Goal: Information Seeking & Learning: Learn about a topic

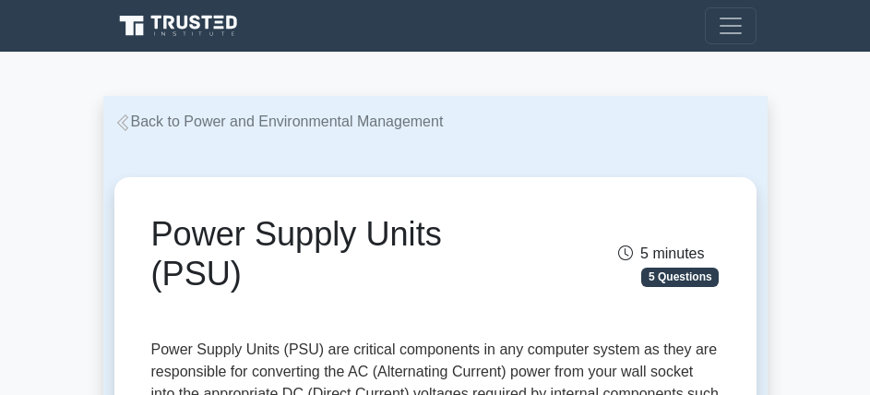
drag, startPoint x: 178, startPoint y: 102, endPoint x: 178, endPoint y: 121, distance: 18.5
click at [178, 121] on link "Back to Power and Environmental Management" at bounding box center [278, 122] width 329 height 16
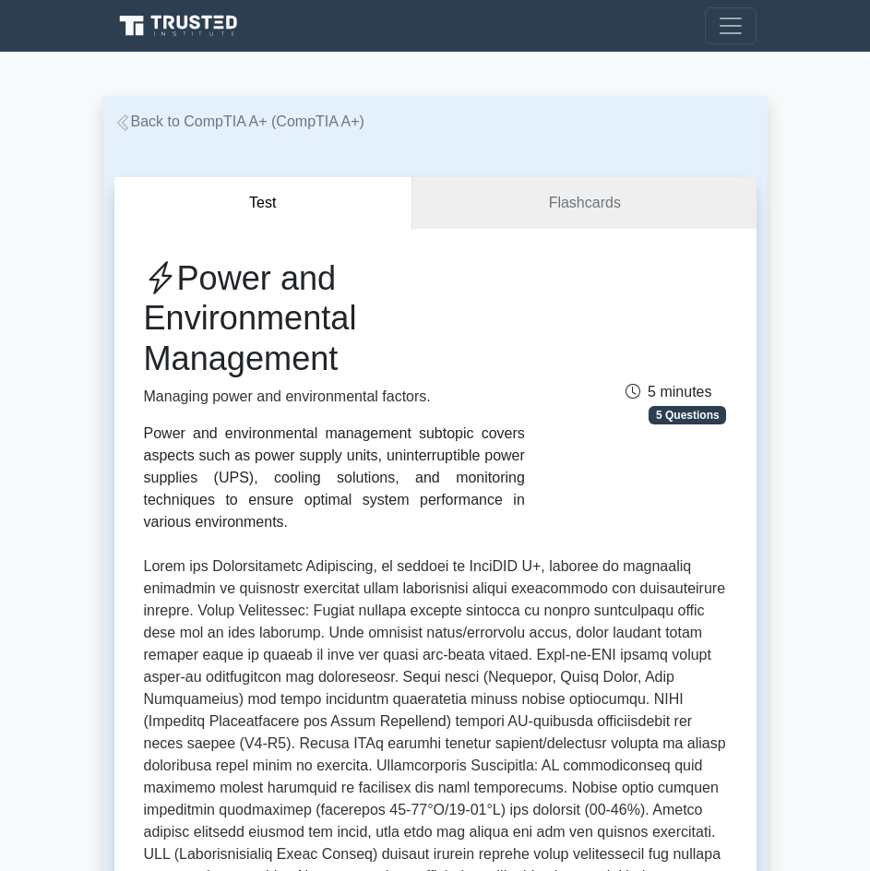
click at [145, 115] on link "Back to CompTIA A+ (CompTIA A+)" at bounding box center [239, 122] width 250 height 16
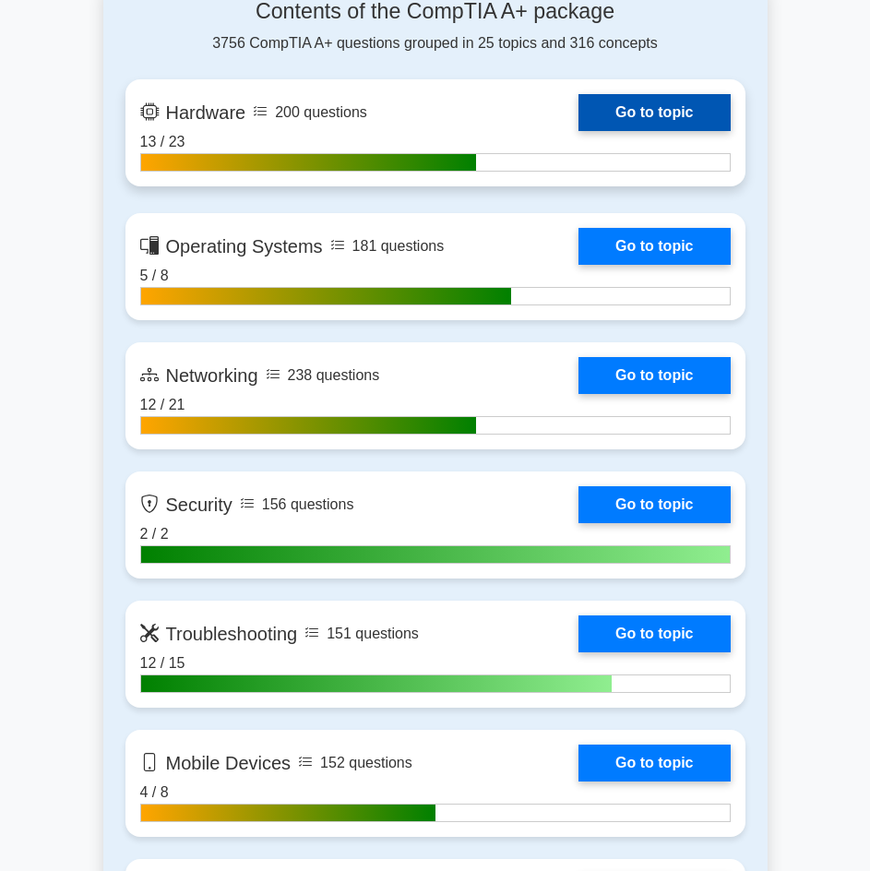
scroll to position [1200, 0]
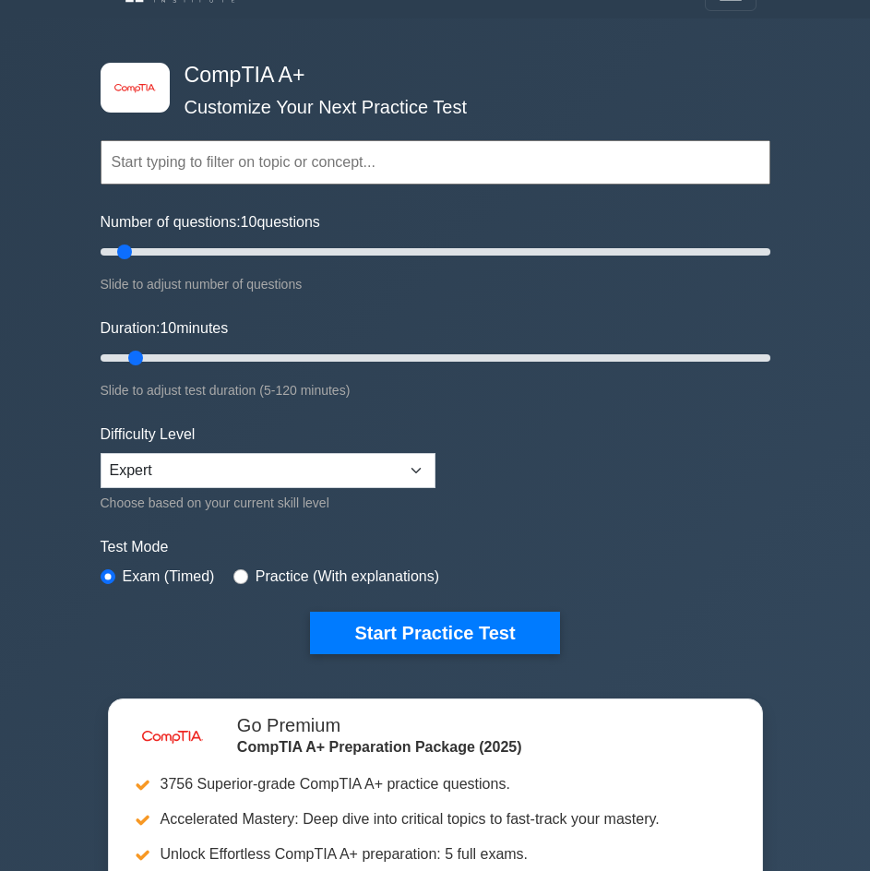
scroll to position [0, 0]
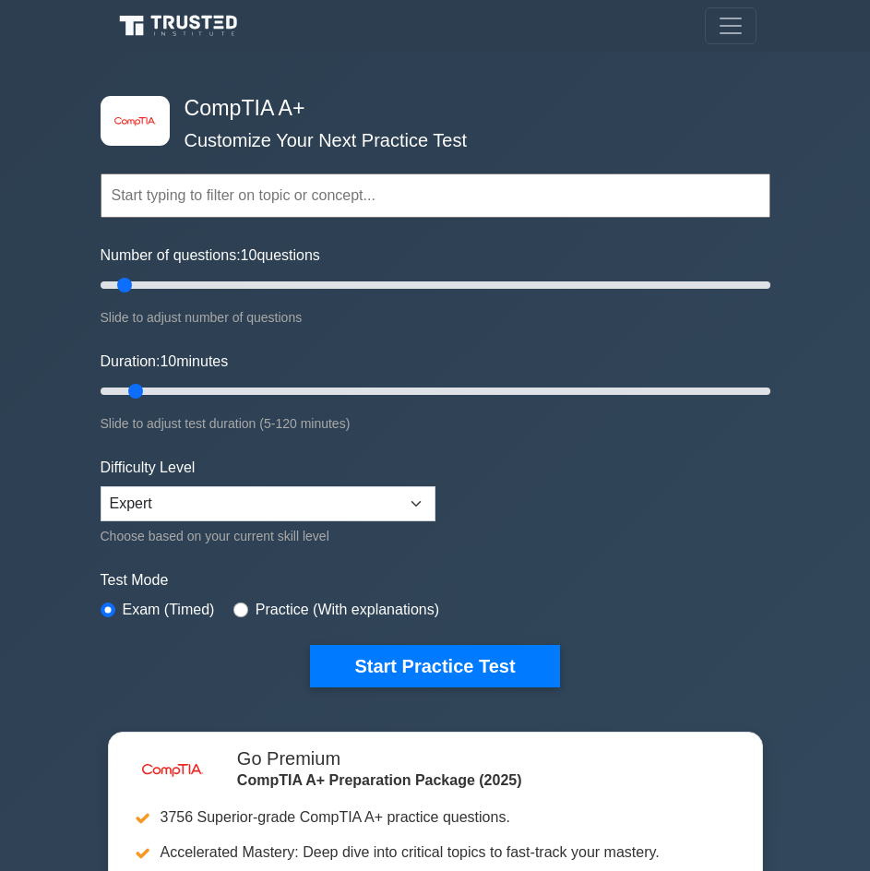
click at [133, 127] on div "Topics Hardware Operating Systems Networking Security Troubleshooting Mobile De…" at bounding box center [436, 170] width 670 height 104
click at [723, 24] on span "Toggle navigation" at bounding box center [731, 26] width 28 height 28
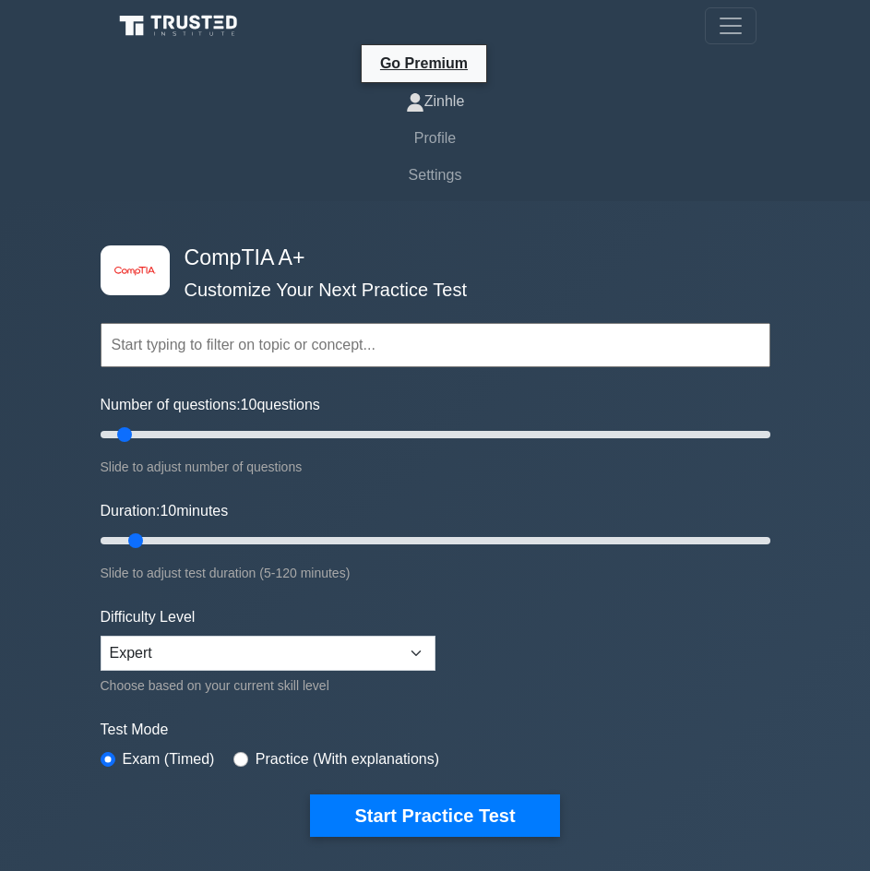
click at [449, 109] on link "Zinhle" at bounding box center [435, 101] width 642 height 37
click at [437, 139] on link "Profile" at bounding box center [435, 138] width 642 height 37
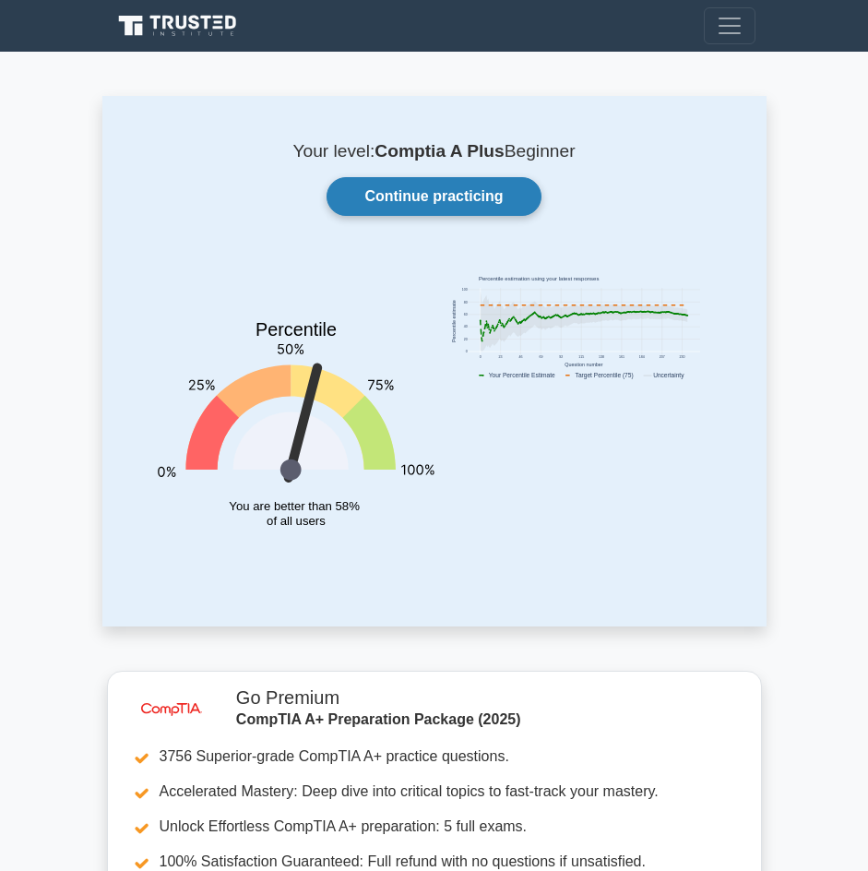
click at [428, 204] on link "Continue practicing" at bounding box center [434, 196] width 214 height 39
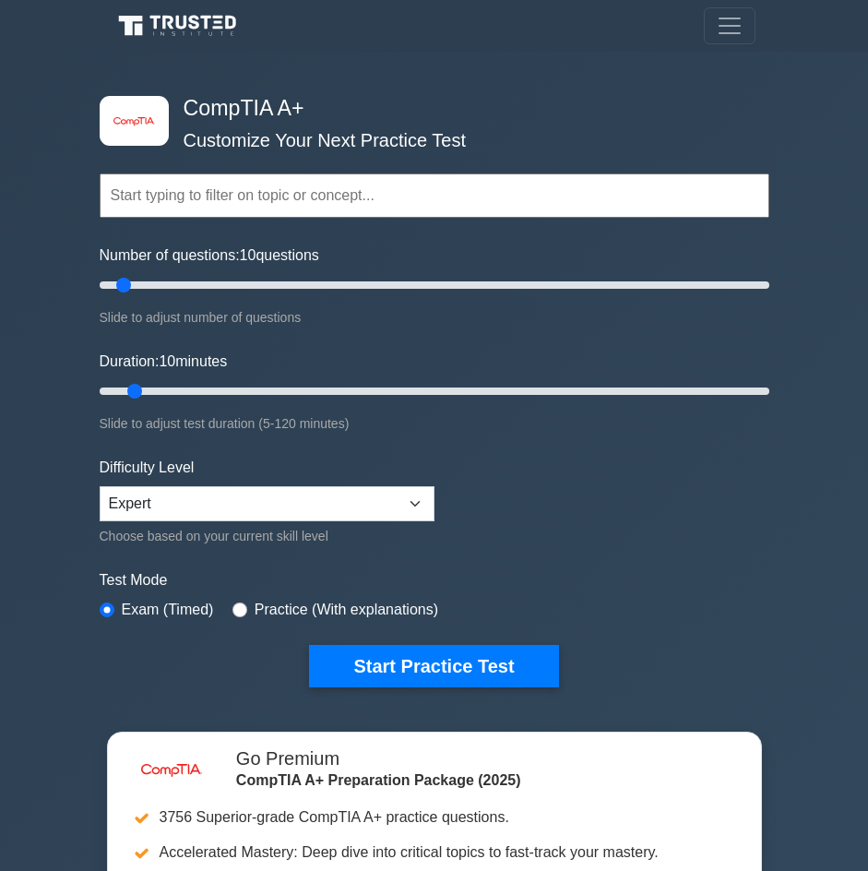
click at [316, 113] on h4 "CompTIA A+" at bounding box center [427, 109] width 503 height 26
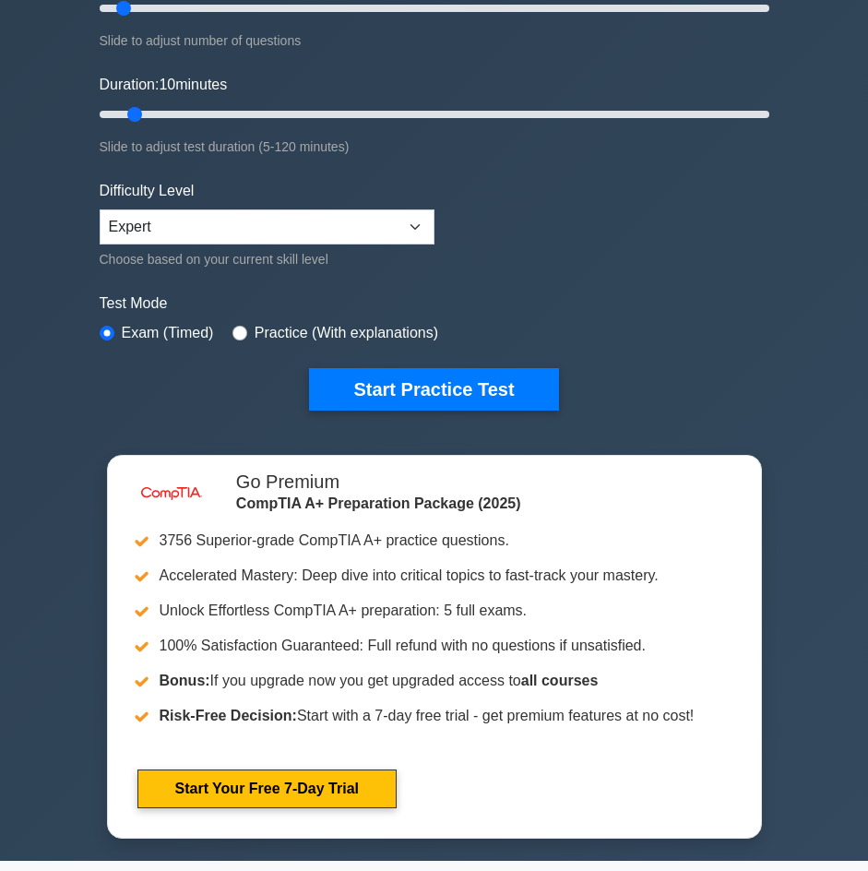
scroll to position [92, 0]
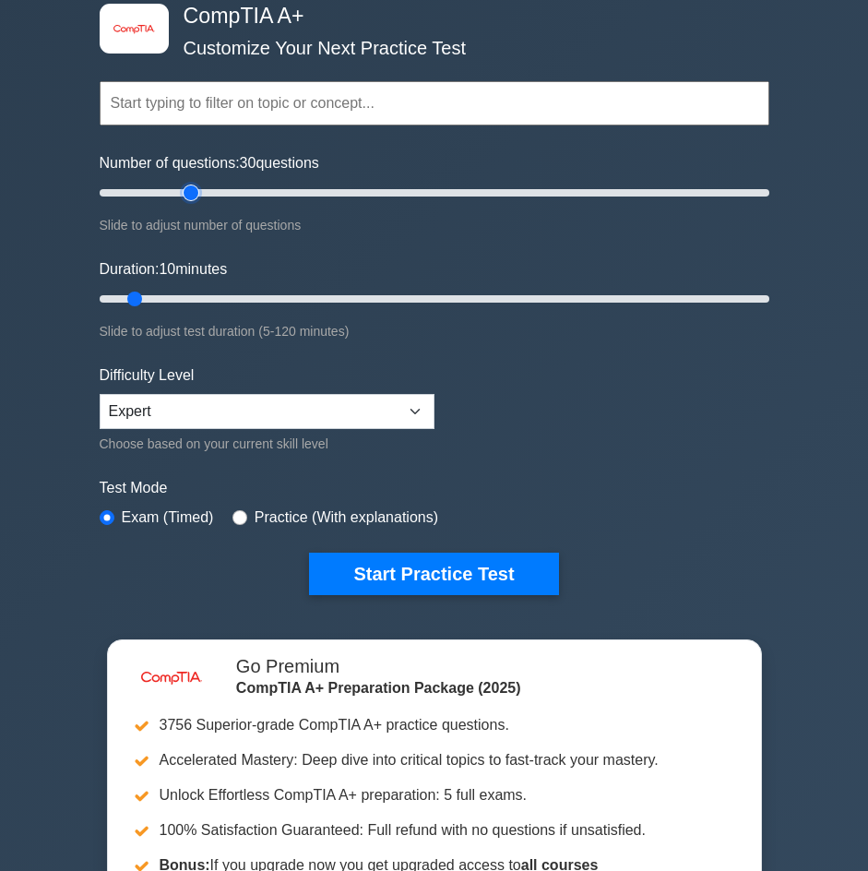
click at [186, 192] on input "Number of questions: 30 questions" at bounding box center [435, 193] width 670 height 22
click at [263, 192] on input "Number of questions: 50 questions" at bounding box center [435, 193] width 670 height 22
type input "30"
click at [193, 192] on input "Number of questions: 50 questions" at bounding box center [435, 193] width 670 height 22
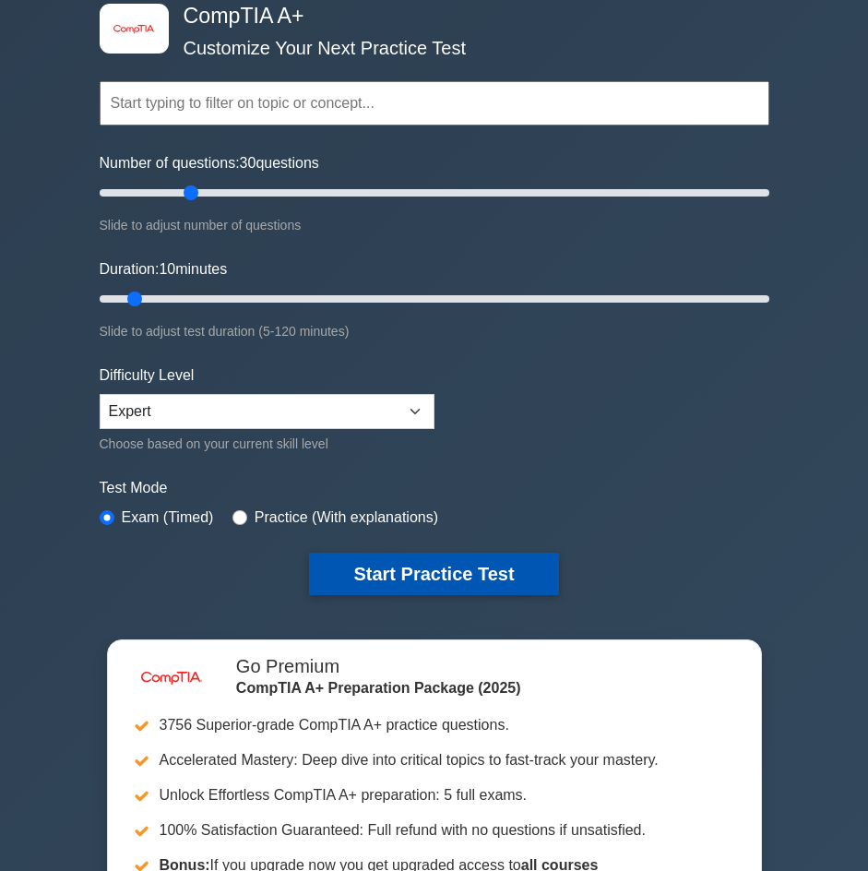
click at [480, 560] on button "Start Practice Test" at bounding box center [433, 574] width 249 height 42
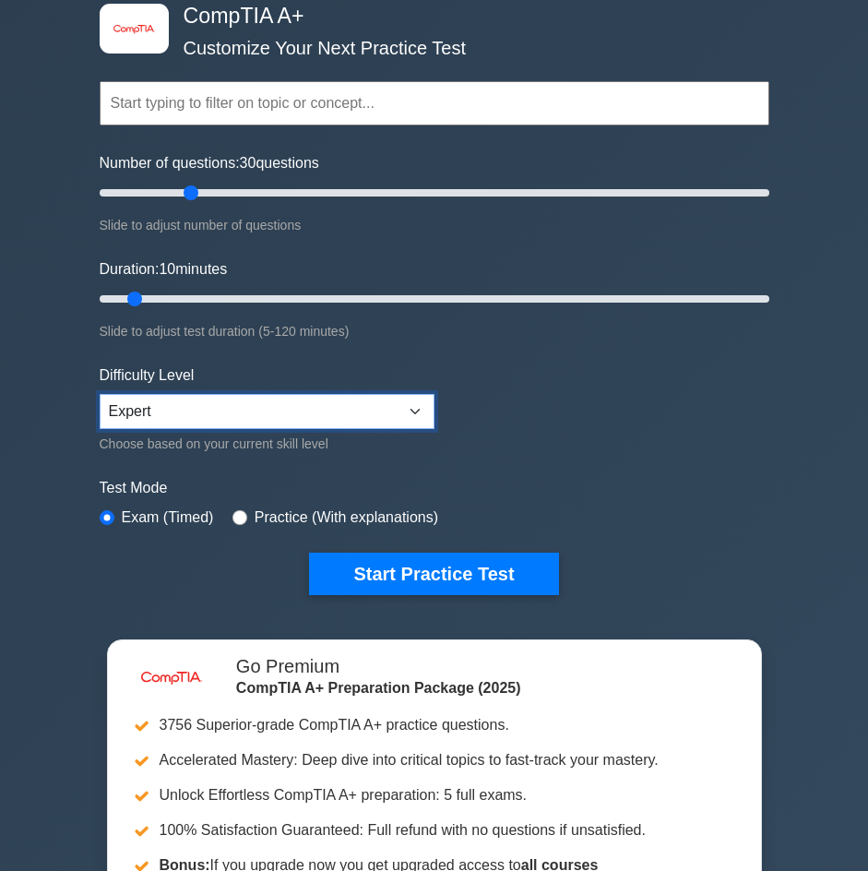
click at [315, 420] on select "Beginner Intermediate Expert" at bounding box center [267, 411] width 335 height 35
click at [316, 420] on select "Beginner Intermediate Expert" at bounding box center [267, 411] width 335 height 35
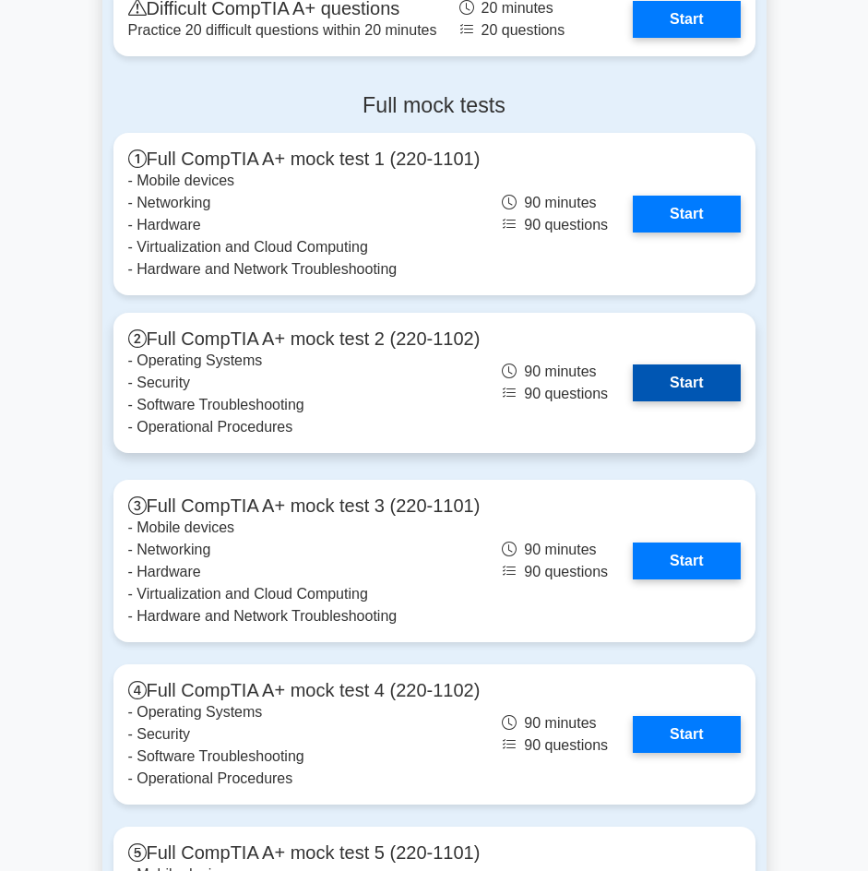
scroll to position [5261, 0]
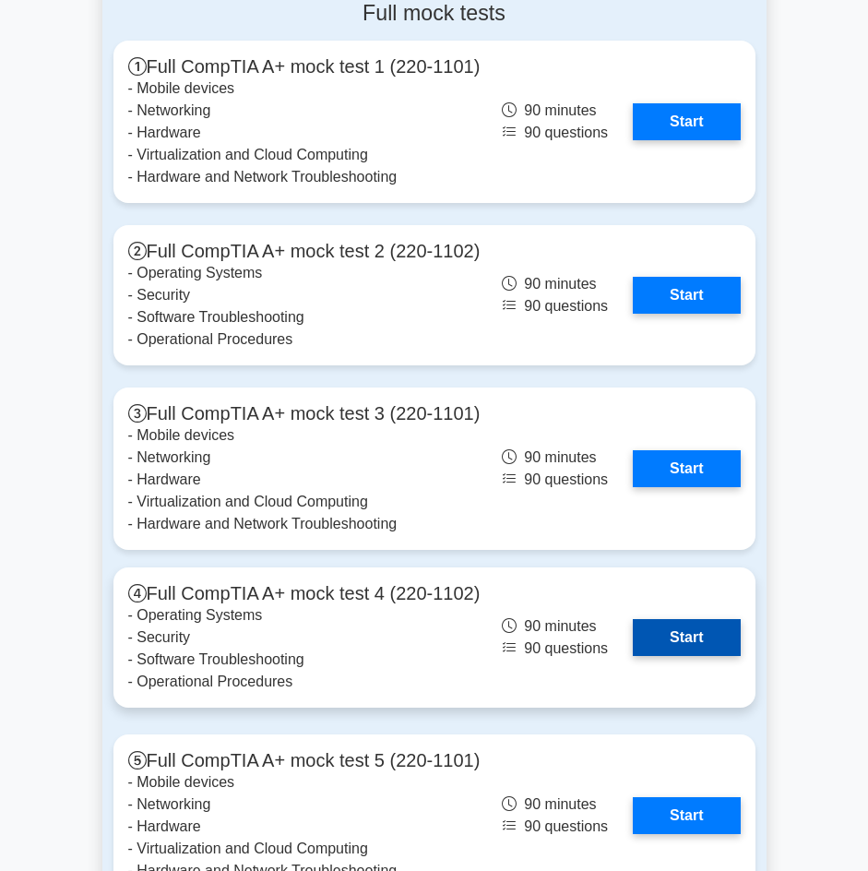
click at [658, 655] on link "Start" at bounding box center [686, 637] width 107 height 37
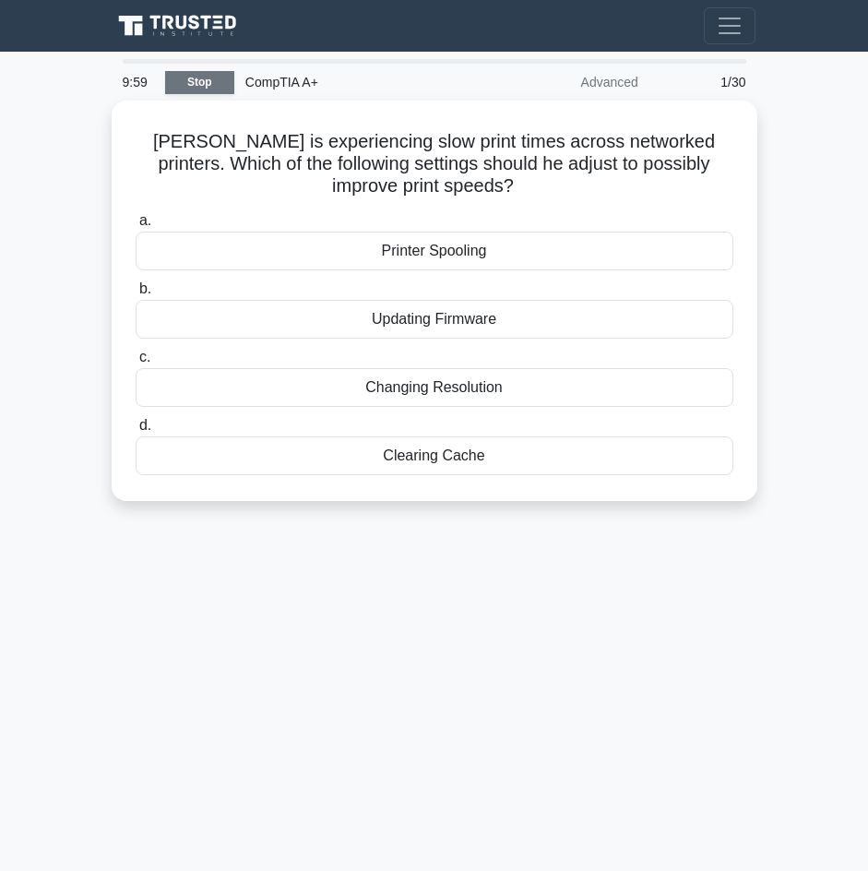
click at [194, 92] on link "Stop" at bounding box center [199, 82] width 69 height 23
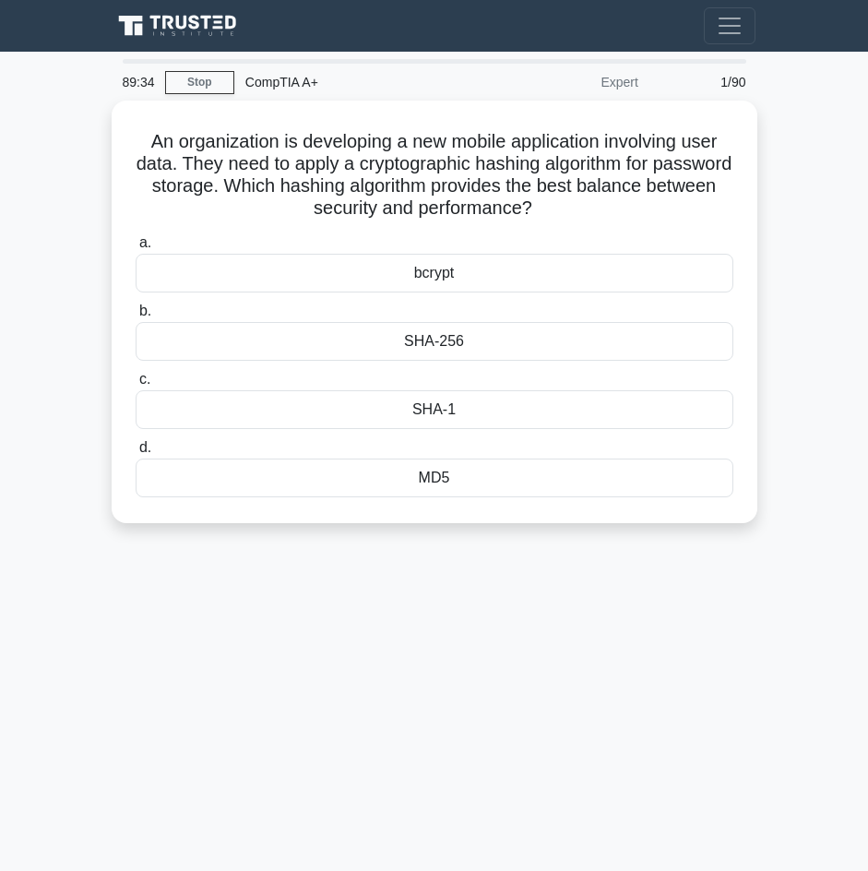
click at [829, 464] on main "89:34 Stop CompTIA A+ Expert 1/90 An organization is developing a new mobile ap…" at bounding box center [434, 521] width 868 height 938
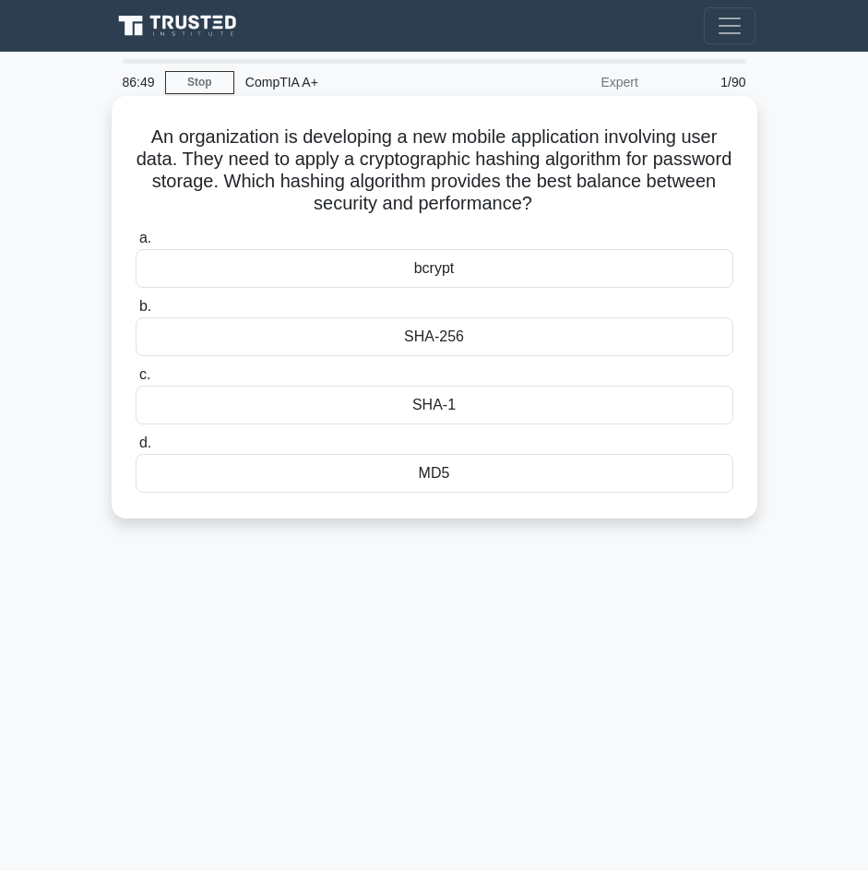
click at [383, 475] on div "MD5" at bounding box center [435, 473] width 598 height 39
click at [136, 449] on input "d. MD5" at bounding box center [136, 443] width 0 height 12
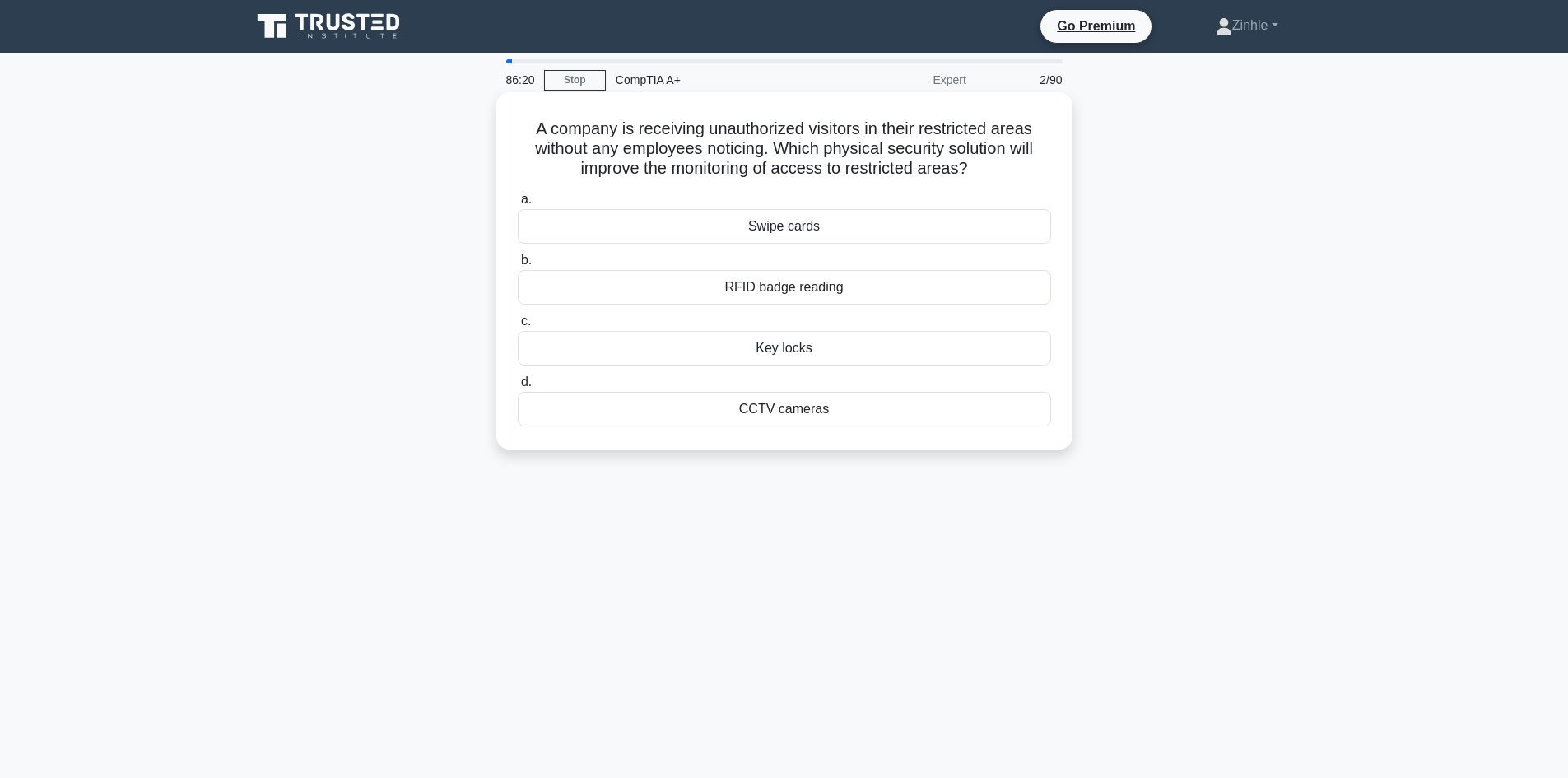
click at [774, 289] on div "RFID badge reading" at bounding box center [785, 287] width 533 height 35
click at [518, 266] on input "b. RFID badge reading" at bounding box center [518, 261] width 0 height 11
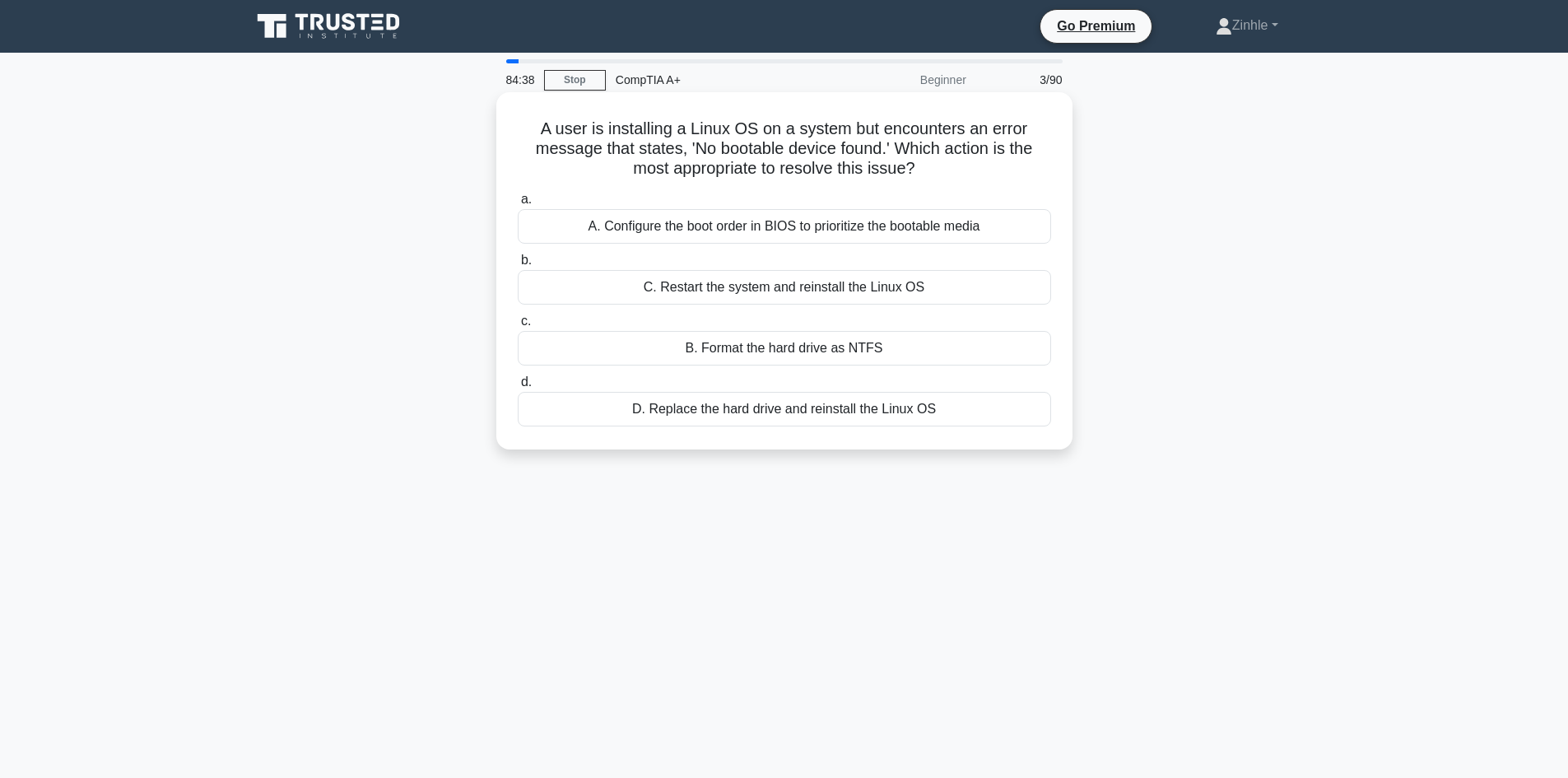
click at [774, 227] on div "A. Configure the boot order in BIOS to prioritize the bootable media" at bounding box center [785, 226] width 533 height 35
click at [518, 205] on input "a. A. Configure the boot order in BIOS to prioritize the bootable media" at bounding box center [518, 200] width 0 height 11
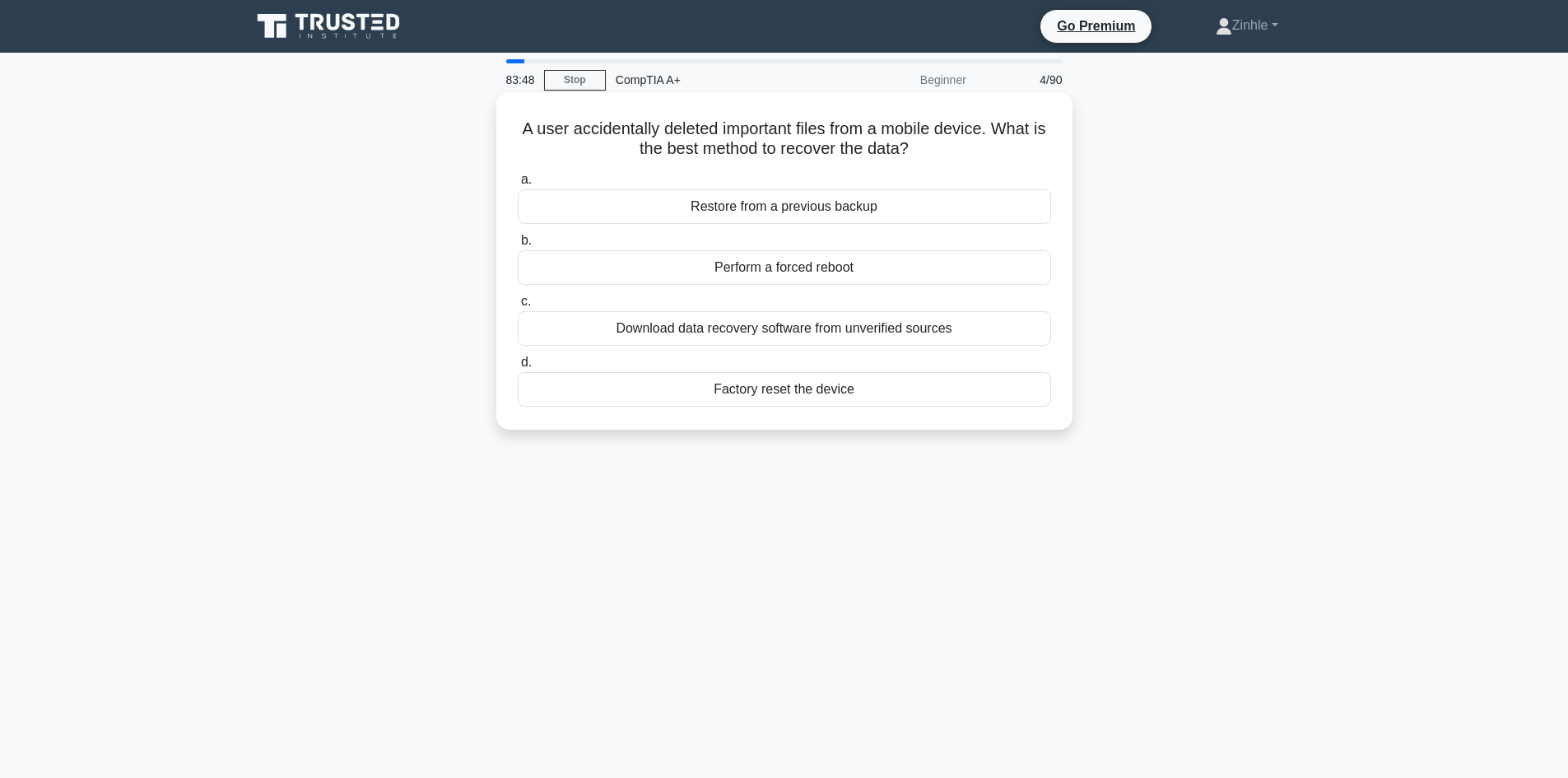
click at [664, 326] on div "Download data recovery software from unverified sources" at bounding box center [785, 328] width 533 height 35
click at [518, 307] on input "c. Download data recovery software from unverified sources" at bounding box center [518, 302] width 0 height 11
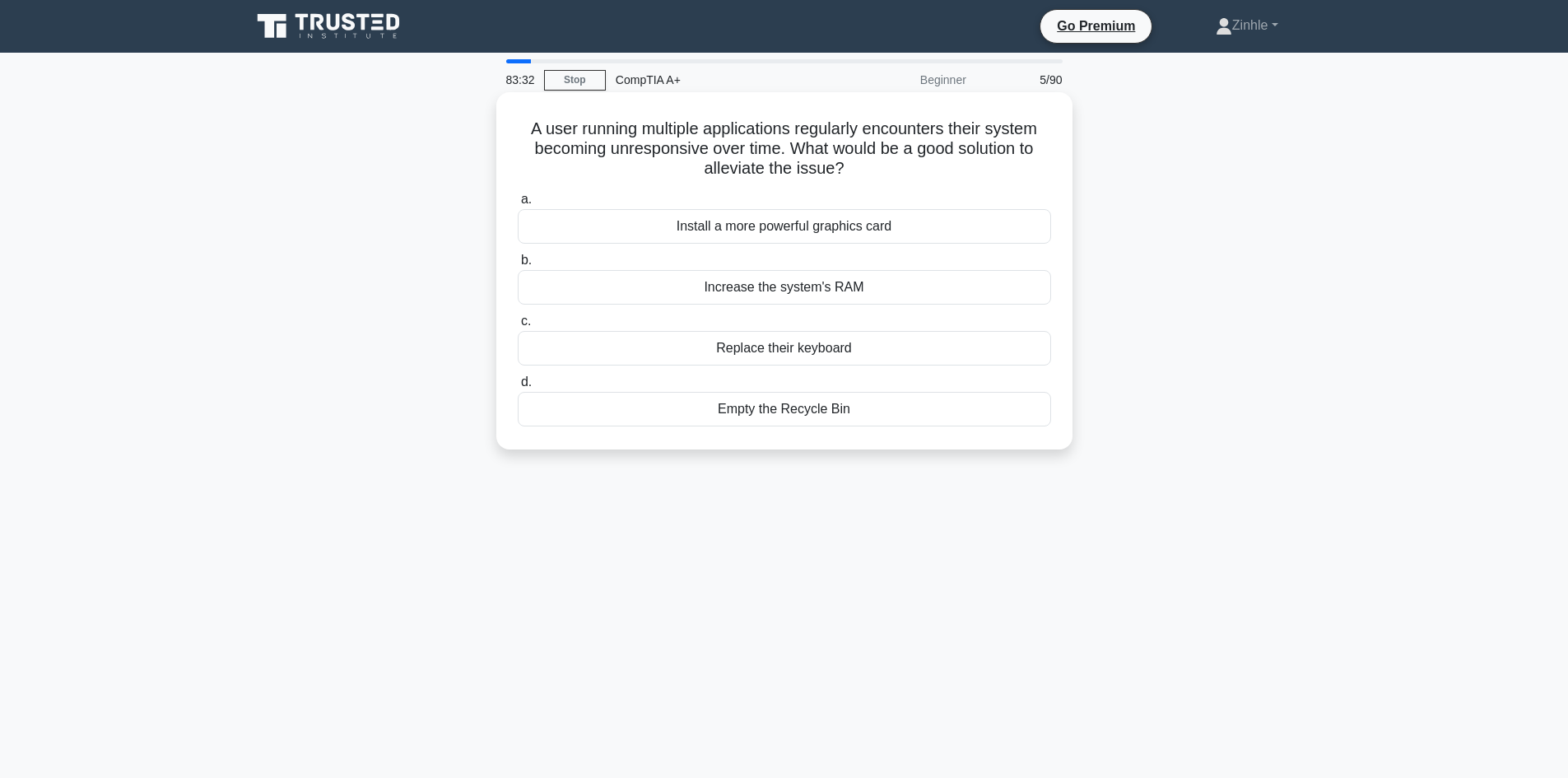
click at [762, 286] on div "Increase the system's RAM" at bounding box center [785, 287] width 533 height 35
click at [518, 266] on input "b. Increase the system's RAM" at bounding box center [518, 261] width 0 height 11
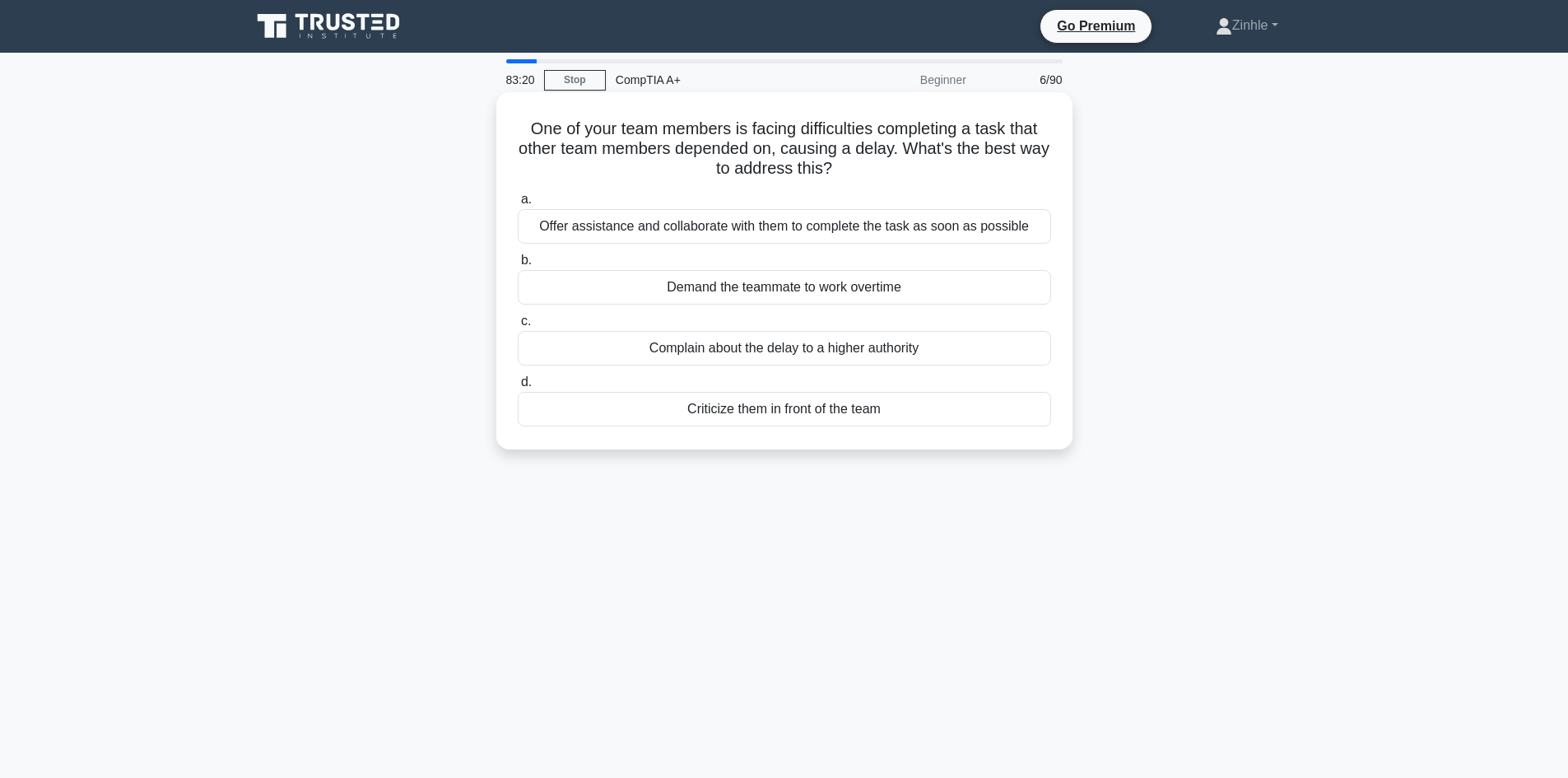
click at [774, 223] on div "Offer assistance and collaborate with them to complete the task as soon as poss…" at bounding box center [785, 226] width 533 height 35
click at [518, 205] on input "a. Offer assistance and collaborate with them to complete the task as soon as p…" at bounding box center [518, 200] width 0 height 11
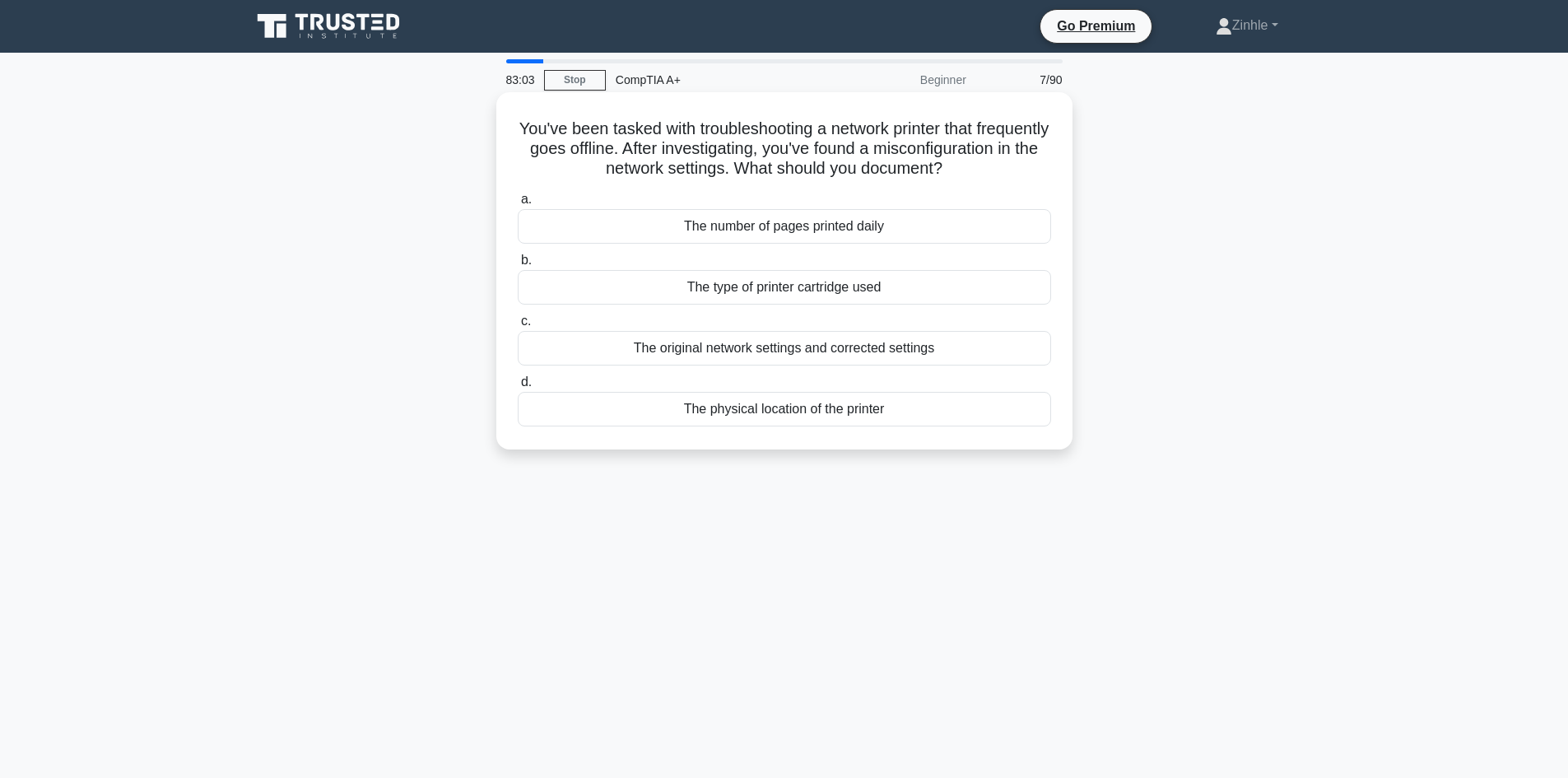
click at [774, 366] on div "The original network settings and corrected settings" at bounding box center [785, 348] width 533 height 35
click at [518, 327] on input "c. The original network settings and corrected settings" at bounding box center [518, 321] width 0 height 11
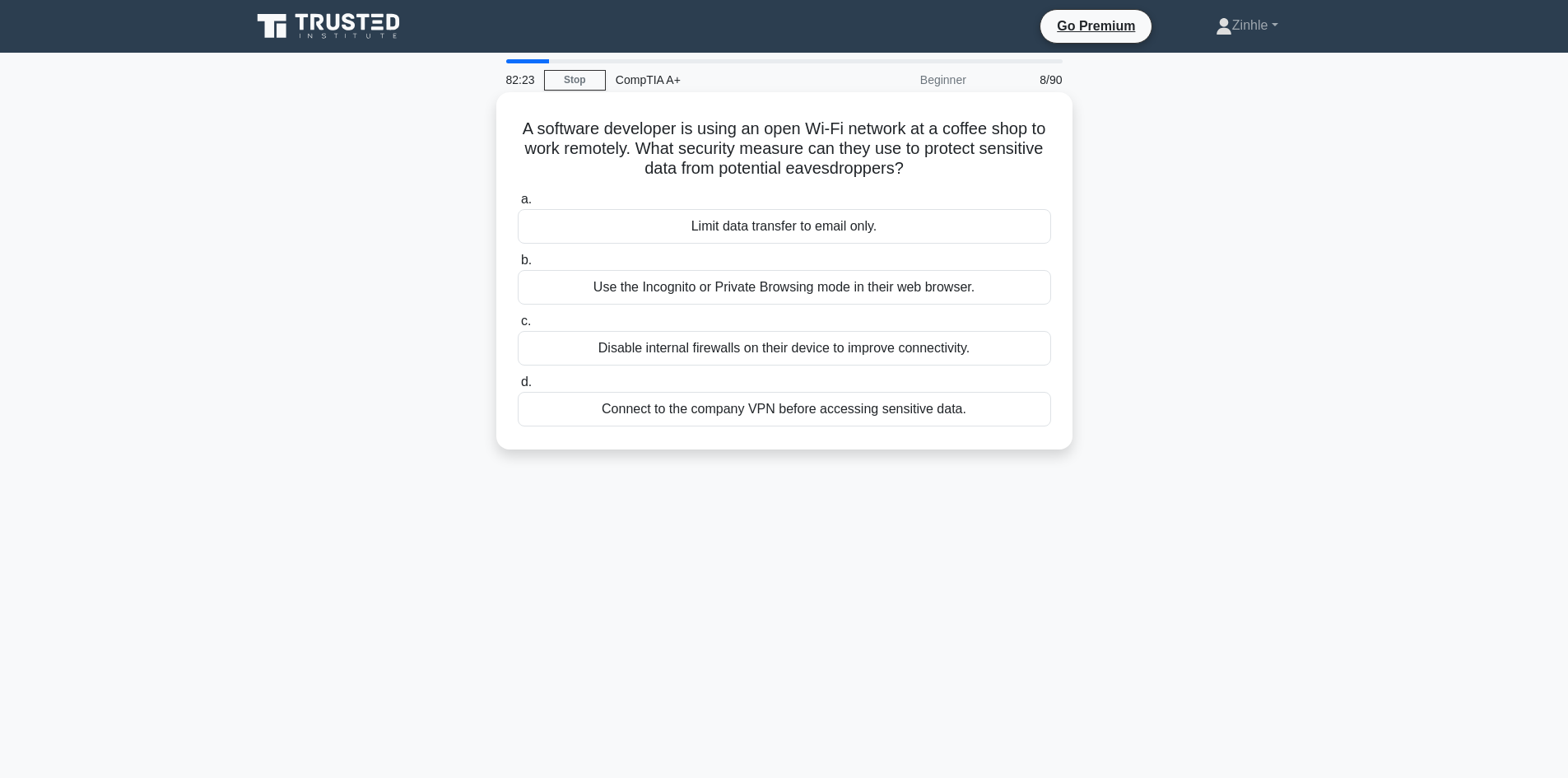
click at [640, 411] on div "Connect to the company VPN before accessing sensitive data." at bounding box center [785, 409] width 533 height 35
click at [518, 388] on input "d. Connect to the company VPN before accessing sensitive data." at bounding box center [518, 383] width 0 height 11
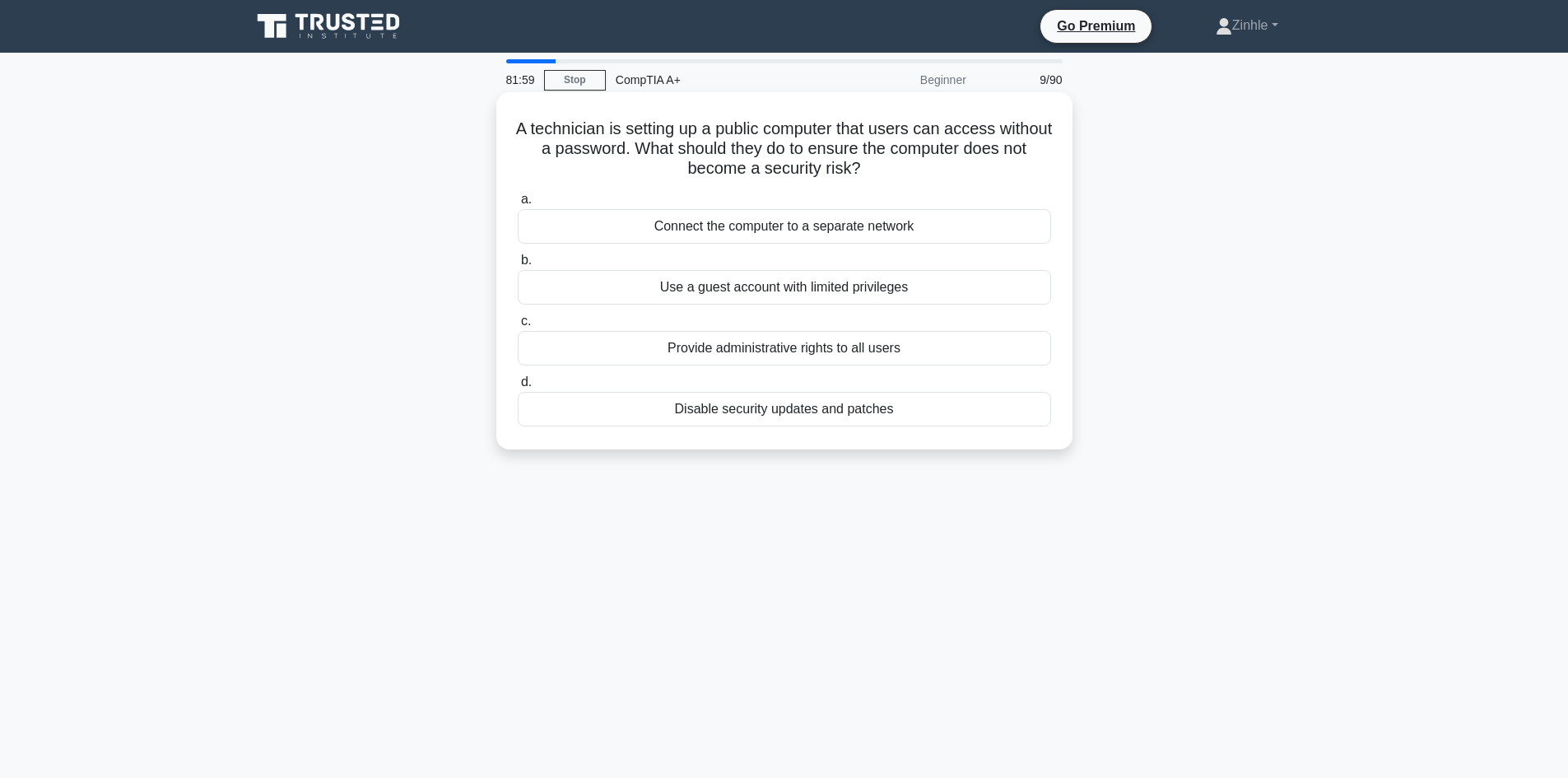
click at [774, 286] on div "Use a guest account with limited privileges" at bounding box center [785, 287] width 533 height 35
click at [518, 266] on input "b. Use a guest account with limited privileges" at bounding box center [518, 261] width 0 height 11
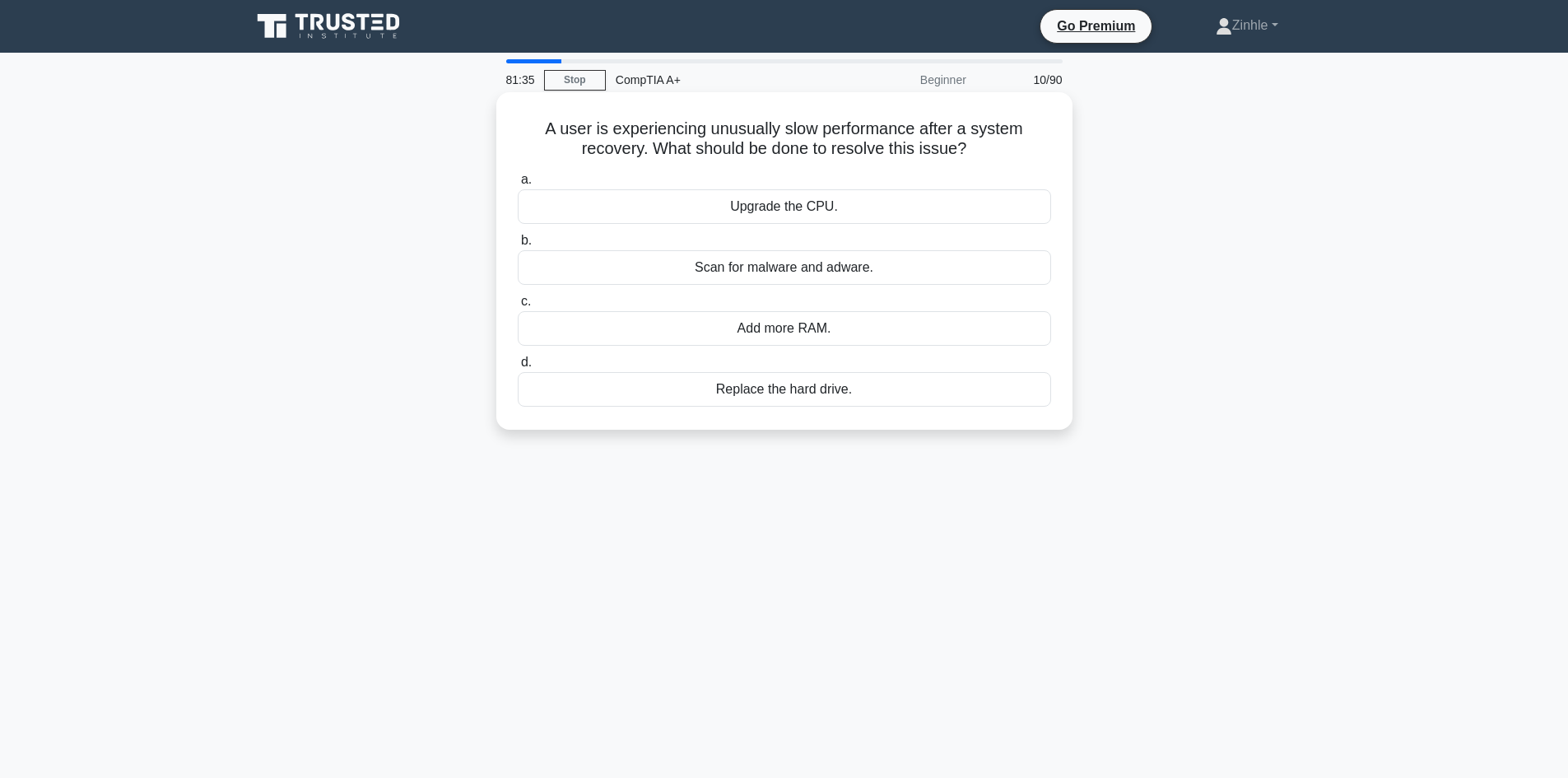
click at [774, 271] on div "Scan for malware and adware." at bounding box center [785, 268] width 533 height 35
click at [518, 246] on input "b. Scan for malware and adware." at bounding box center [518, 241] width 0 height 11
click at [774, 285] on div "Perform a disk cleanup" at bounding box center [785, 268] width 533 height 35
click at [518, 246] on input "b. Perform a disk cleanup" at bounding box center [518, 241] width 0 height 11
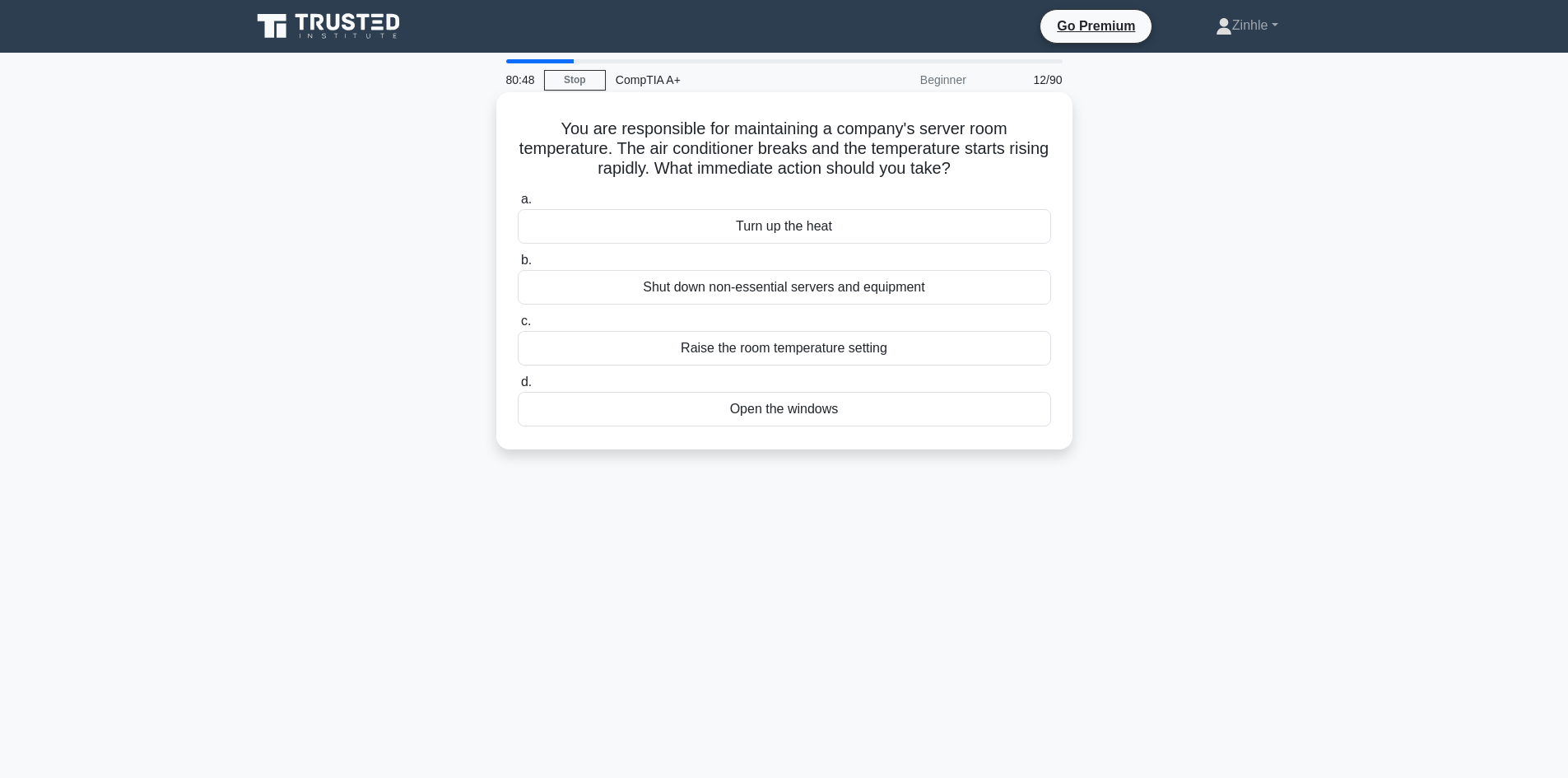
click at [774, 414] on div "Open the windows" at bounding box center [785, 409] width 533 height 35
click at [518, 388] on input "d. Open the windows" at bounding box center [518, 383] width 0 height 11
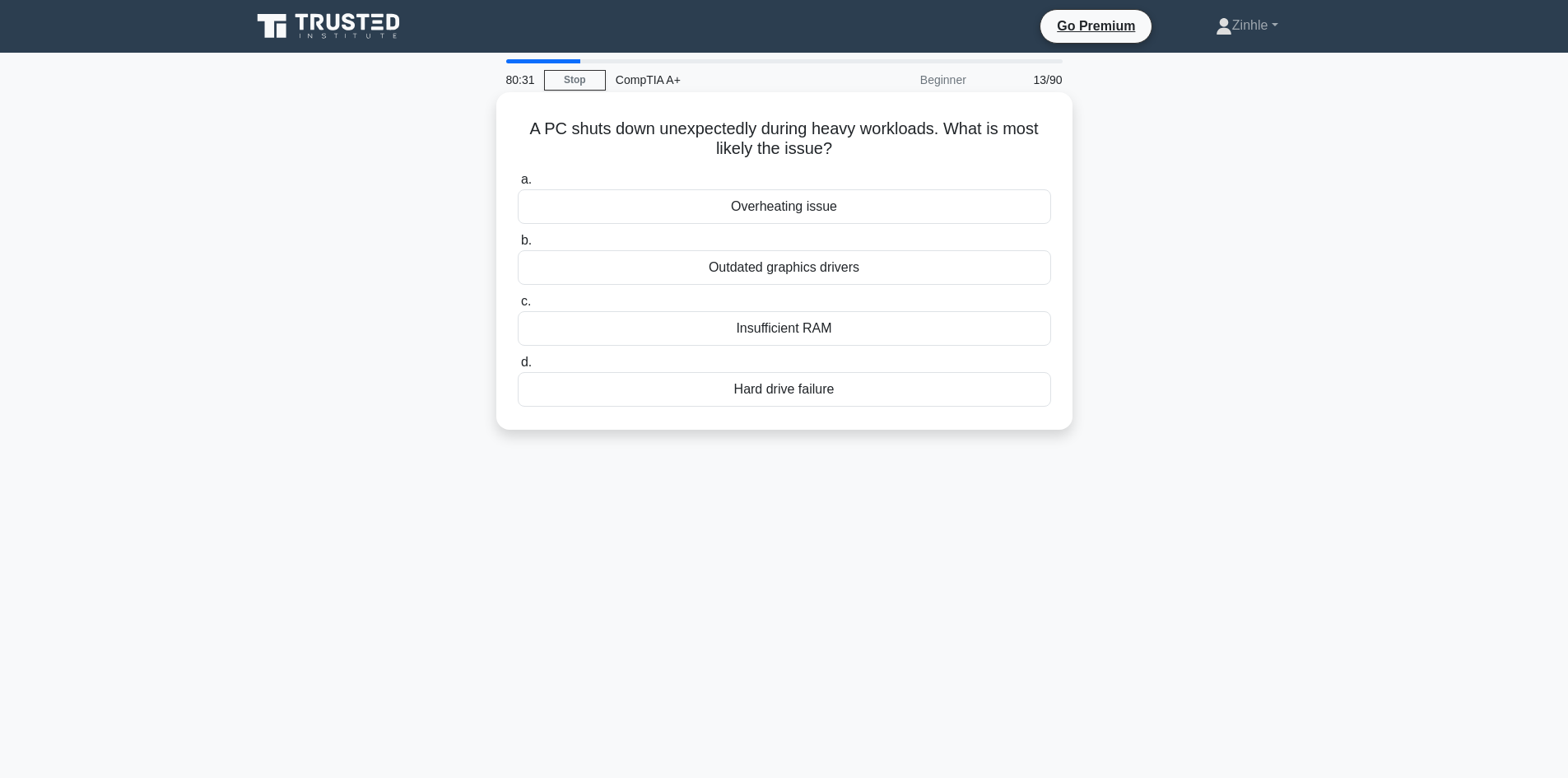
click at [758, 406] on div "Hard drive failure" at bounding box center [785, 389] width 533 height 35
click at [518, 368] on input "d. Hard drive failure" at bounding box center [518, 363] width 0 height 11
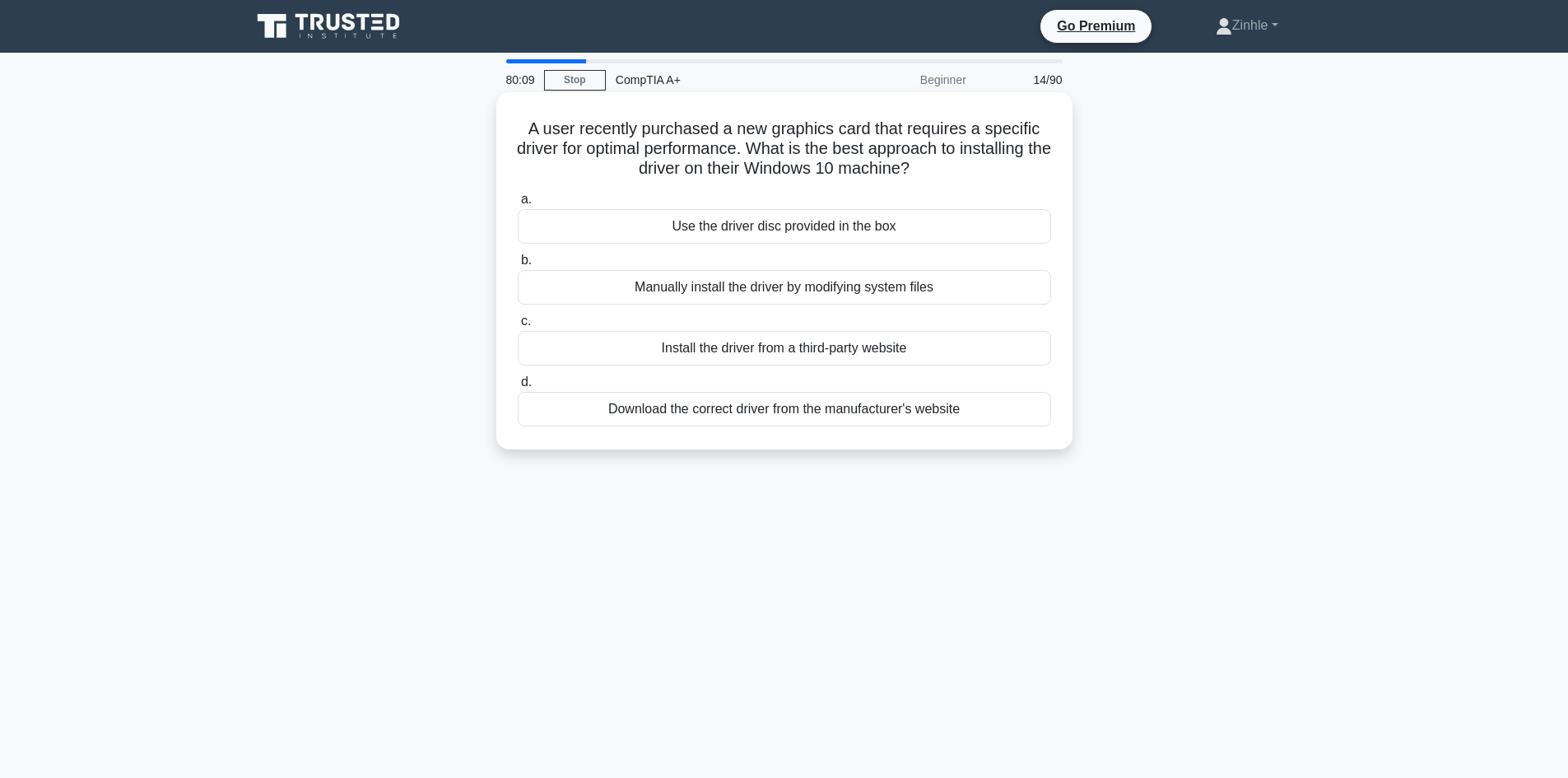
click at [714, 400] on div "Download the correct driver from the manufacturer's website" at bounding box center [785, 409] width 533 height 35
click at [518, 388] on input "d. Download the correct driver from the manufacturer's website" at bounding box center [518, 383] width 0 height 11
click at [774, 230] on div "Disconnect the computer from the network" at bounding box center [785, 226] width 533 height 35
click at [518, 205] on input "a. Disconnect the computer from the network" at bounding box center [518, 200] width 0 height 11
click at [739, 343] on div "Encryption and strong access control" at bounding box center [785, 348] width 533 height 35
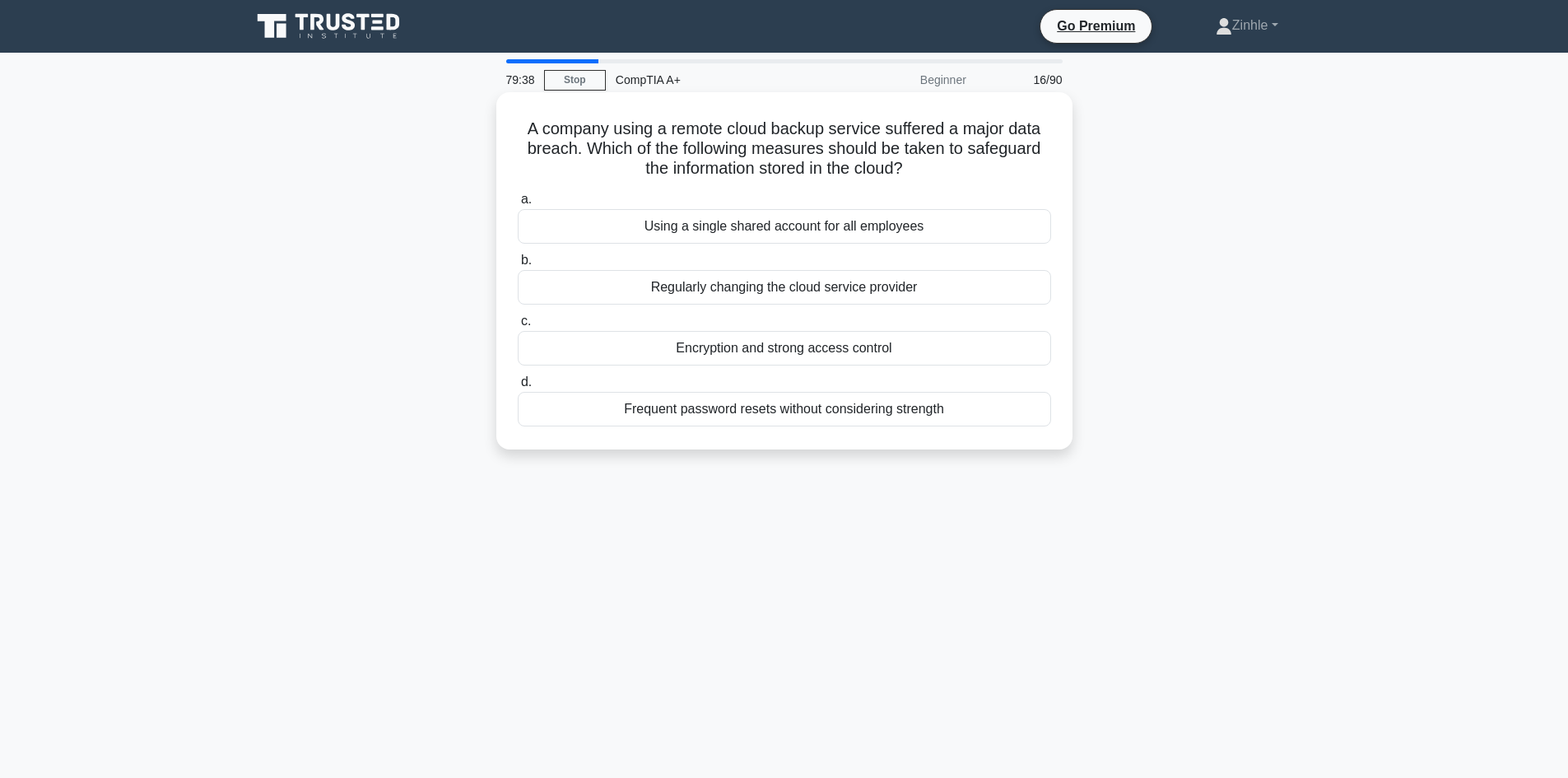
click at [518, 327] on input "c. Encryption and strong access control" at bounding box center [518, 321] width 0 height 11
click at [722, 412] on div "Implement an asset tracking system with regular audits" at bounding box center [785, 409] width 533 height 35
click at [518, 388] on input "d. Implement an asset tracking system with regular audits" at bounding box center [518, 383] width 0 height 11
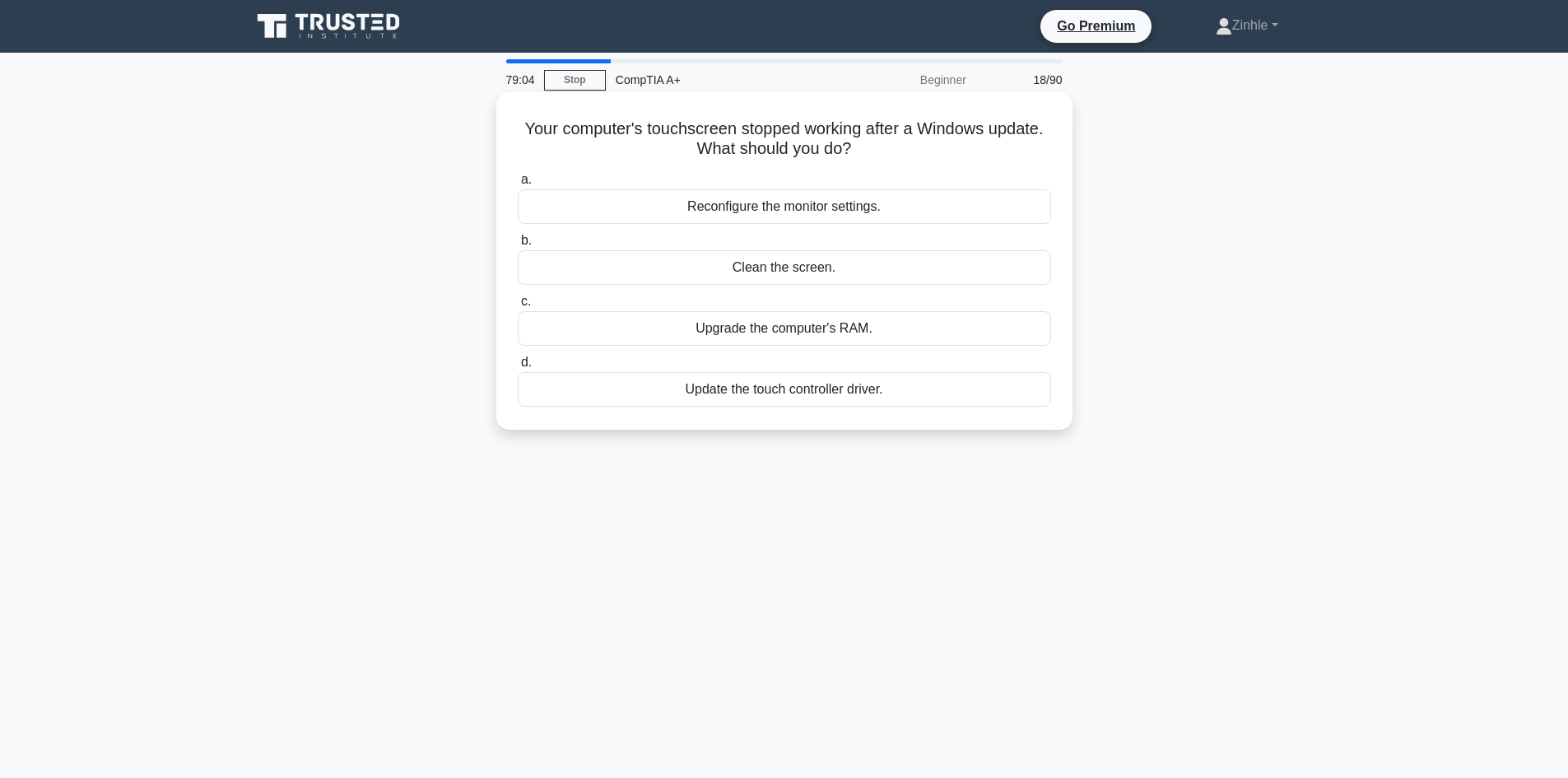
click at [774, 393] on div "Update the touch controller driver." at bounding box center [785, 389] width 533 height 35
click at [518, 368] on input "d. Update the touch controller driver." at bounding box center [518, 363] width 0 height 11
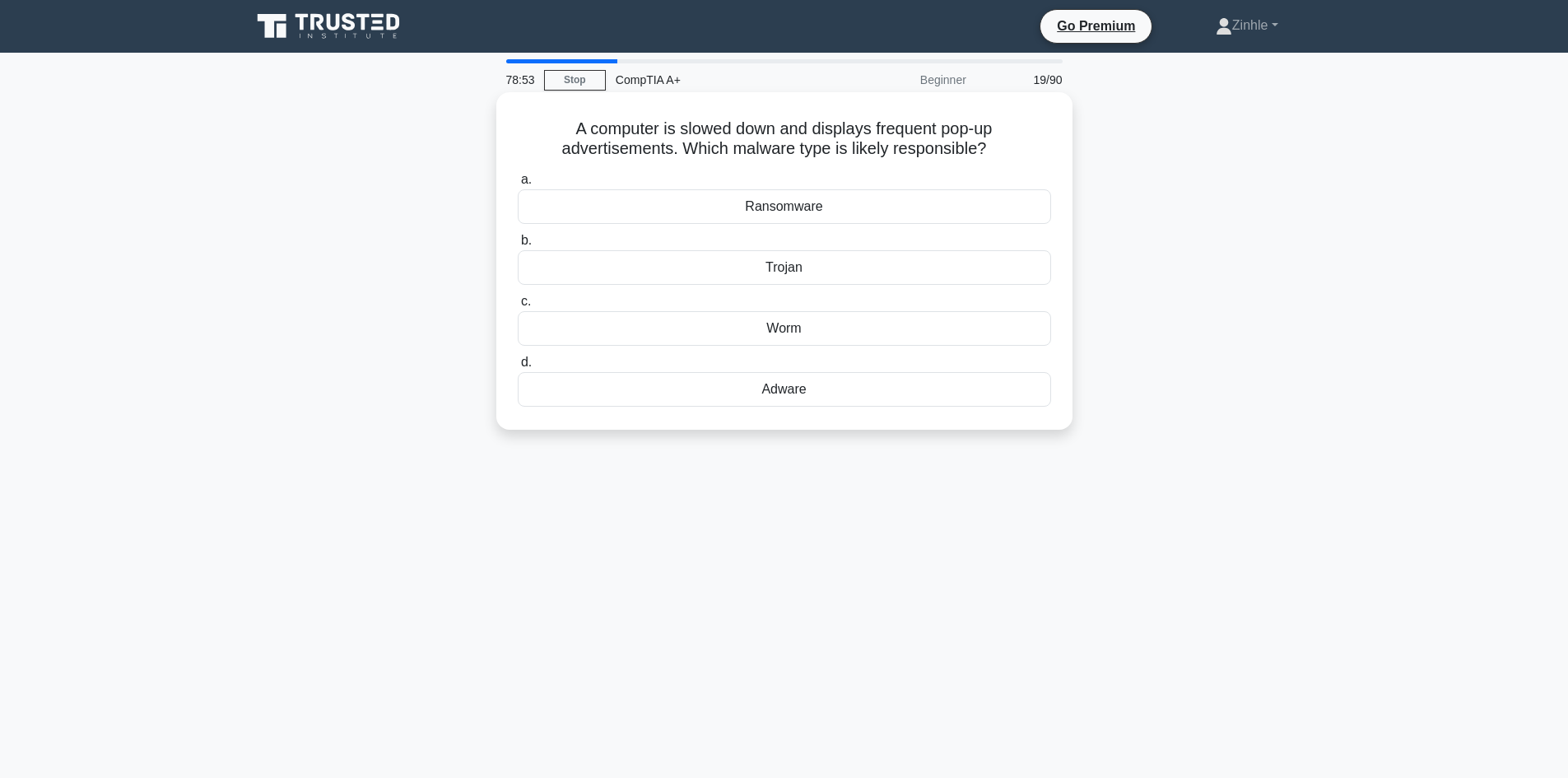
click at [739, 378] on div "Adware" at bounding box center [785, 389] width 533 height 35
click at [518, 368] on input "d. Adware" at bounding box center [518, 363] width 0 height 11
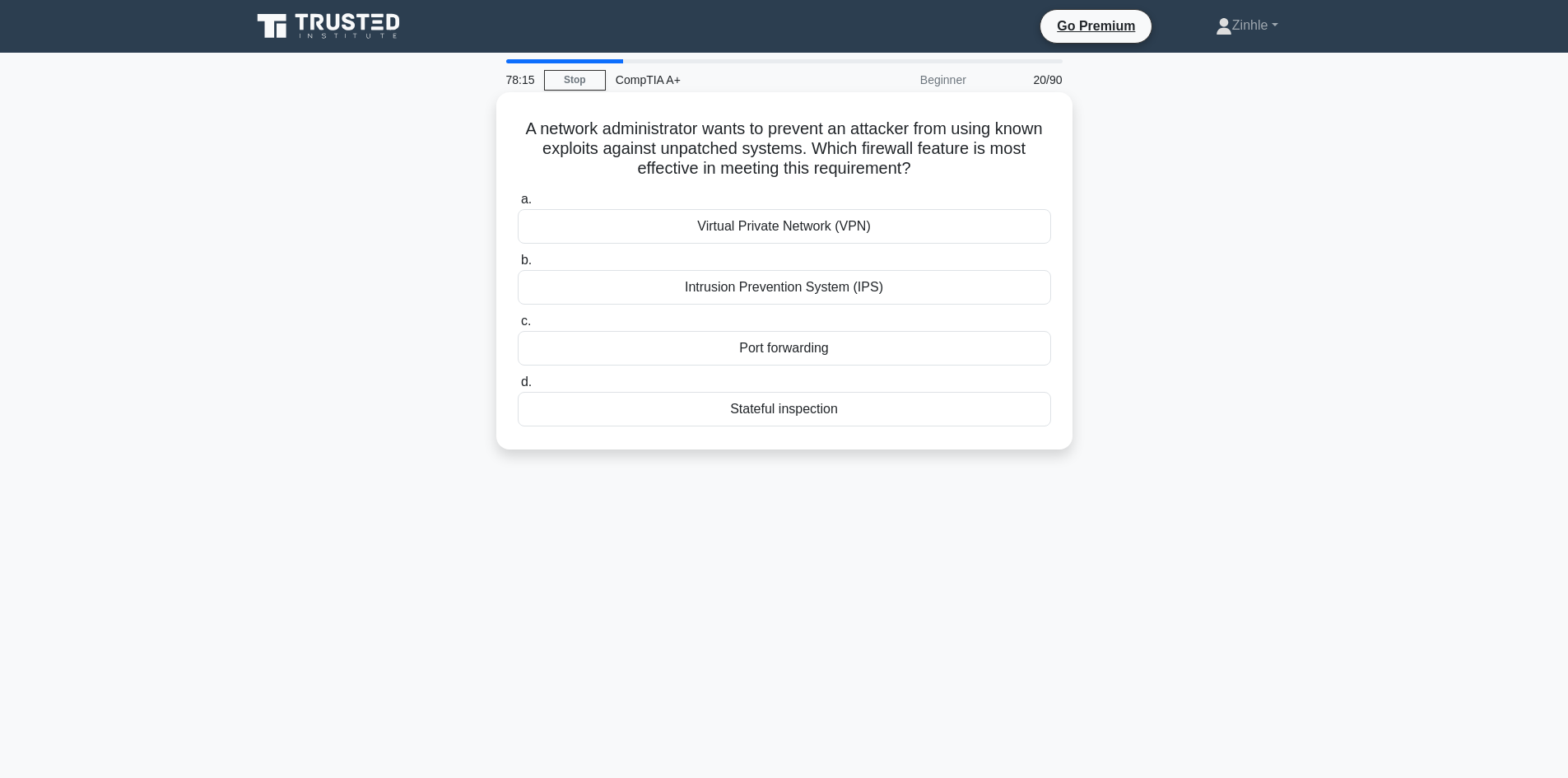
click at [774, 344] on div "Port forwarding" at bounding box center [785, 348] width 533 height 35
click at [518, 327] on input "c. Port forwarding" at bounding box center [518, 321] width 0 height 11
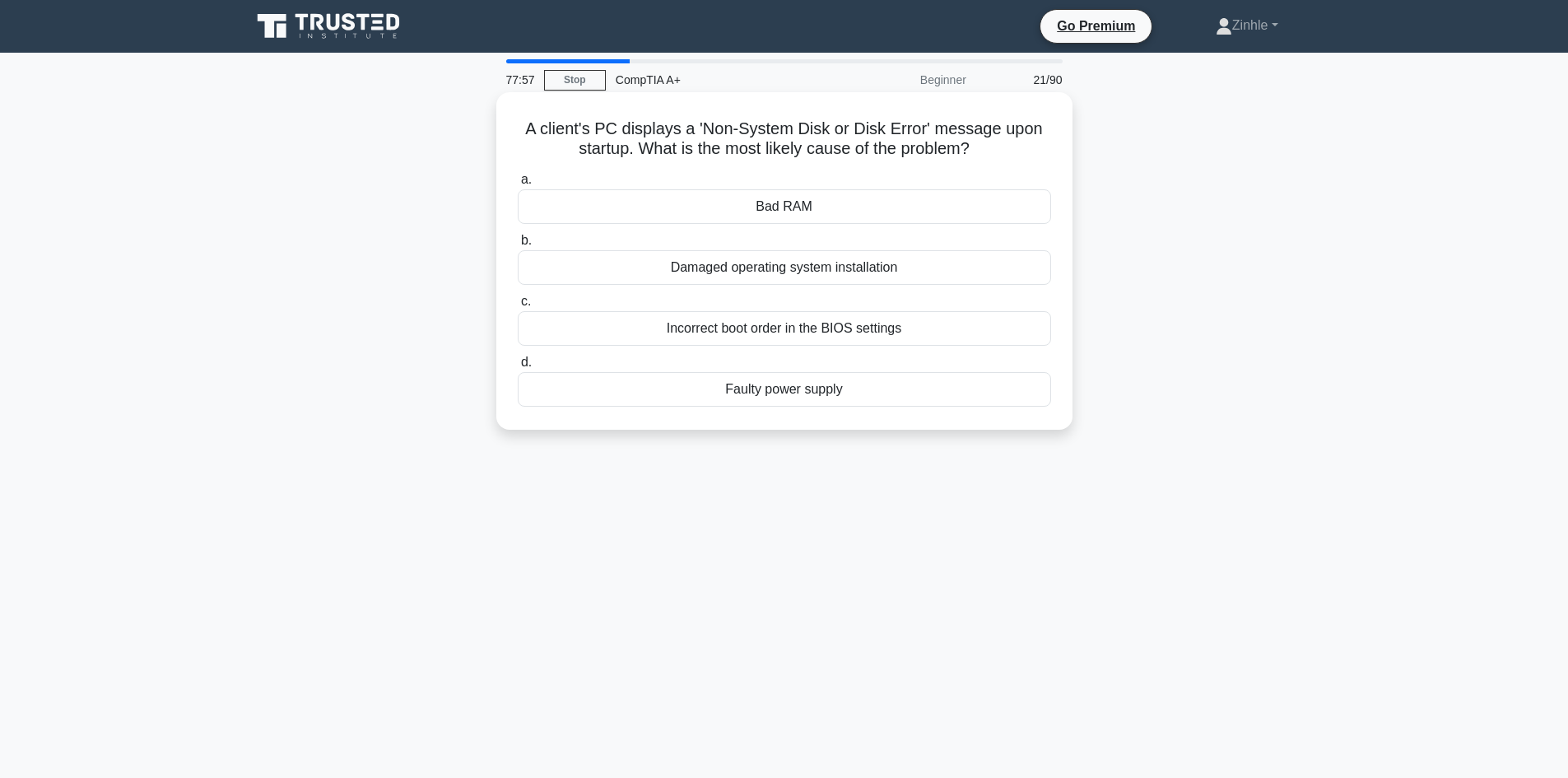
click at [774, 326] on div "Incorrect boot order in the BIOS settings" at bounding box center [785, 328] width 533 height 35
click at [518, 307] on input "c. Incorrect boot order in the BIOS settings" at bounding box center [518, 302] width 0 height 11
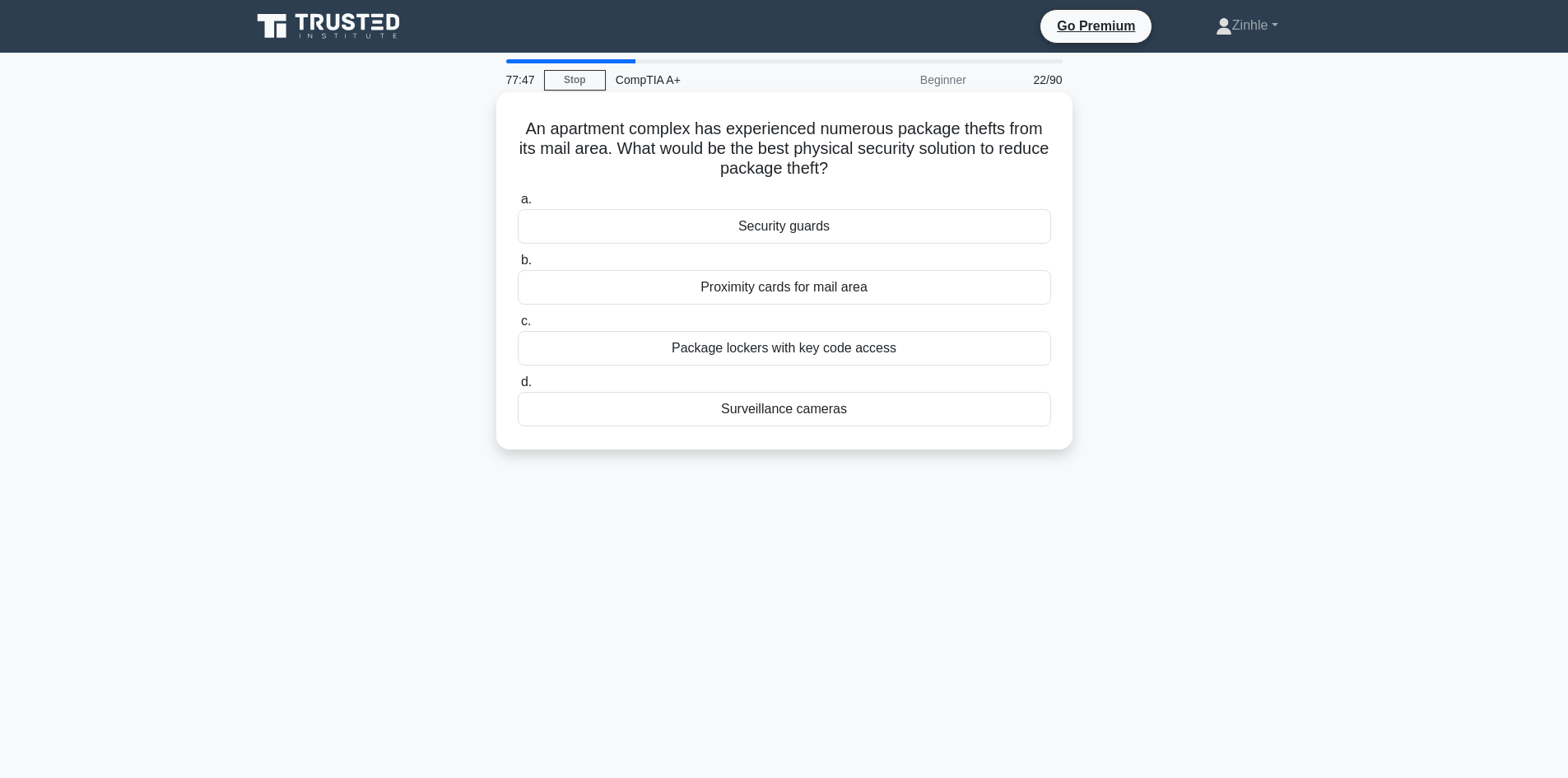
click at [774, 347] on div "Package lockers with key code access" at bounding box center [785, 348] width 533 height 35
click at [518, 327] on input "c. Package lockers with key code access" at bounding box center [518, 321] width 0 height 11
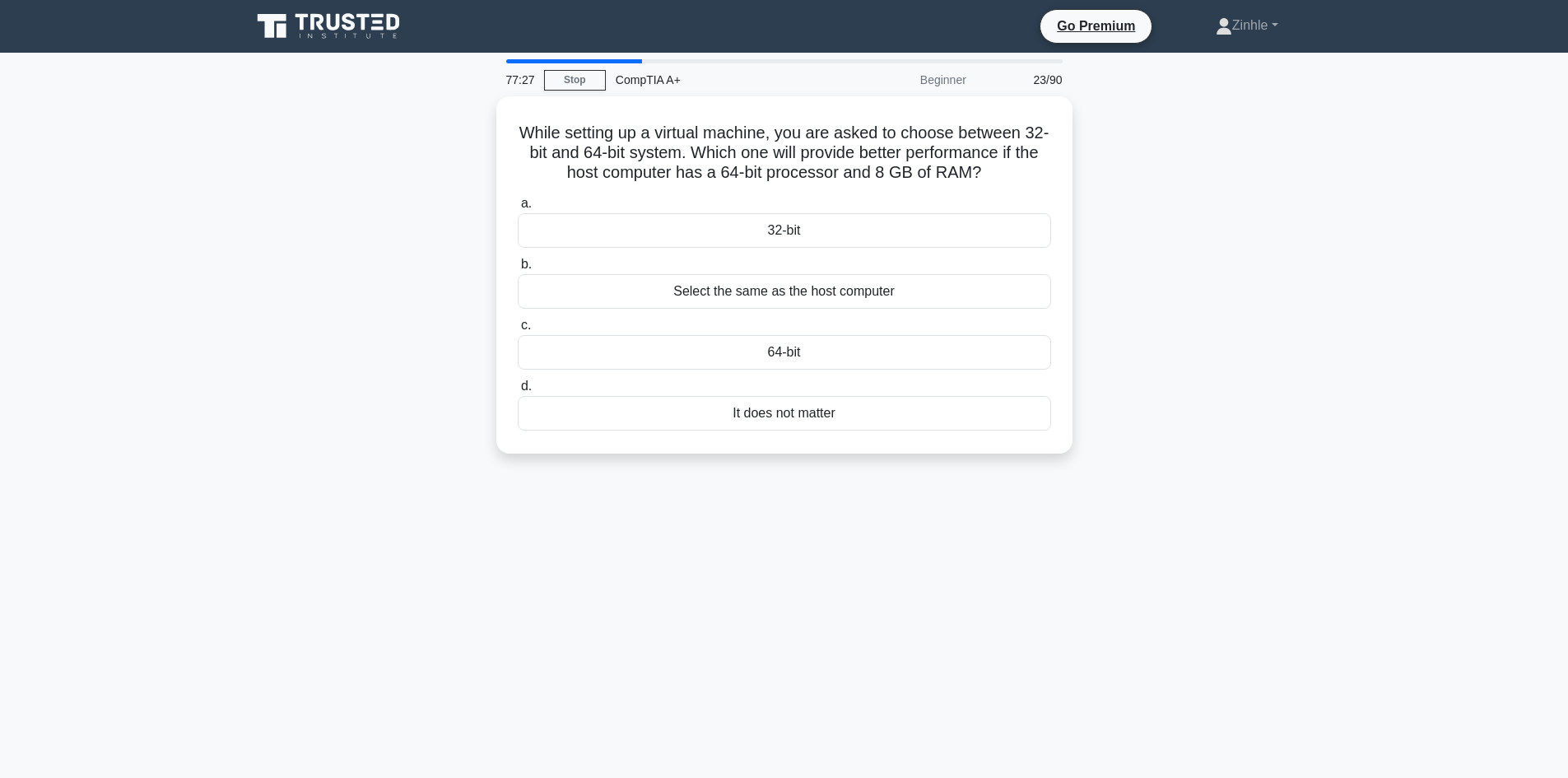
drag, startPoint x: 813, startPoint y: 355, endPoint x: 646, endPoint y: 502, distance: 222.5
click at [646, 502] on div "77:27 Stop CompTIA A+ Beginner 23/90 While setting up a virtual machine, you ar…" at bounding box center [784, 470] width 1086 height 824
click at [774, 346] on div "64-bit" at bounding box center [785, 348] width 533 height 35
click at [518, 327] on input "c. 64-bit" at bounding box center [518, 321] width 0 height 11
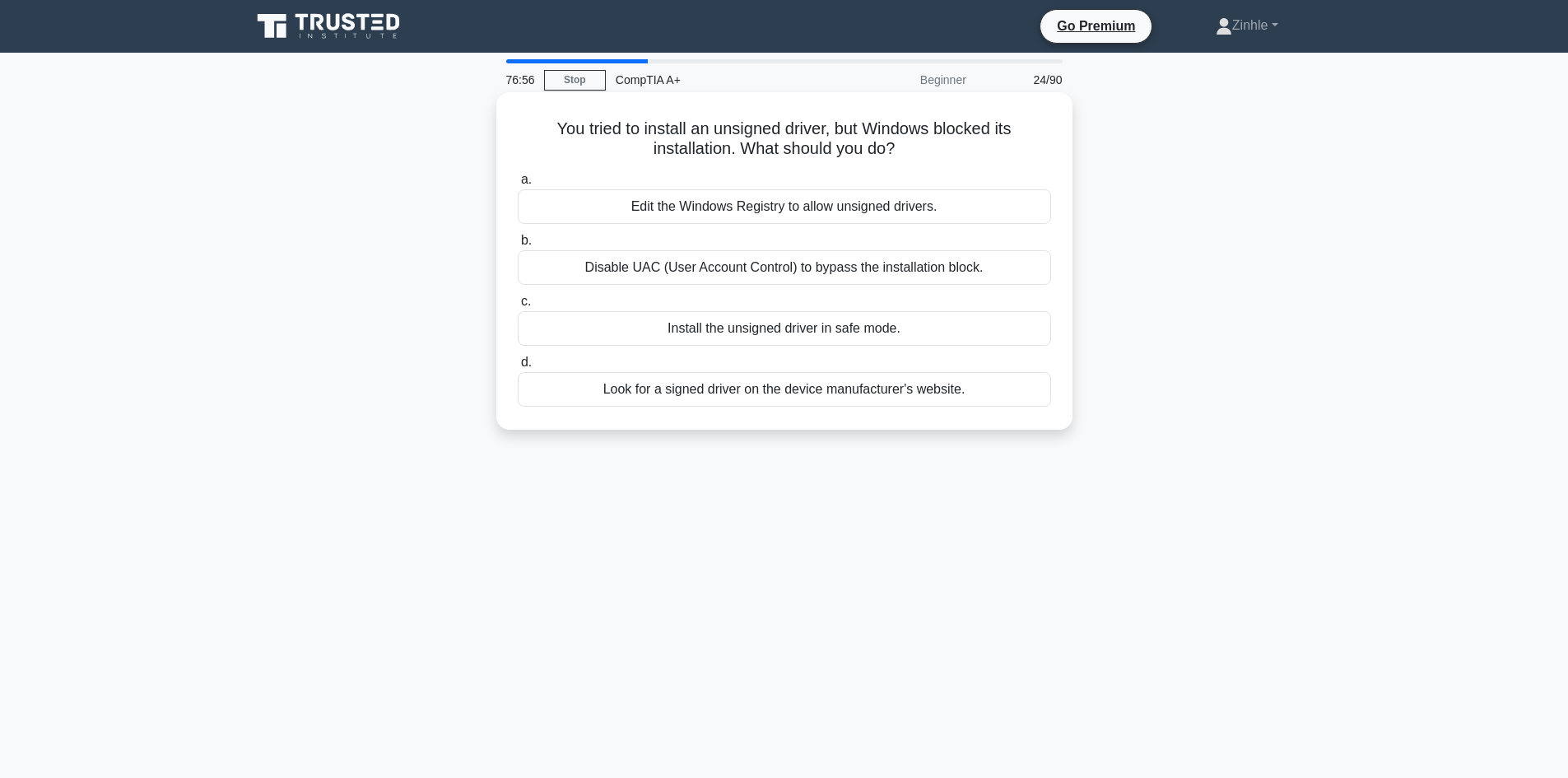
click at [774, 386] on div "Look for a signed driver on the device manufacturer's website." at bounding box center [785, 389] width 533 height 35
click at [518, 368] on input "d. Look for a signed driver on the device manufacturer's website." at bounding box center [518, 363] width 0 height 11
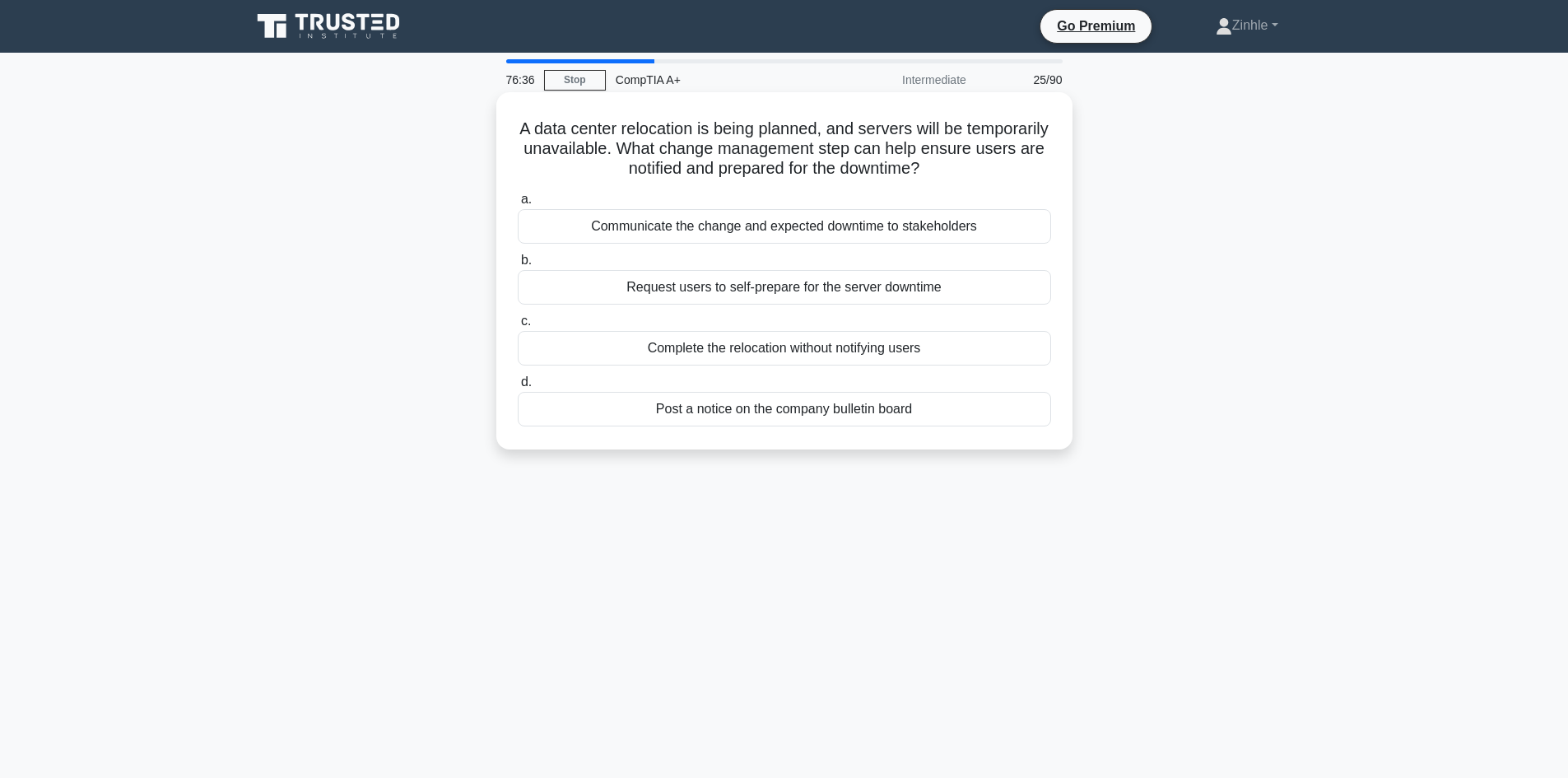
click at [774, 225] on div "Communicate the change and expected downtime to stakeholders" at bounding box center [785, 226] width 533 height 35
click at [518, 205] on input "a. Communicate the change and expected downtime to stakeholders" at bounding box center [518, 200] width 0 height 11
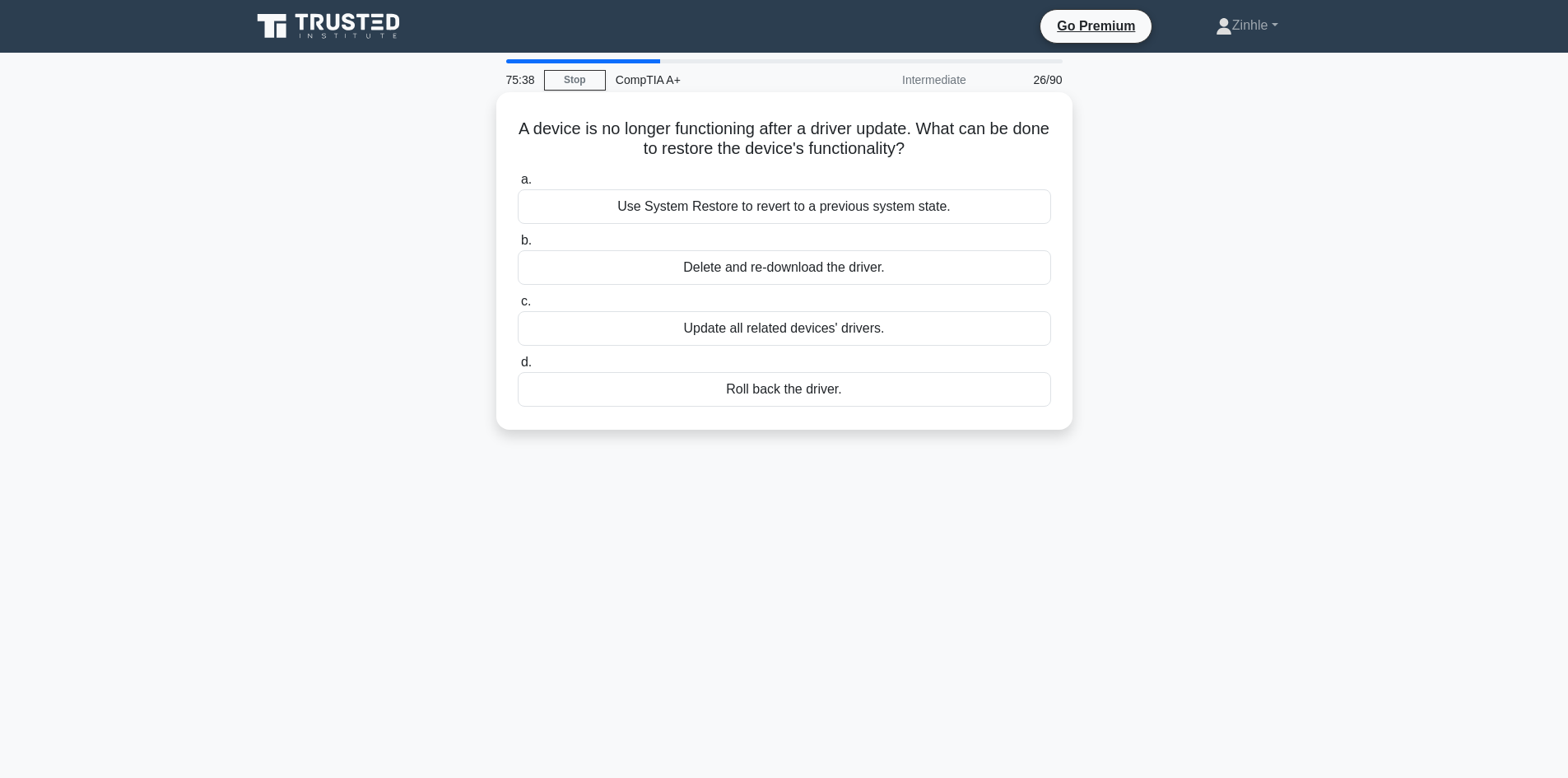
click at [733, 395] on div "Roll back the driver." at bounding box center [785, 389] width 533 height 35
click at [518, 368] on input "d. Roll back the driver." at bounding box center [518, 363] width 0 height 11
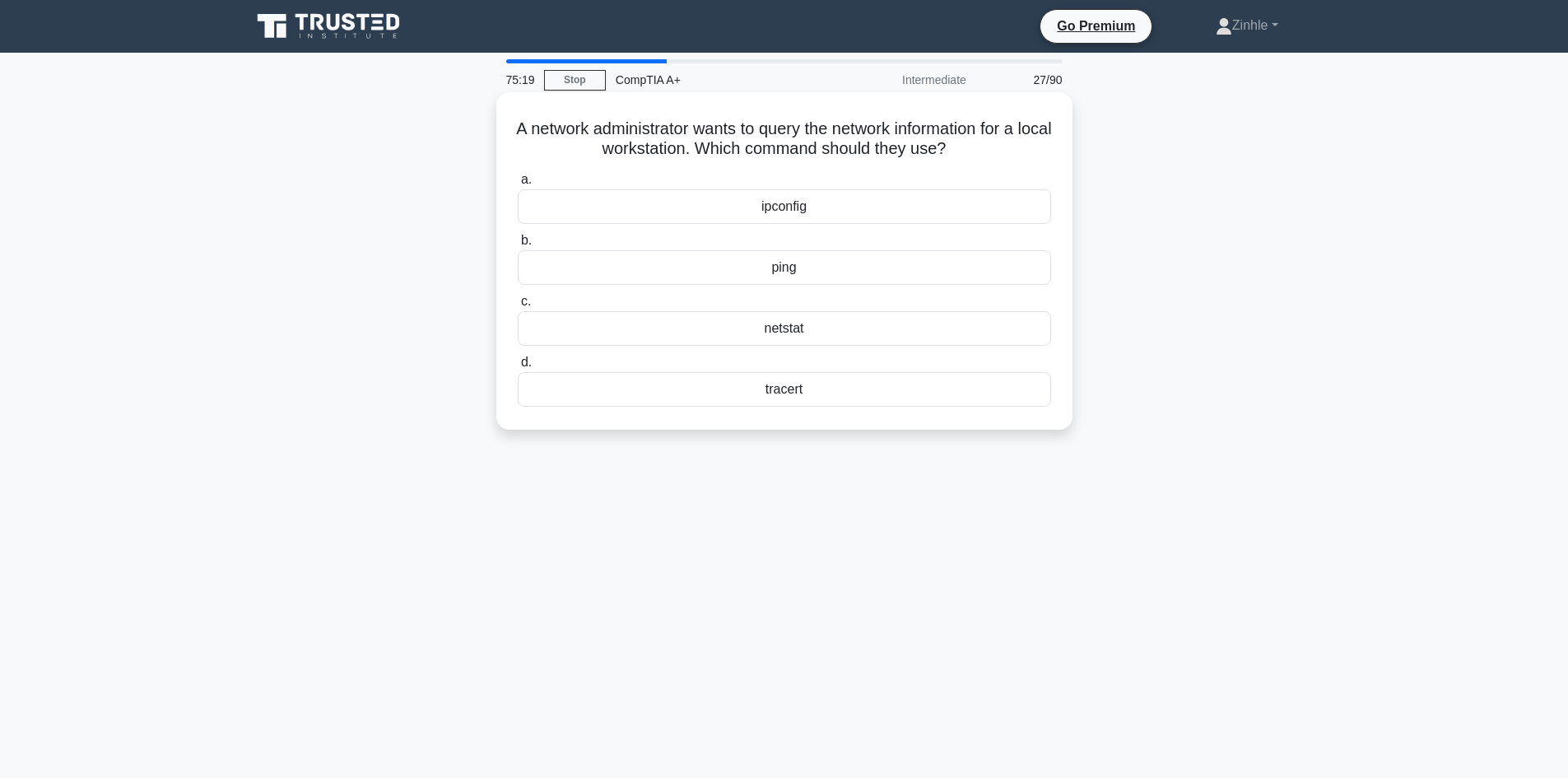
click at [774, 213] on div "ipconfig" at bounding box center [785, 206] width 533 height 35
click at [518, 186] on input "a. ipconfig" at bounding box center [518, 180] width 0 height 11
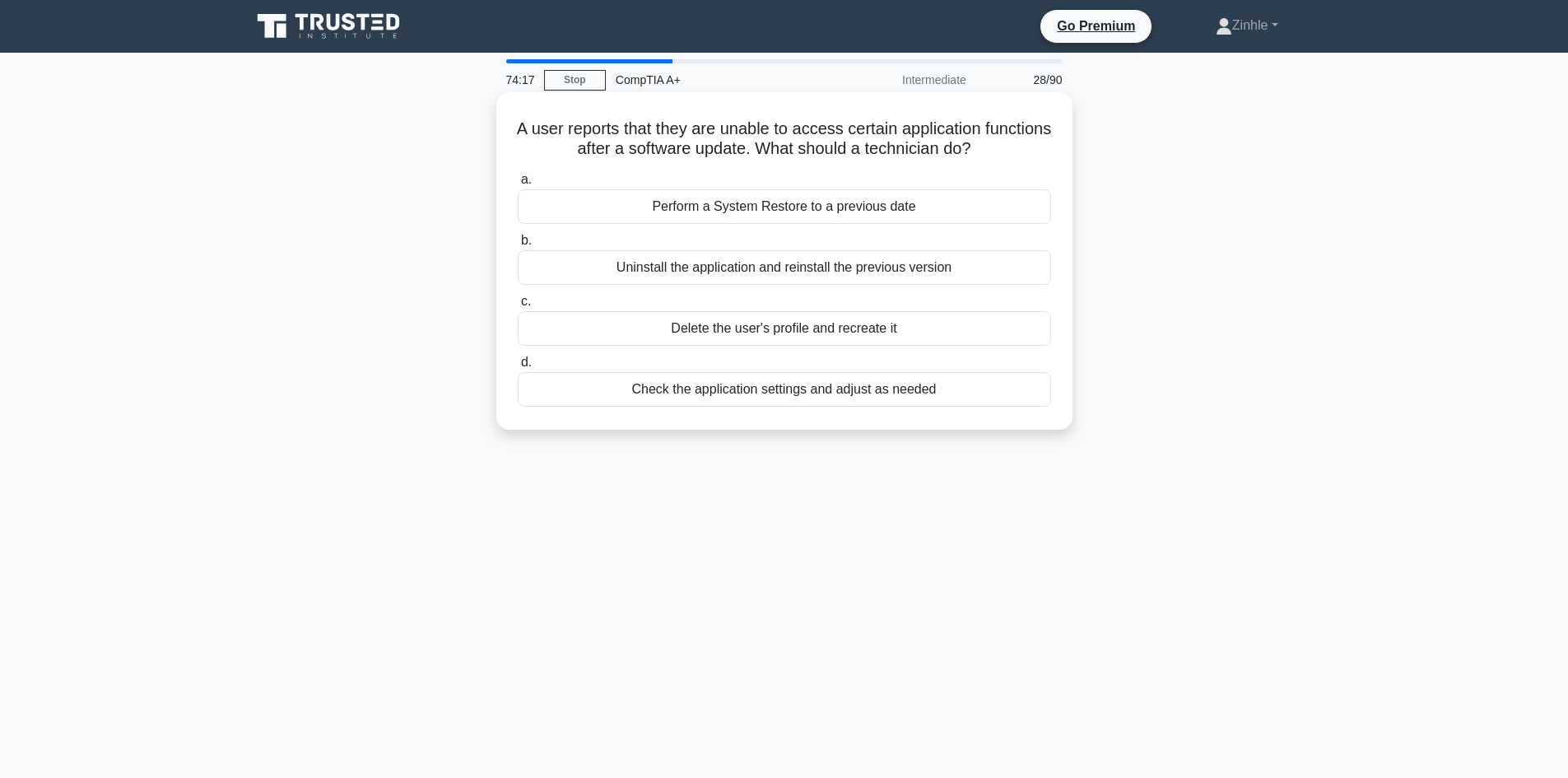
click at [774, 394] on div "Check the application settings and adjust as needed" at bounding box center [785, 389] width 533 height 35
click at [518, 368] on input "d. Check the application settings and adjust as needed" at bounding box center [518, 363] width 0 height 11
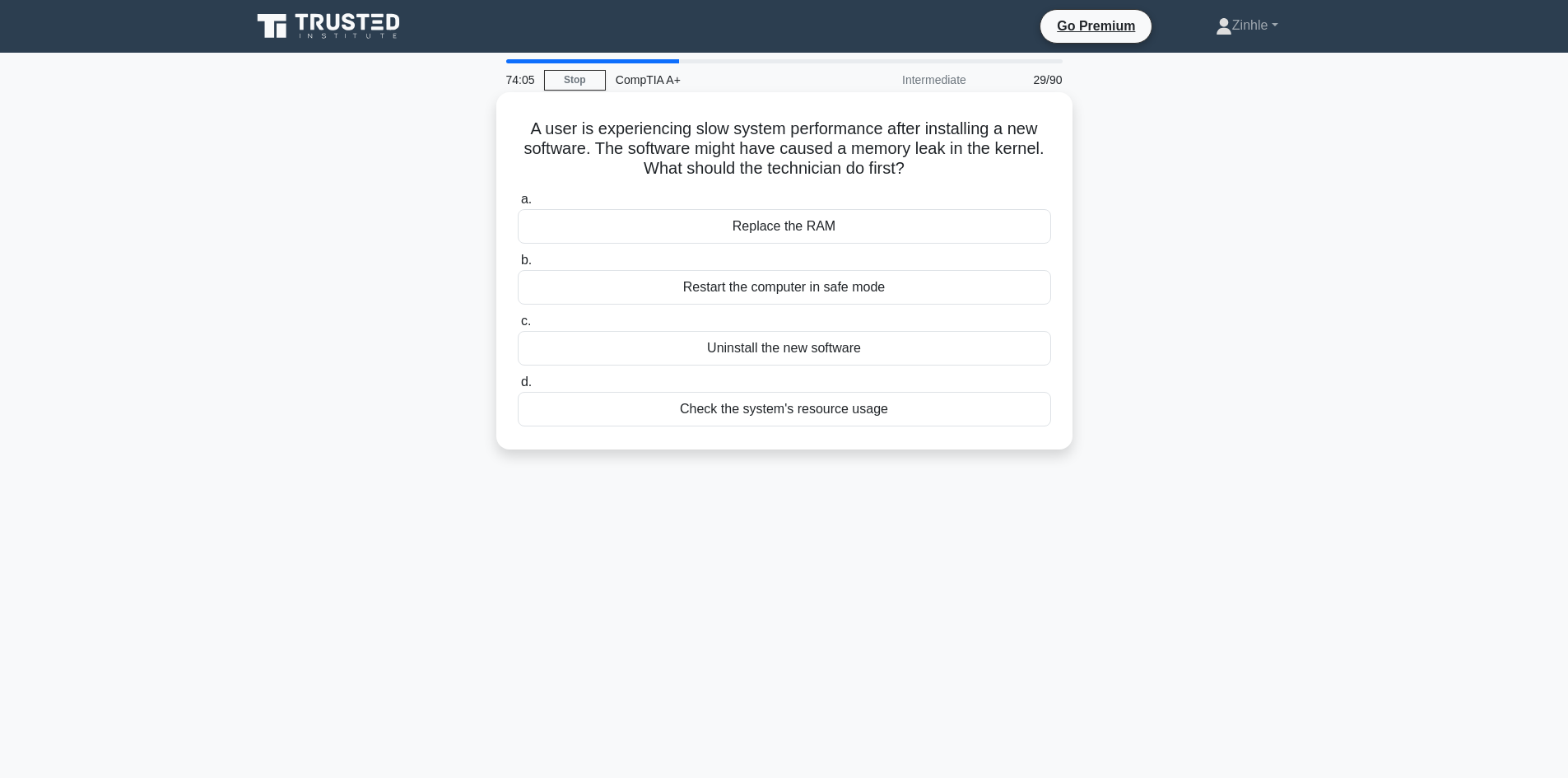
click at [772, 289] on div "Restart the computer in safe mode" at bounding box center [785, 287] width 533 height 35
click at [518, 266] on input "b. Restart the computer in safe mode" at bounding box center [518, 261] width 0 height 11
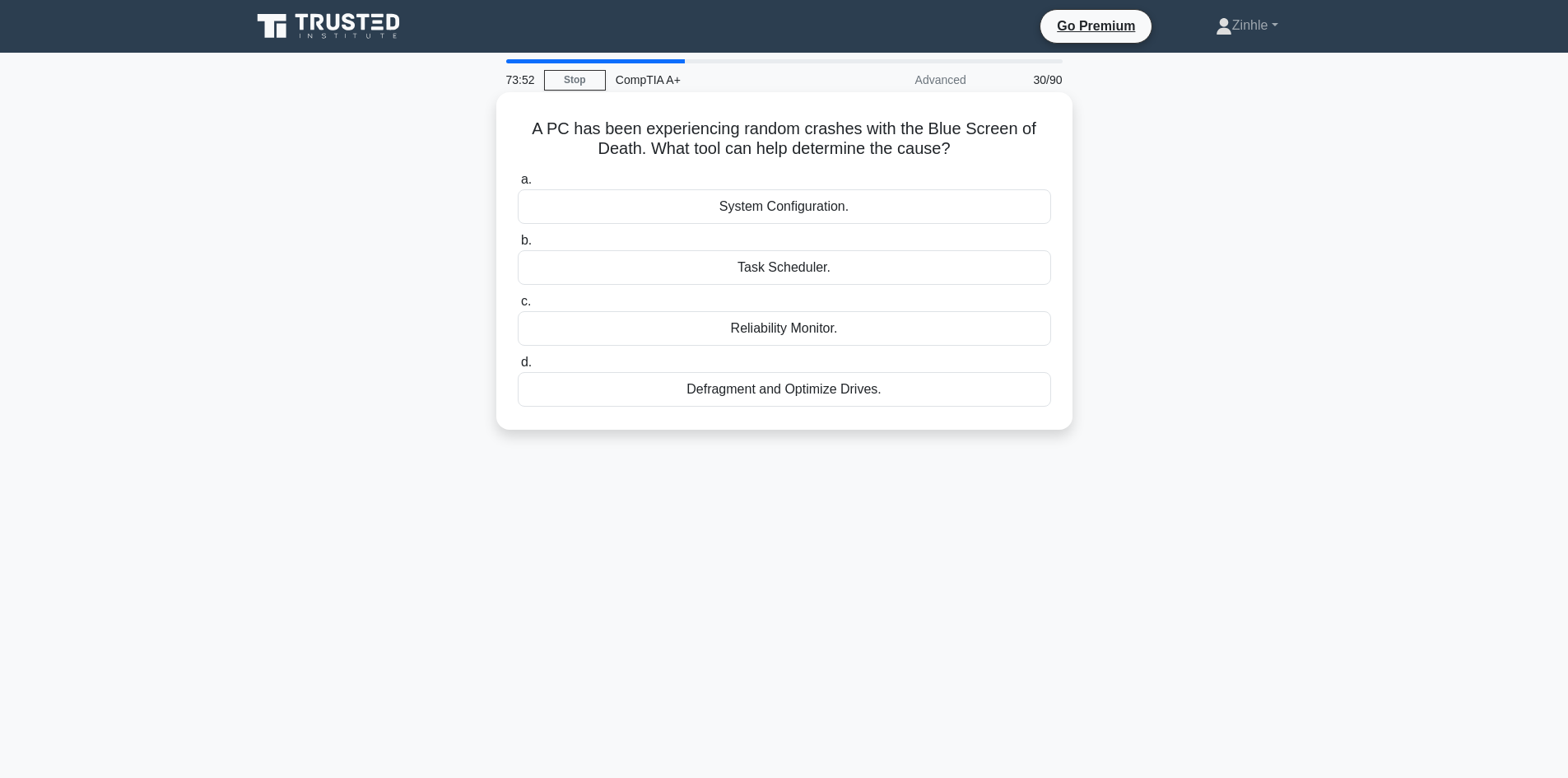
click at [774, 378] on div "Defragment and Optimize Drives." at bounding box center [785, 389] width 533 height 35
click at [518, 368] on input "d. Defragment and Optimize Drives." at bounding box center [518, 363] width 0 height 11
click at [774, 341] on div "Replace the hard drive with an SSD" at bounding box center [785, 328] width 533 height 35
click at [518, 307] on input "c. Replace the hard drive with an SSD" at bounding box center [518, 302] width 0 height 11
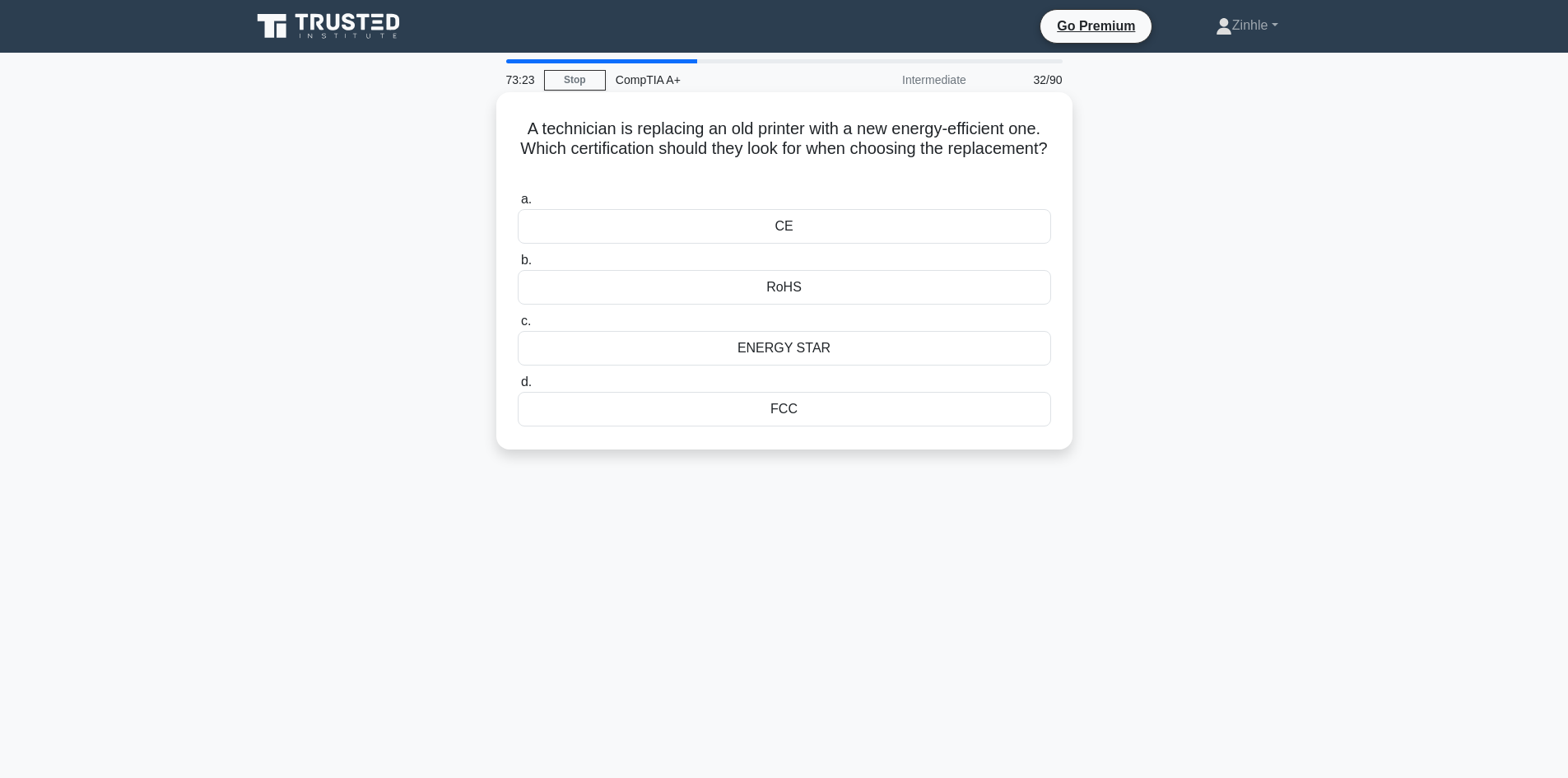
click at [774, 203] on label "a. CE" at bounding box center [785, 216] width 533 height 54
click at [518, 203] on input "a. CE" at bounding box center [518, 200] width 0 height 11
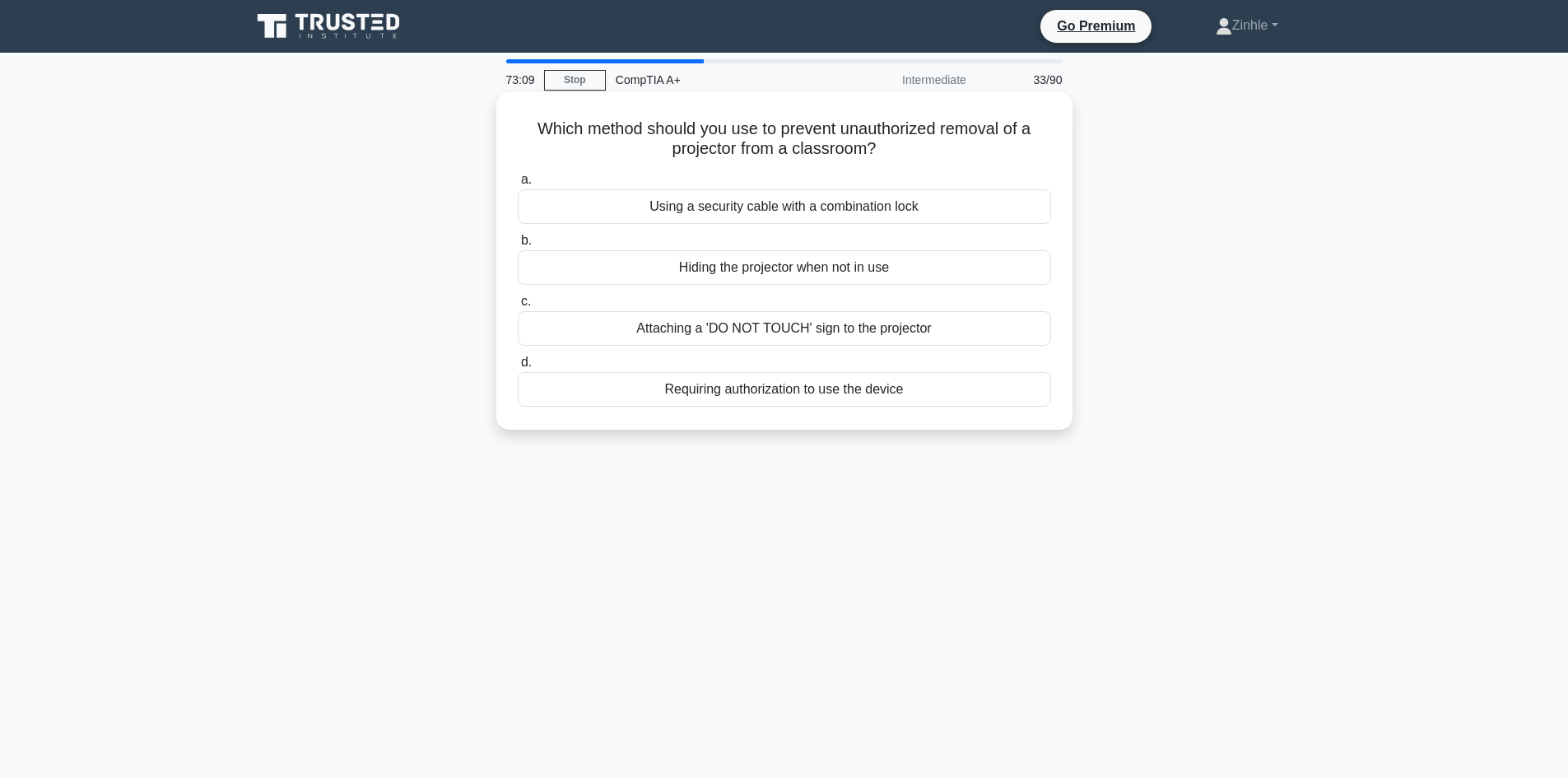
click at [774, 213] on div "Using a security cable with a combination lock" at bounding box center [785, 206] width 533 height 35
click at [518, 186] on input "a. Using a security cable with a combination lock" at bounding box center [518, 180] width 0 height 11
click at [764, 277] on div "Implement a secure Wi-Fi network" at bounding box center [785, 268] width 533 height 35
click at [518, 246] on input "b. Implement a secure Wi-Fi network" at bounding box center [518, 241] width 0 height 11
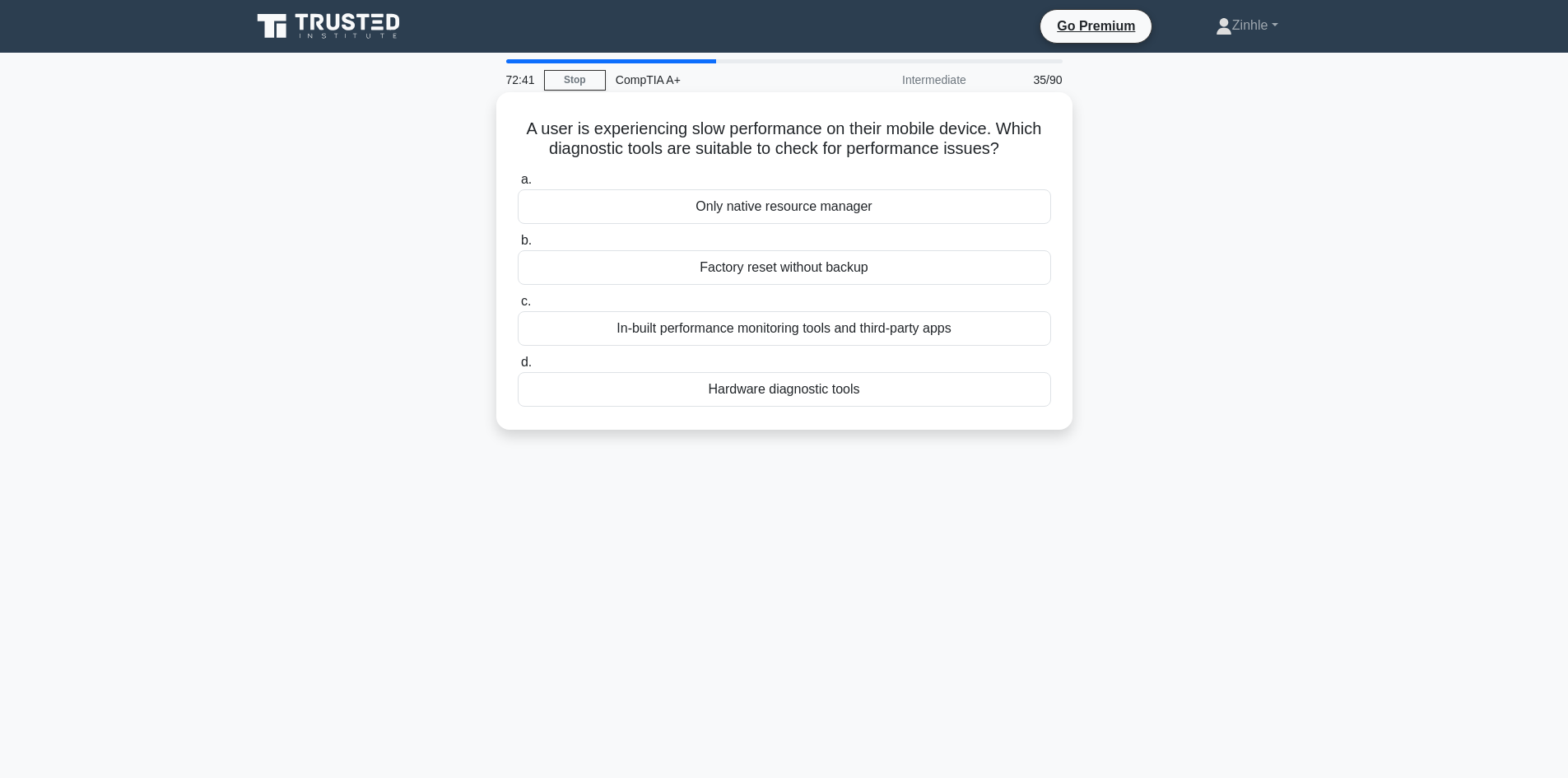
click at [766, 398] on div "Hardware diagnostic tools" at bounding box center [785, 389] width 533 height 35
click at [518, 368] on input "d. Hardware diagnostic tools" at bounding box center [518, 363] width 0 height 11
click at [774, 267] on div "Isolate only specific IoT devices accessing the HVAC system" at bounding box center [785, 268] width 533 height 35
click at [518, 246] on input "b. Isolate only specific IoT devices accessing the HVAC system" at bounding box center [518, 241] width 0 height 11
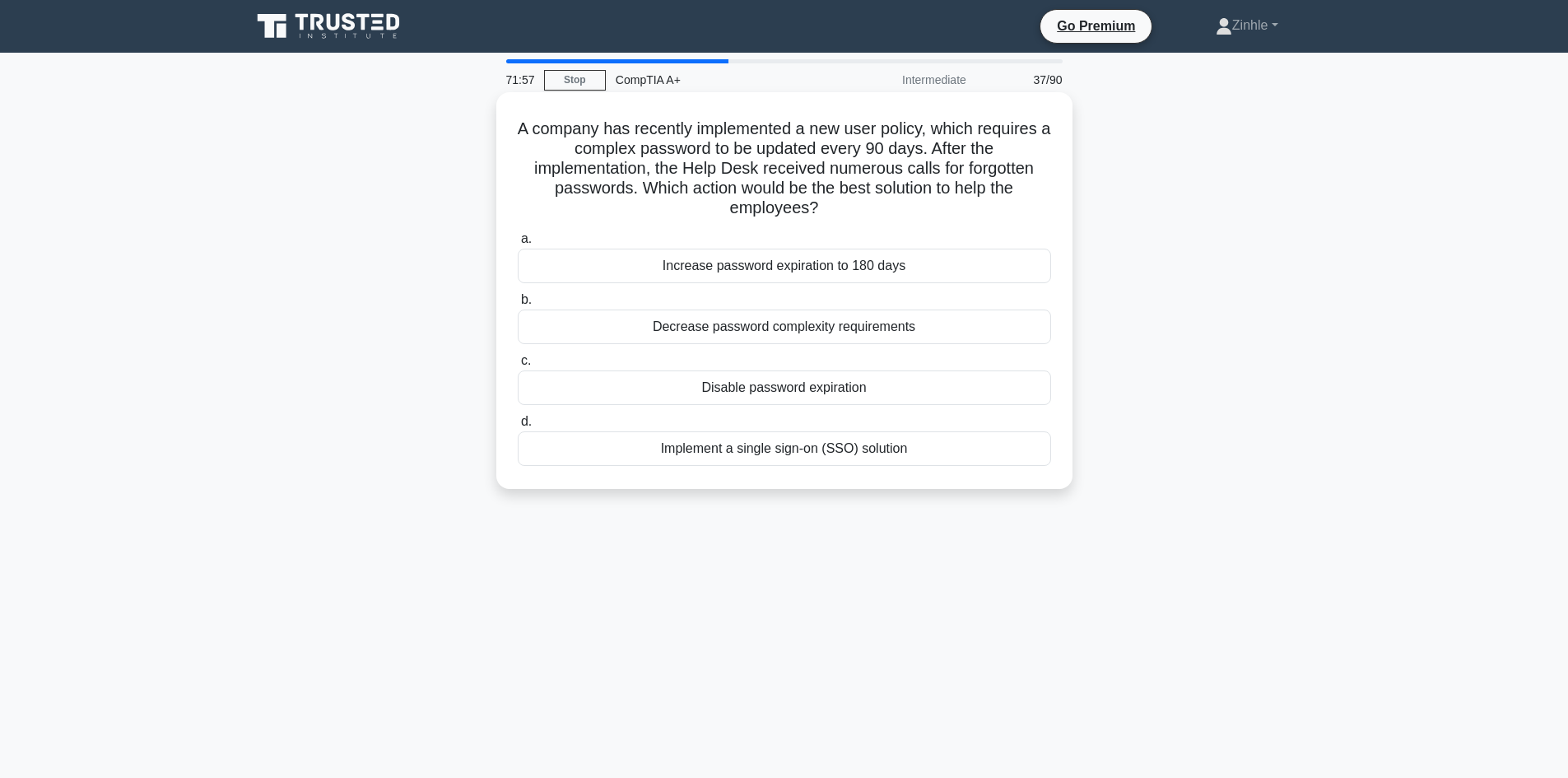
click at [774, 390] on div "Disable password expiration" at bounding box center [785, 387] width 533 height 35
click at [518, 367] on input "c. Disable password expiration" at bounding box center [518, 361] width 0 height 11
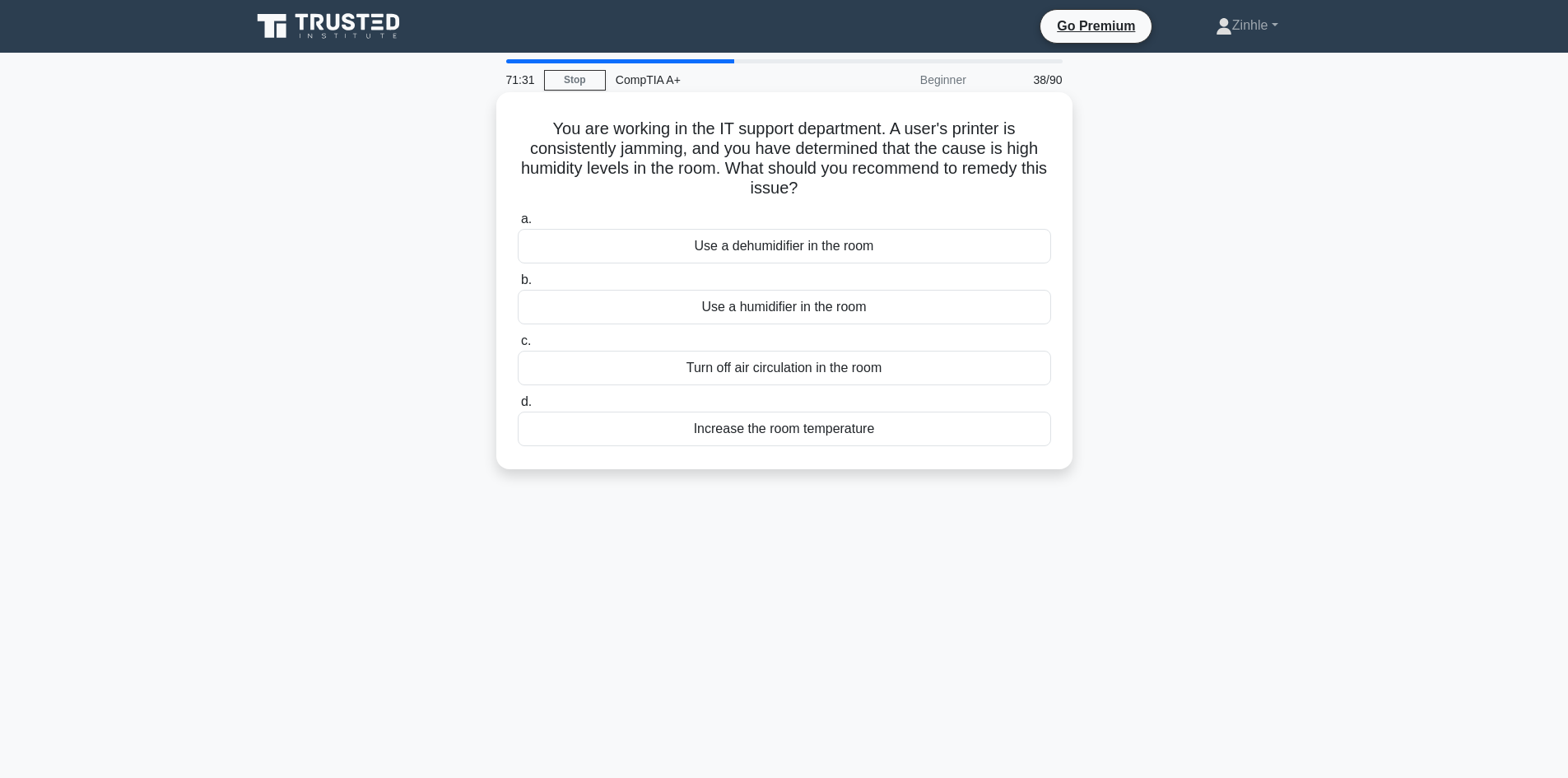
click at [709, 309] on div "Use a humidifier in the room" at bounding box center [785, 307] width 533 height 35
click at [518, 286] on input "b. Use a humidifier in the room" at bounding box center [518, 280] width 0 height 11
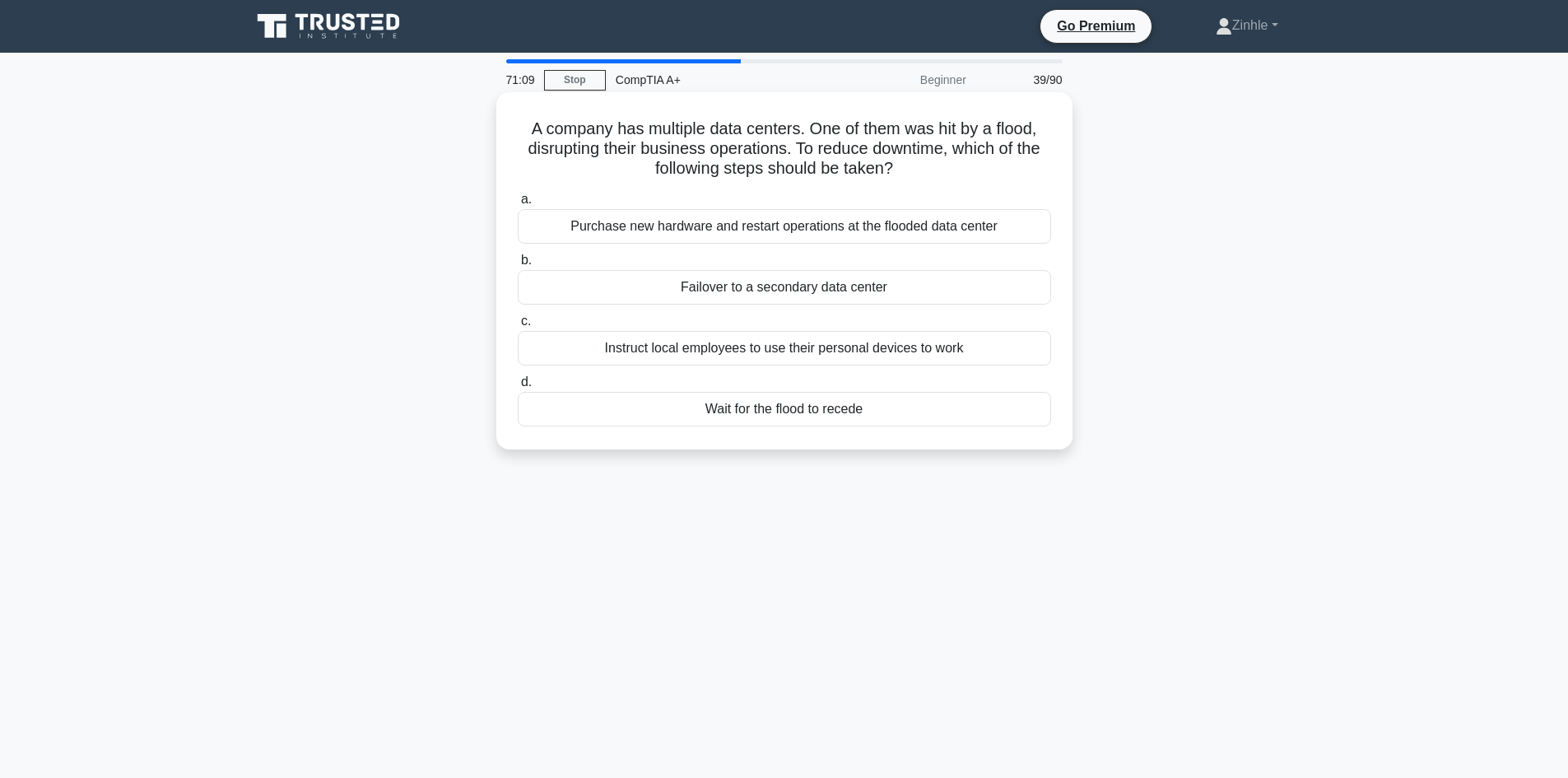
click at [774, 290] on div "Failover to a secondary data center" at bounding box center [785, 287] width 533 height 35
click at [518, 266] on input "b. Failover to a secondary data center" at bounding box center [518, 261] width 0 height 11
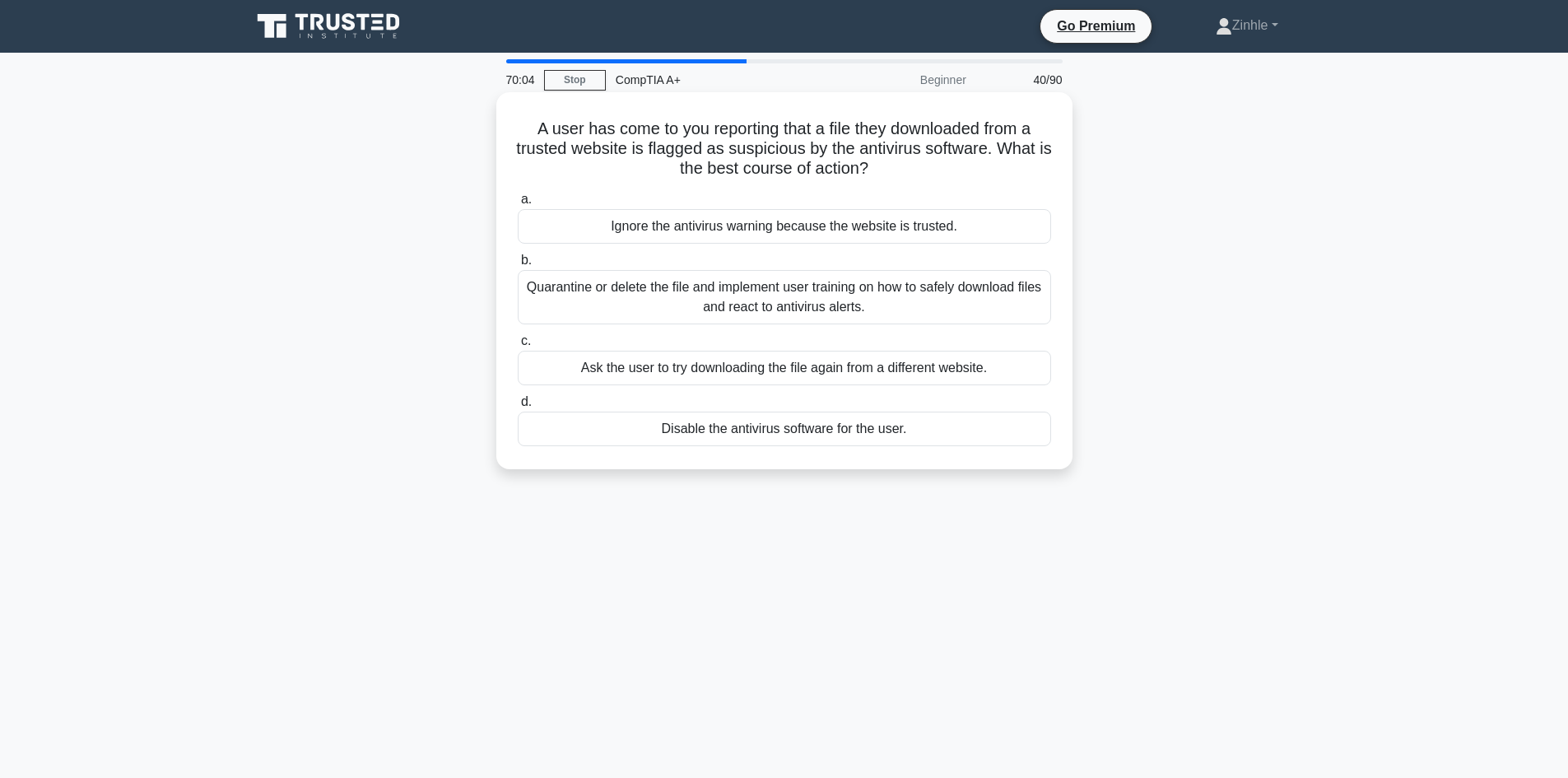
click at [758, 303] on div "Quarantine or delete the file and implement user training on how to safely down…" at bounding box center [785, 297] width 533 height 54
click at [518, 266] on input "b. Quarantine or delete the file and implement user training on how to safely d…" at bounding box center [518, 261] width 0 height 11
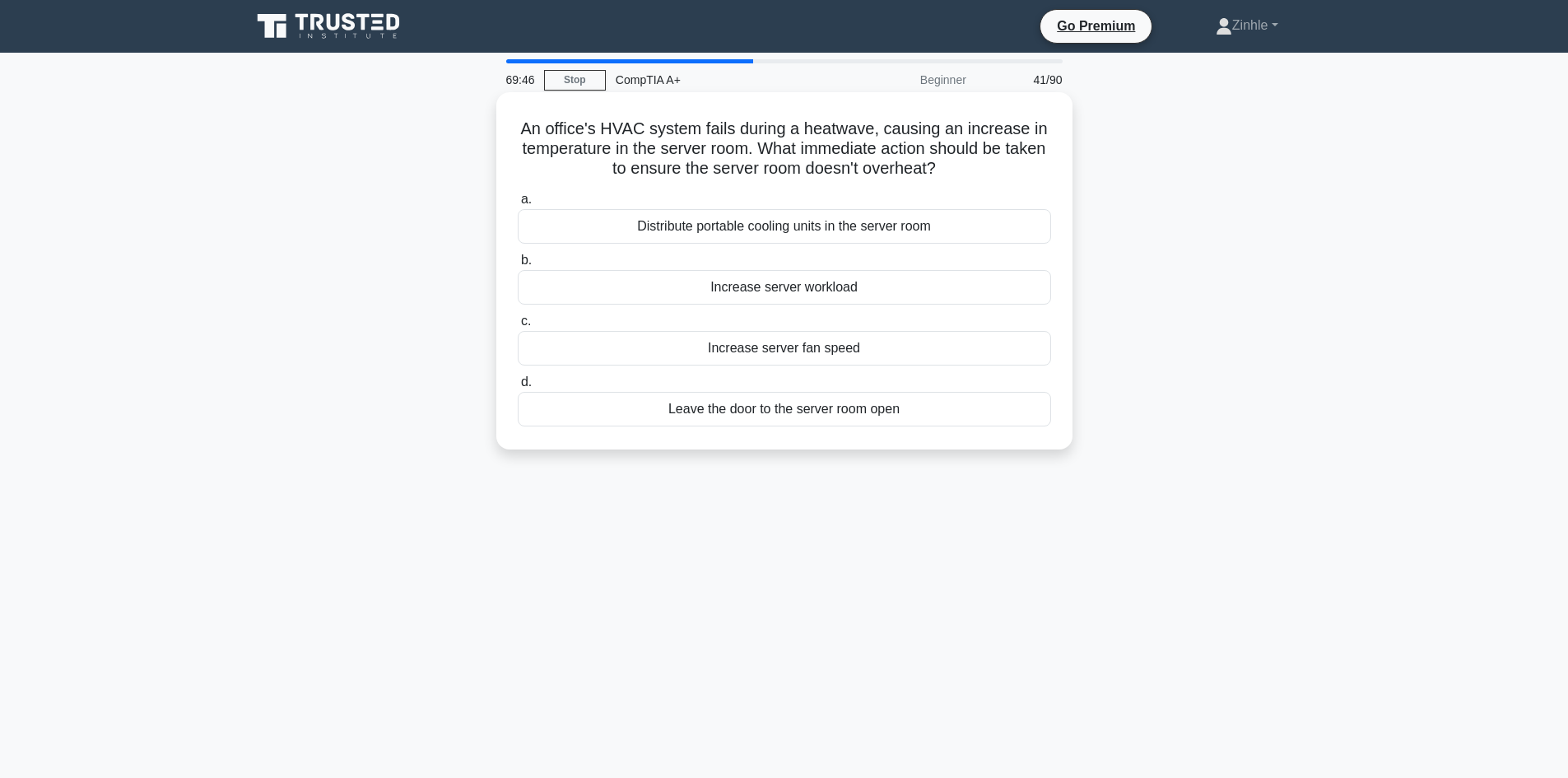
click at [553, 212] on div "Distribute portable cooling units in the server room" at bounding box center [785, 226] width 533 height 35
click at [518, 205] on input "a. Distribute portable cooling units in the server room" at bounding box center [518, 200] width 0 height 11
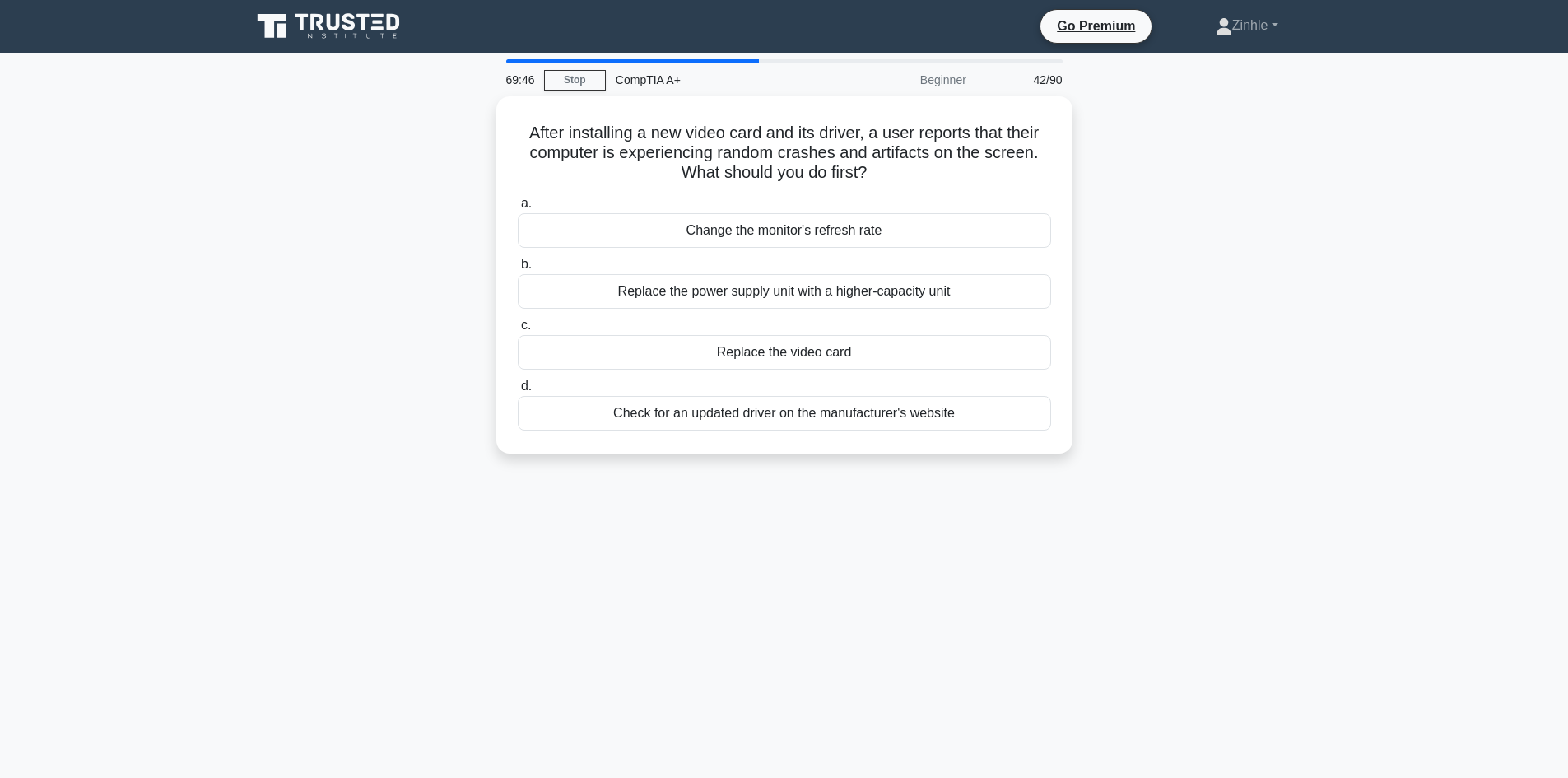
click at [565, 91] on div "69:46 Stop CompTIA A+ Beginner 42/90" at bounding box center [785, 79] width 576 height 33
click at [593, 80] on link "Stop" at bounding box center [574, 79] width 62 height 21
click at [550, 80] on link "Stop" at bounding box center [574, 79] width 62 height 21
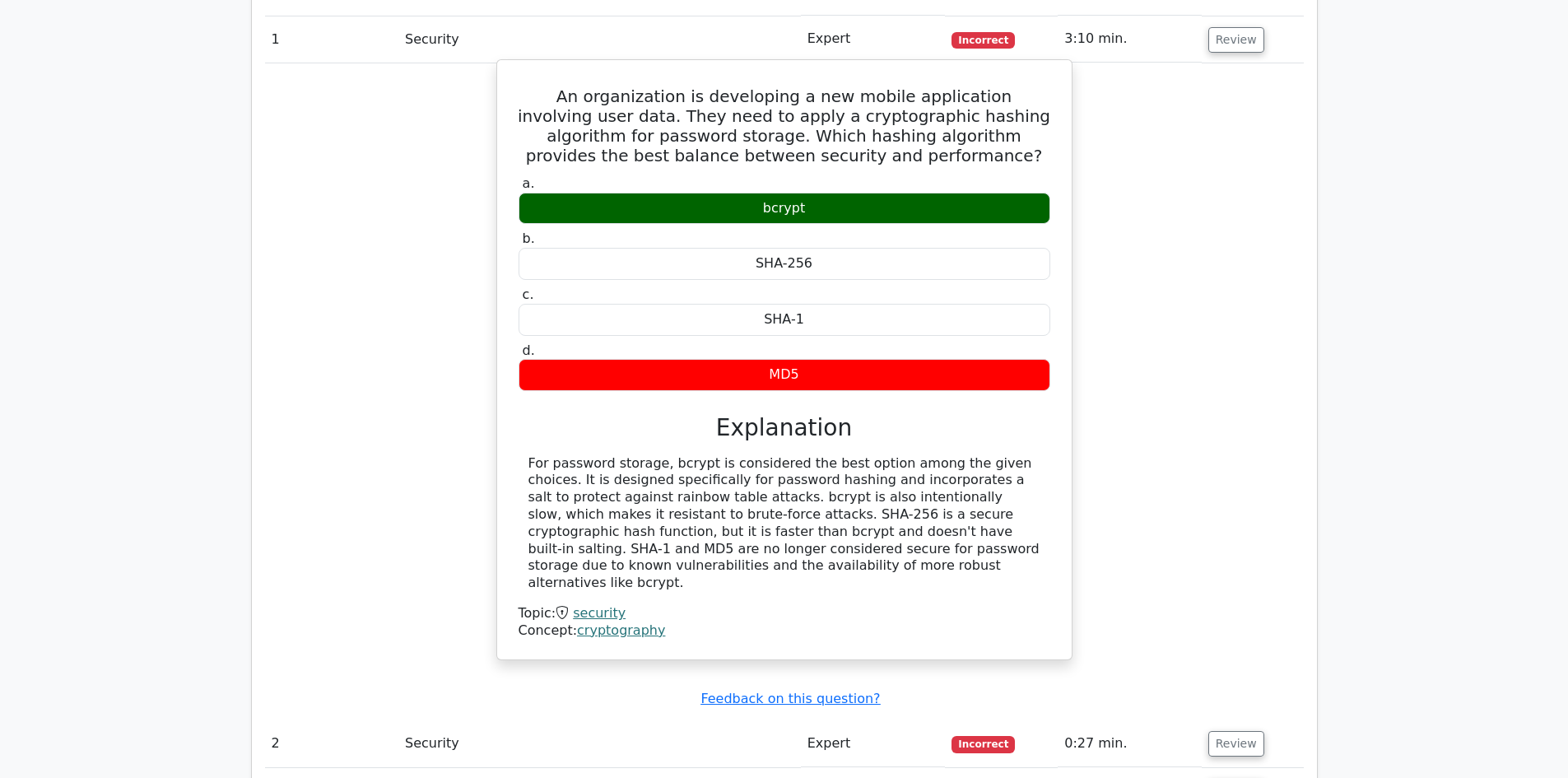
scroll to position [1888, 0]
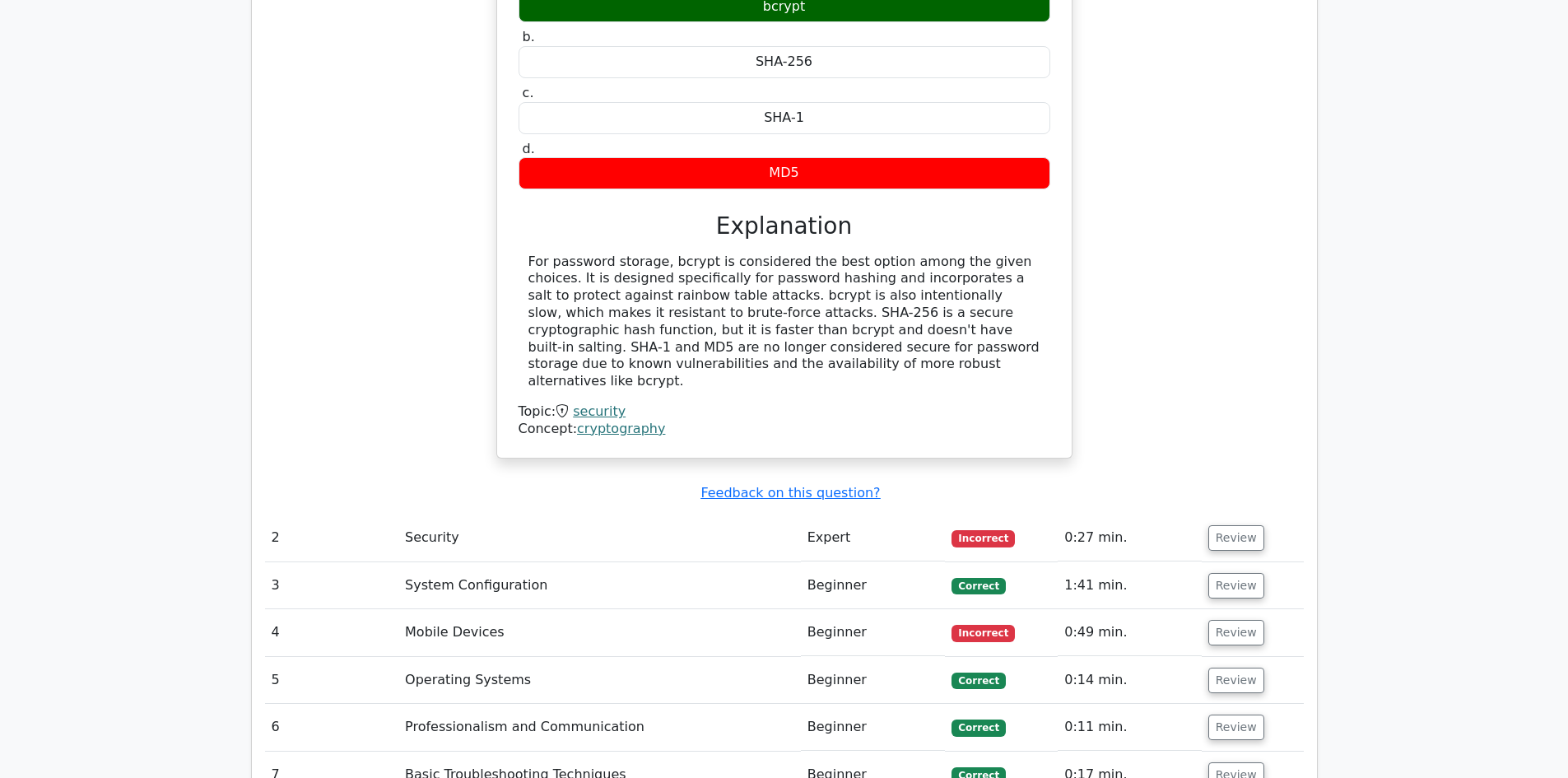
click at [941, 515] on td "Expert" at bounding box center [873, 538] width 144 height 47
click at [1211, 526] on button "Review" at bounding box center [1236, 538] width 56 height 26
click at [1241, 526] on button "Review" at bounding box center [1236, 538] width 56 height 26
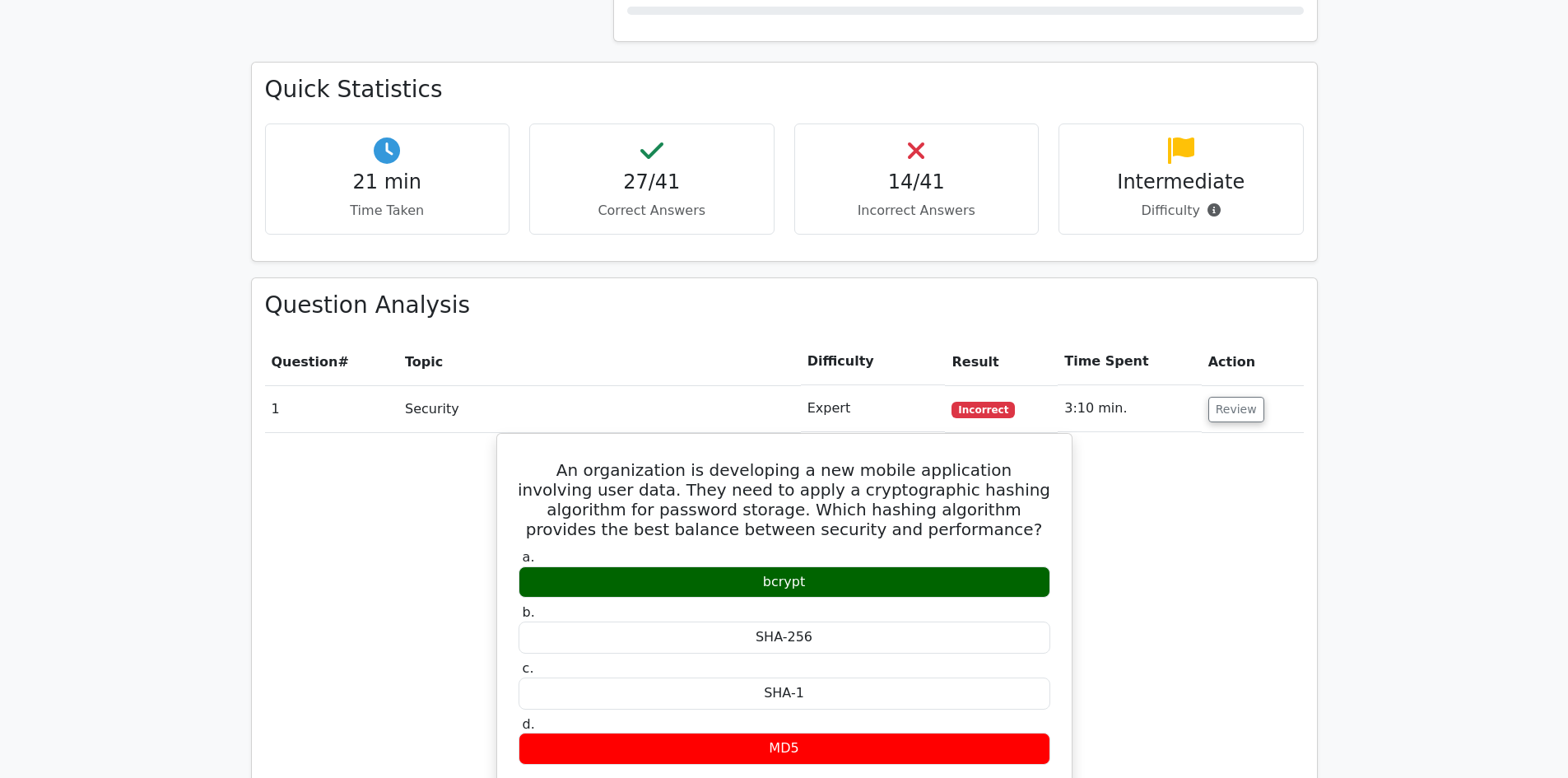
scroll to position [1312, 0]
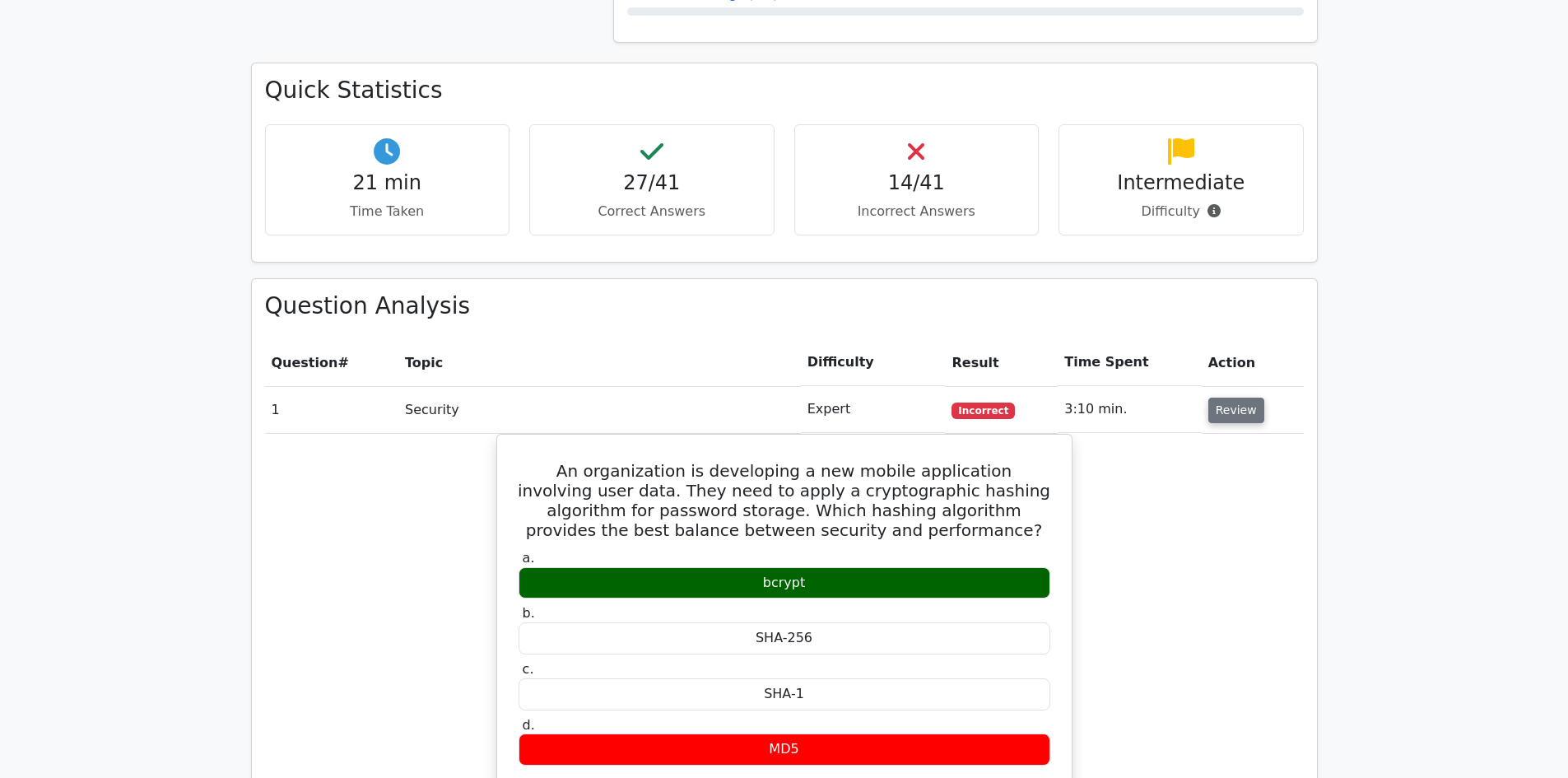
click at [1234, 398] on button "Review" at bounding box center [1236, 410] width 56 height 26
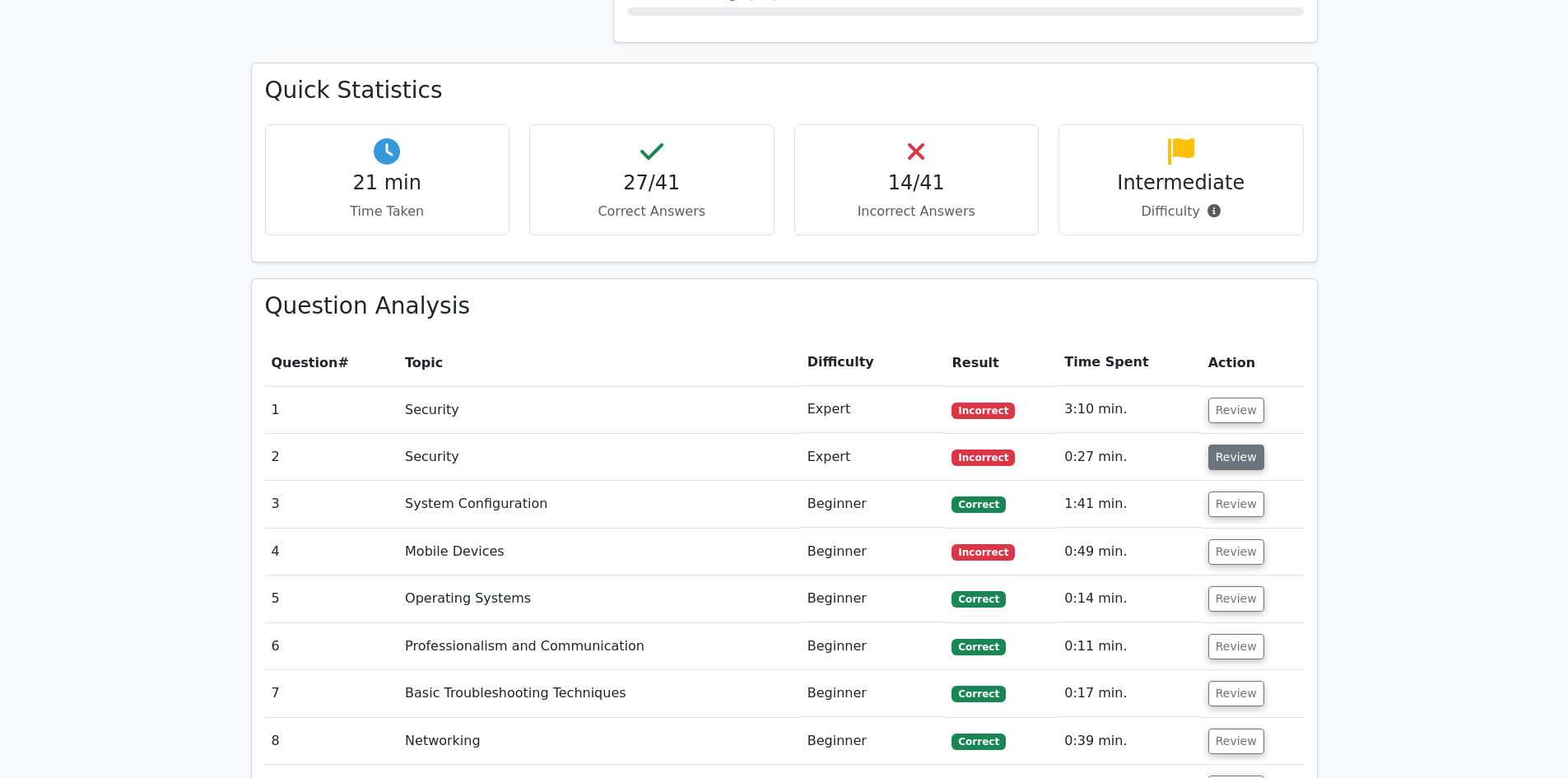
click at [1236, 444] on button "Review" at bounding box center [1236, 457] width 56 height 26
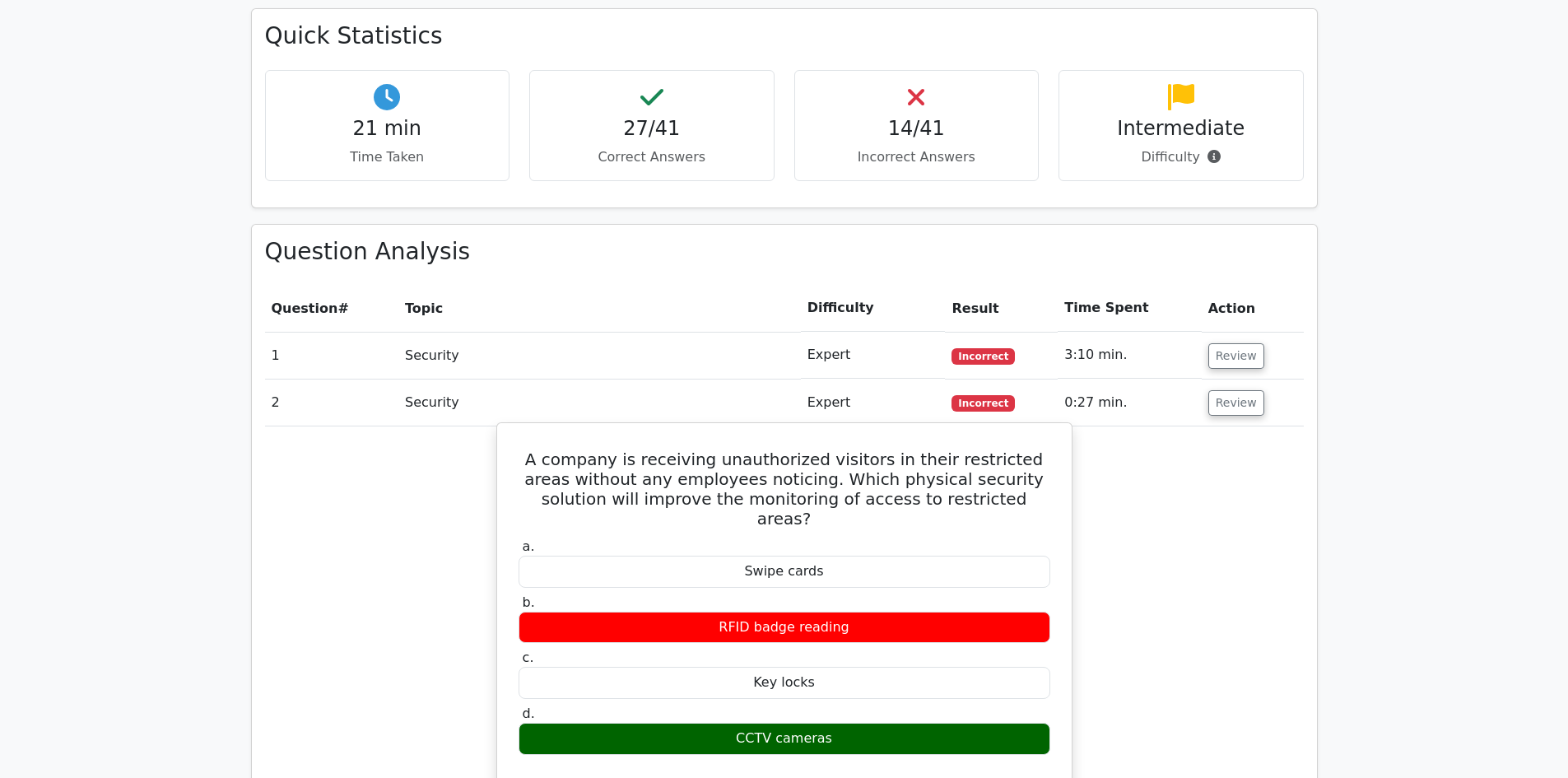
scroll to position [1477, 0]
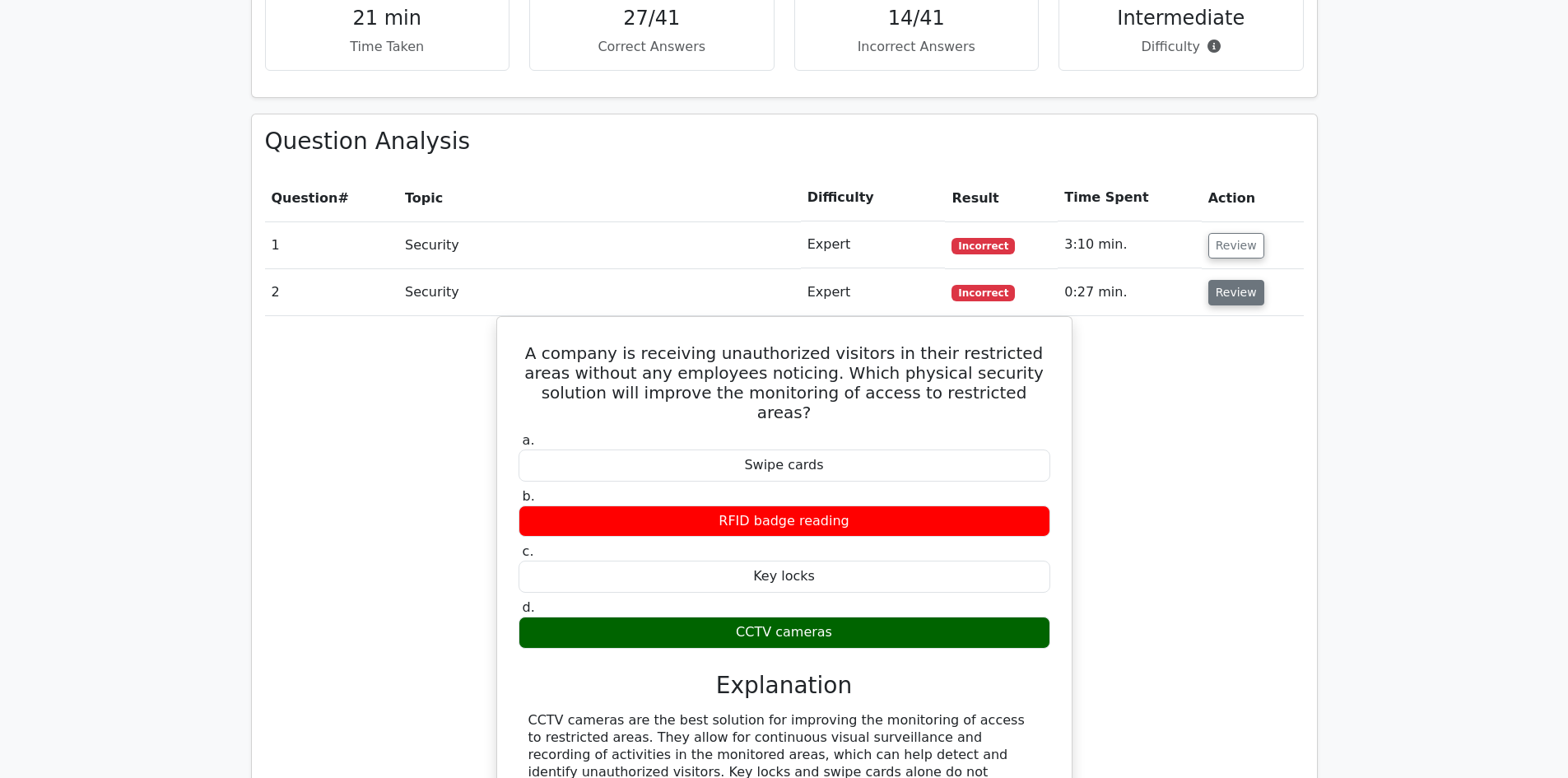
click at [1234, 280] on button "Review" at bounding box center [1236, 293] width 56 height 26
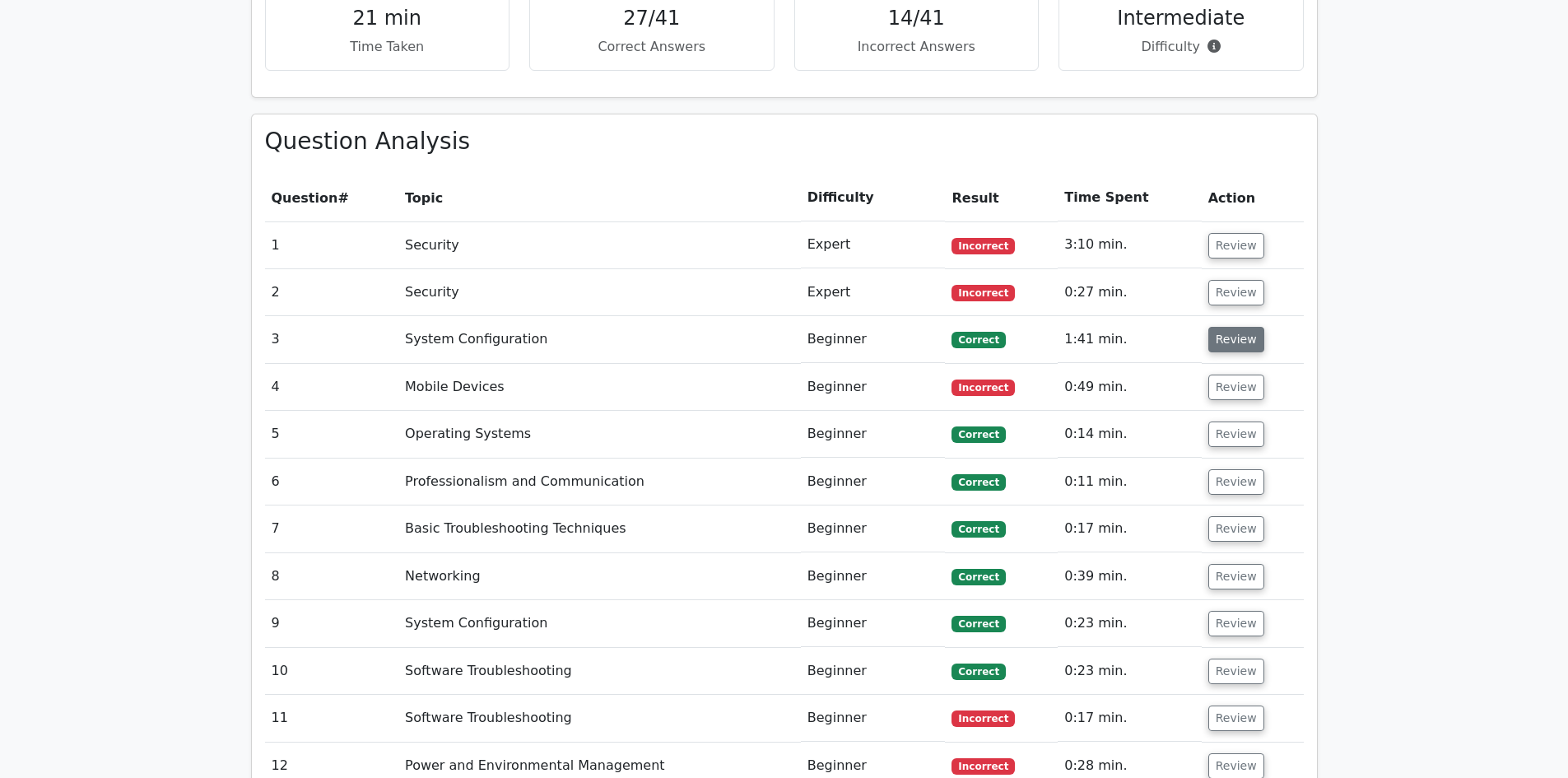
click at [1221, 327] on button "Review" at bounding box center [1236, 339] width 56 height 26
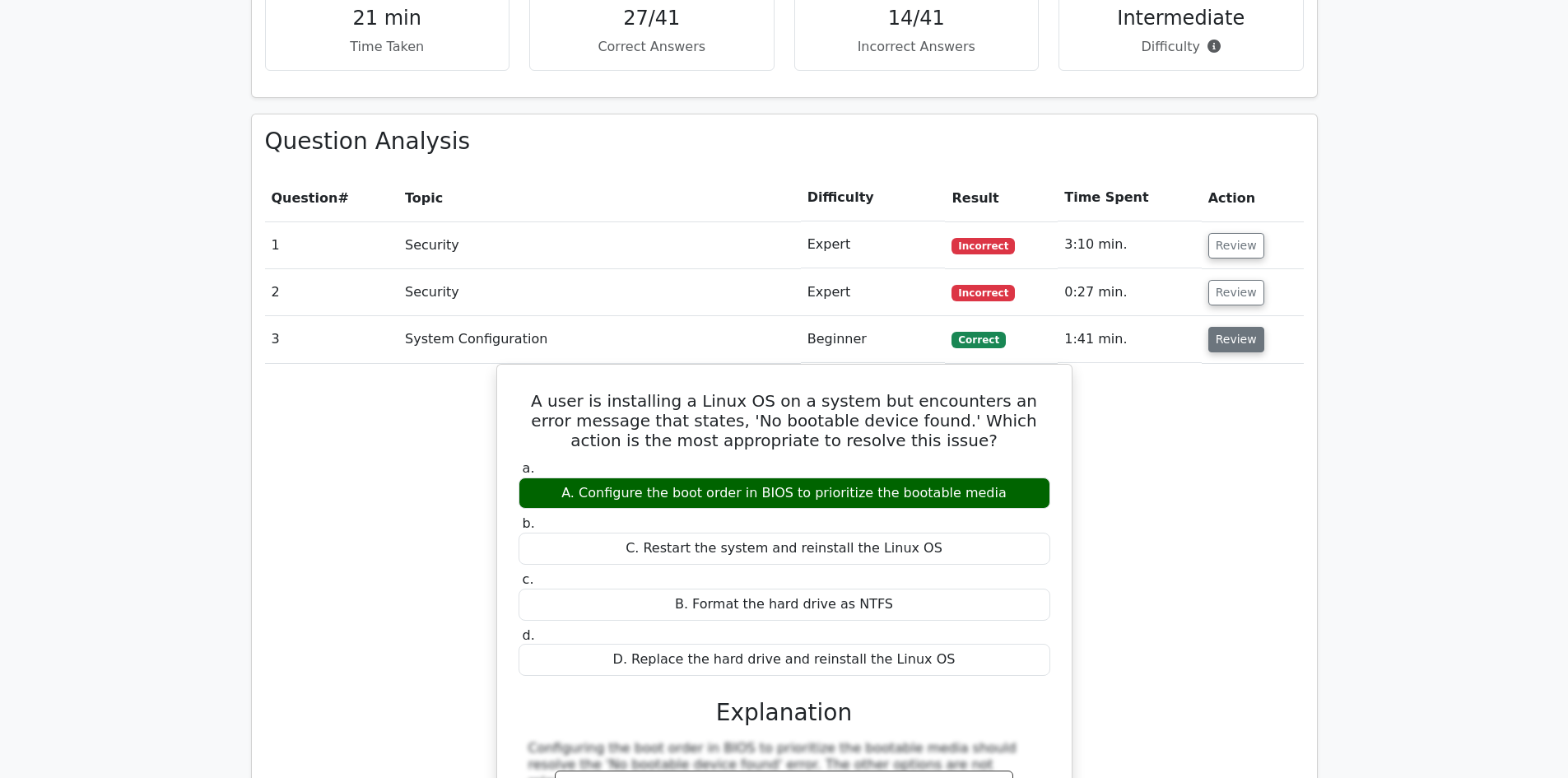
click at [1242, 327] on button "Review" at bounding box center [1236, 339] width 56 height 26
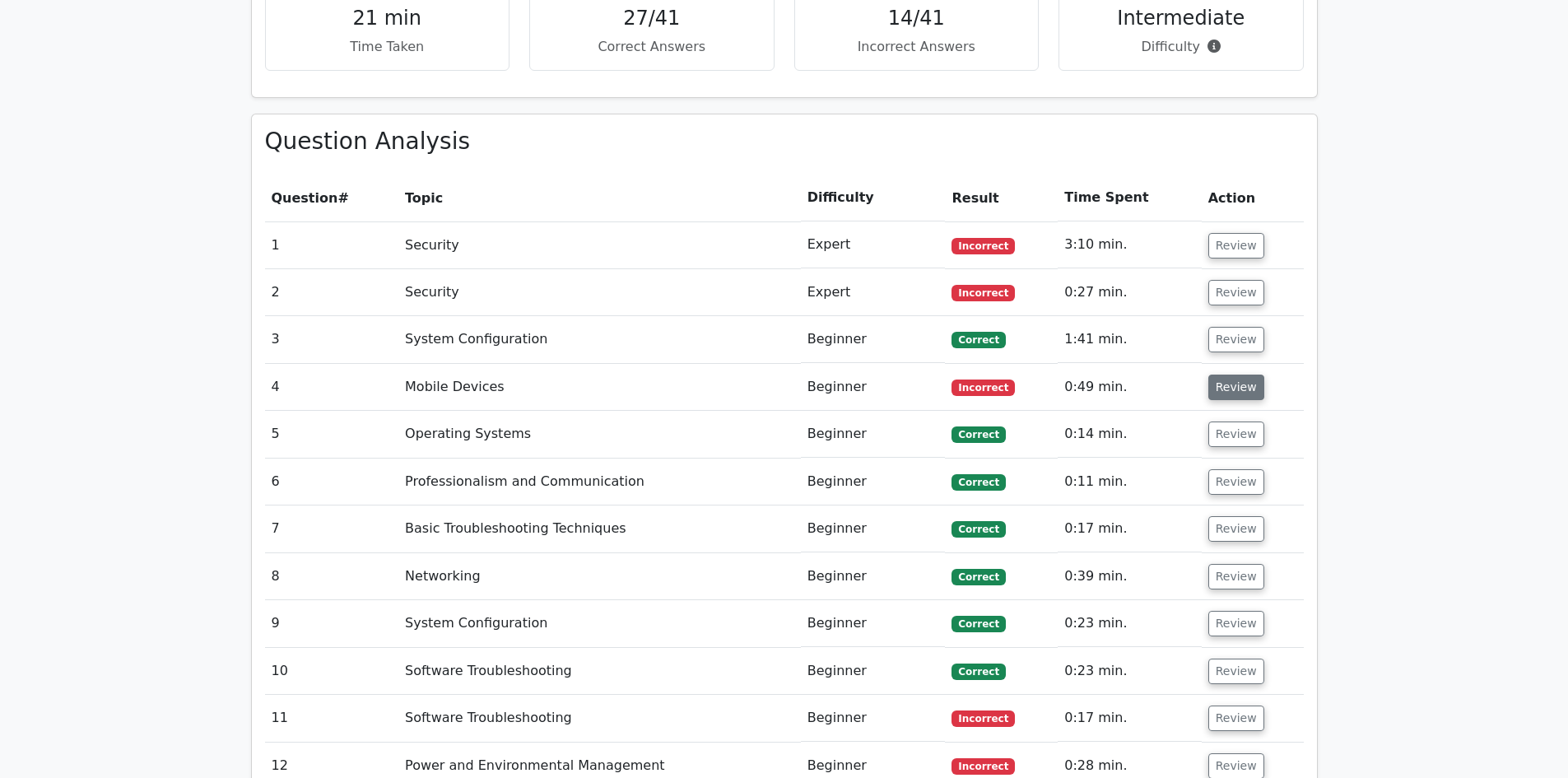
click at [1223, 375] on button "Review" at bounding box center [1236, 387] width 56 height 26
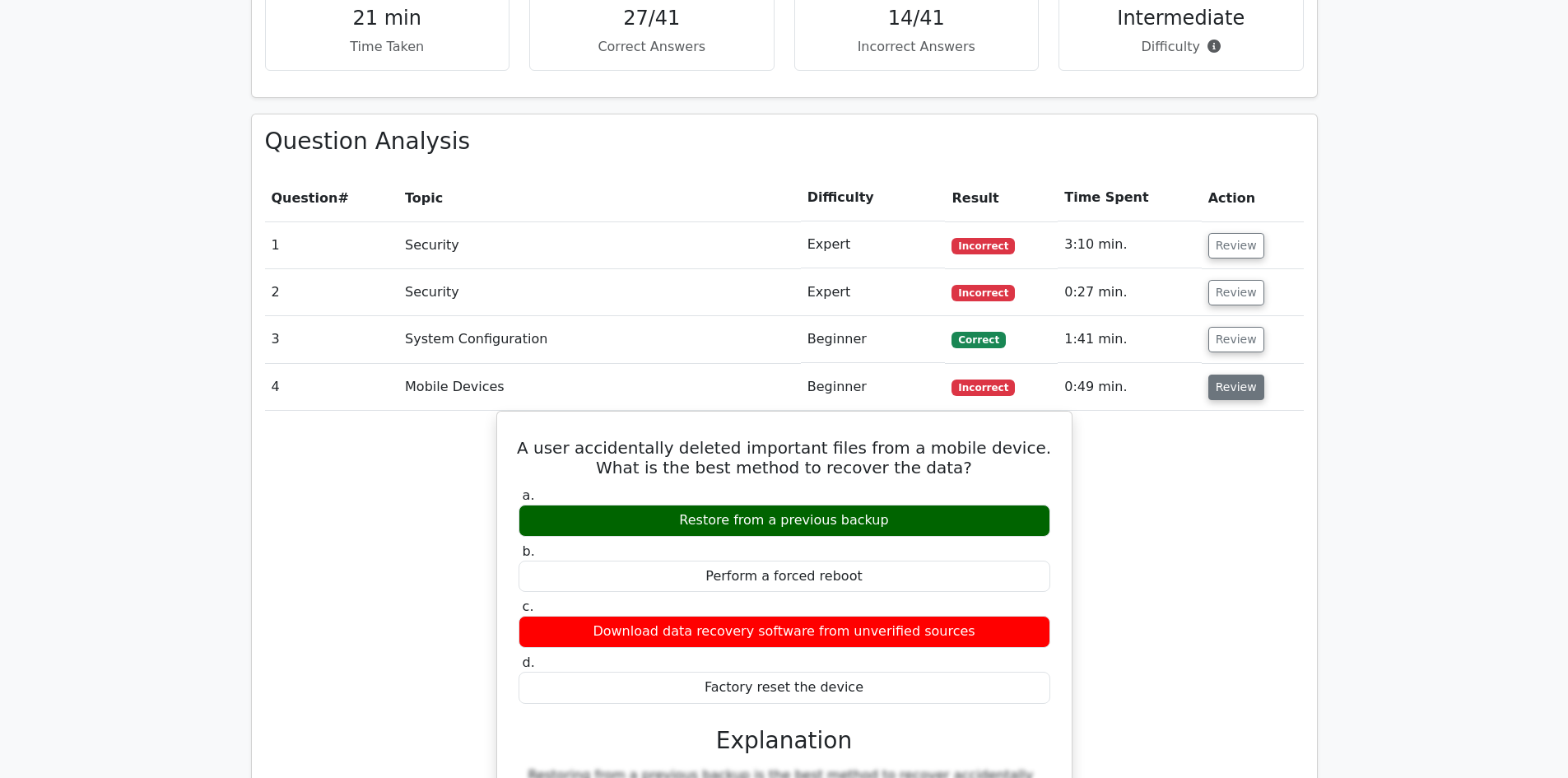
click at [1253, 375] on button "Review" at bounding box center [1236, 387] width 56 height 26
